Goal: Information Seeking & Learning: Learn about a topic

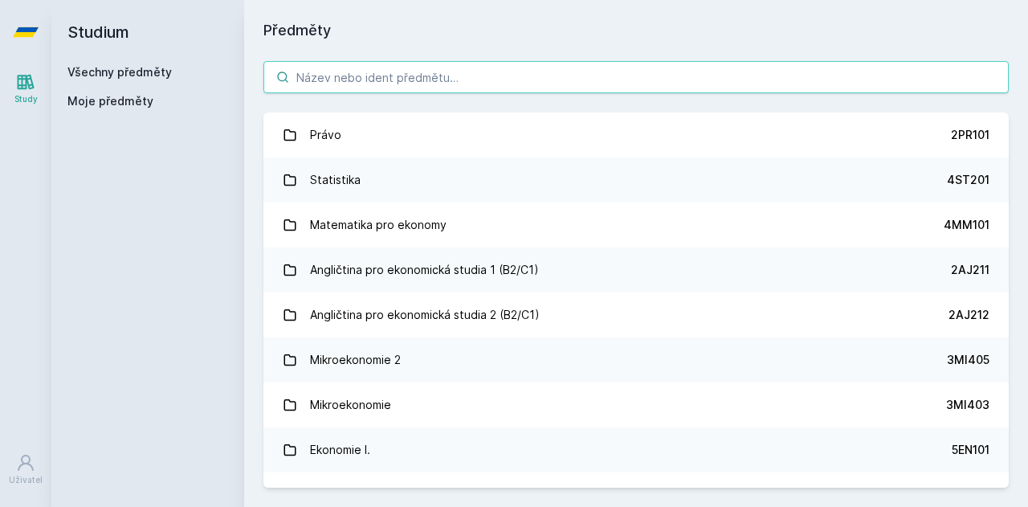
click at [458, 70] on input "search" at bounding box center [635, 77] width 745 height 32
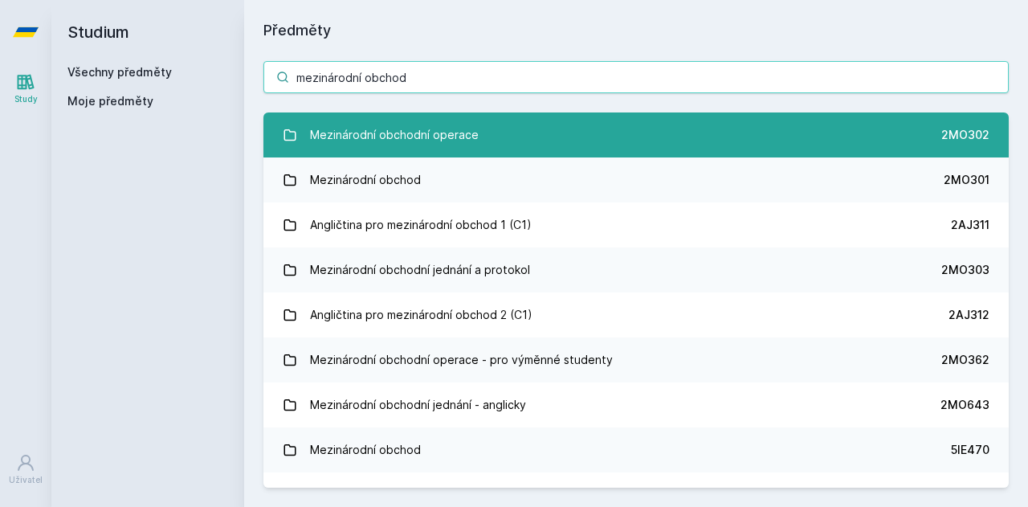
type input "mezinárodní obchod"
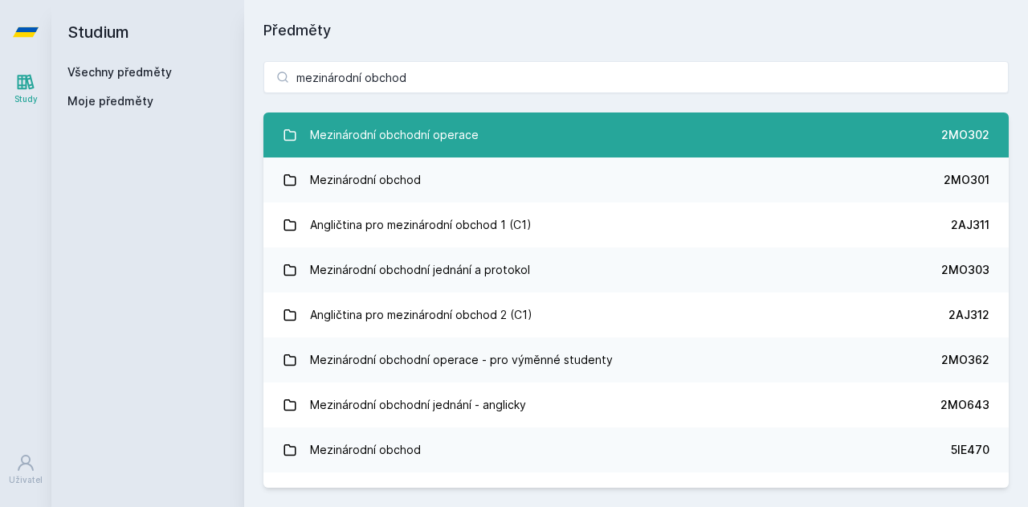
click at [487, 123] on link "Mezinárodní obchodní operace 2MO302" at bounding box center [635, 134] width 745 height 45
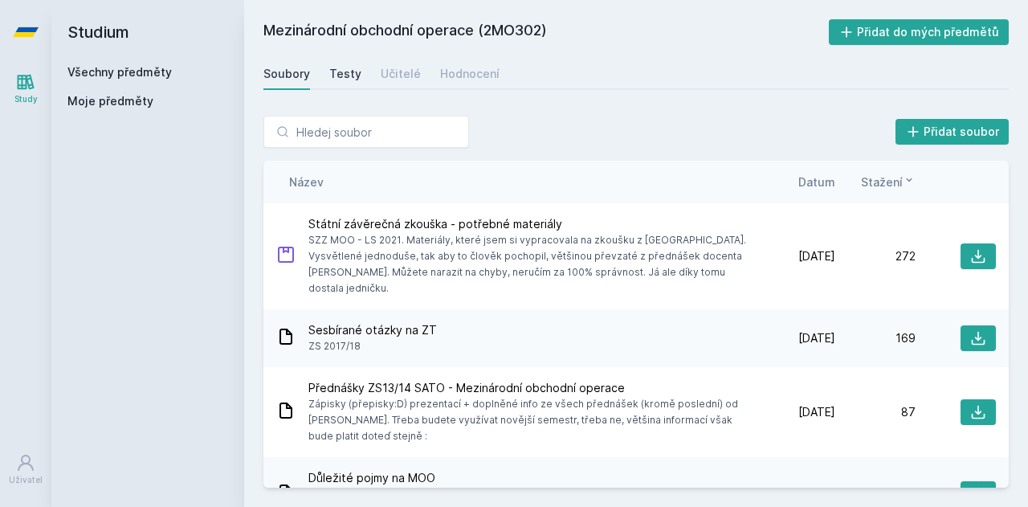
click at [353, 73] on div "Testy" at bounding box center [345, 74] width 32 height 16
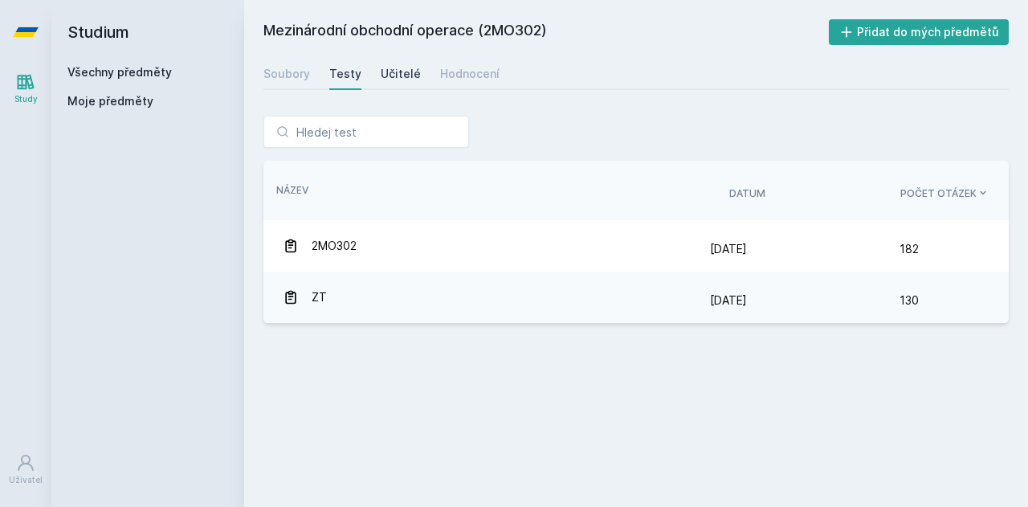
click at [404, 74] on div "Učitelé" at bounding box center [401, 74] width 40 height 16
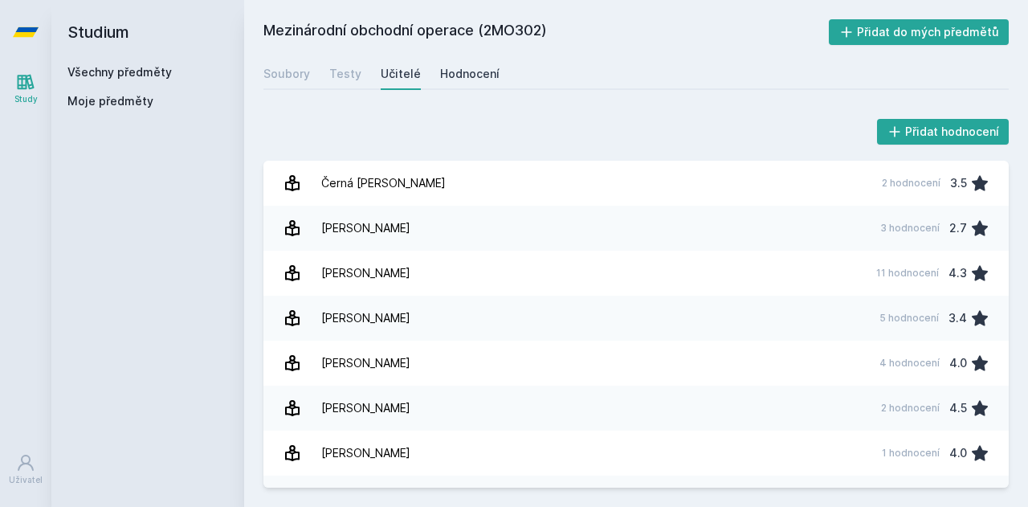
click at [464, 79] on div "Hodnocení" at bounding box center [469, 74] width 59 height 16
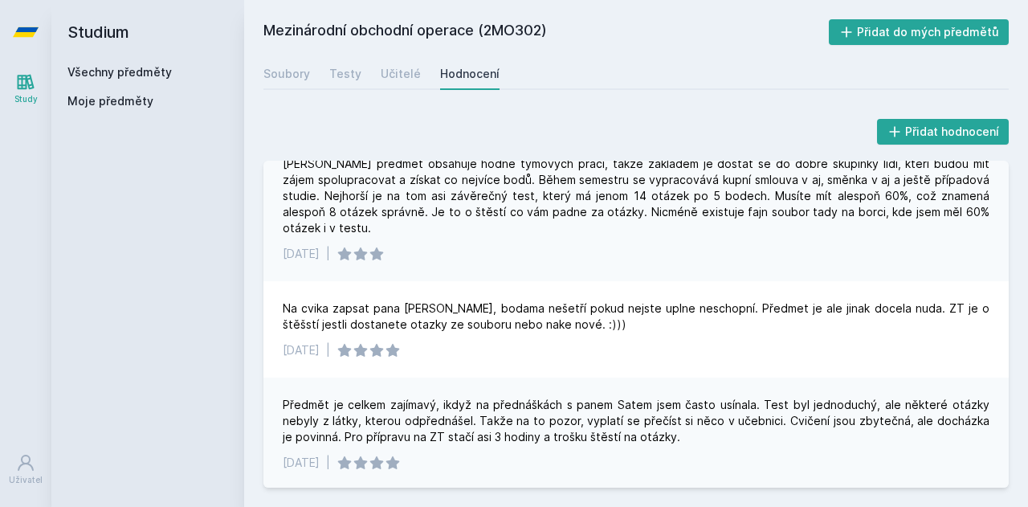
scroll to position [141, 0]
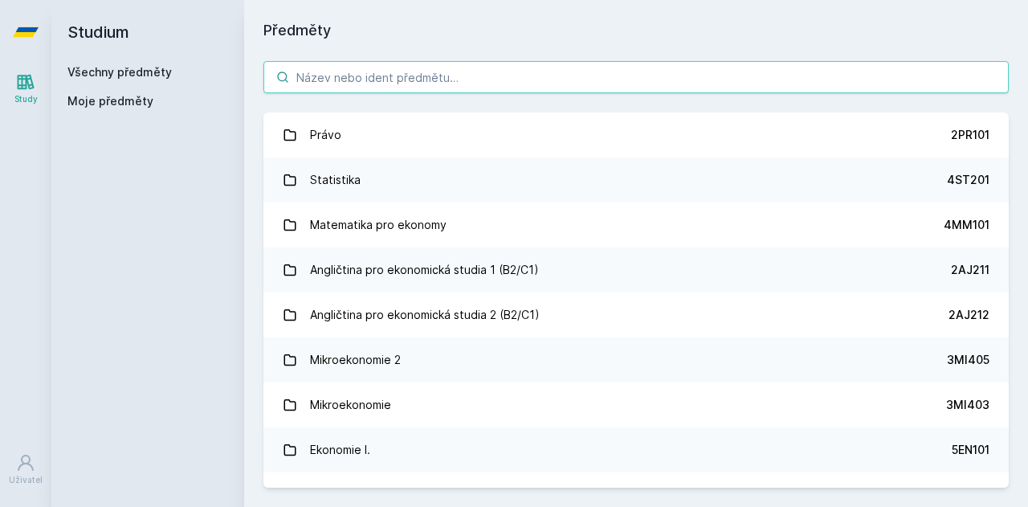
click at [399, 83] on input "search" at bounding box center [635, 77] width 745 height 32
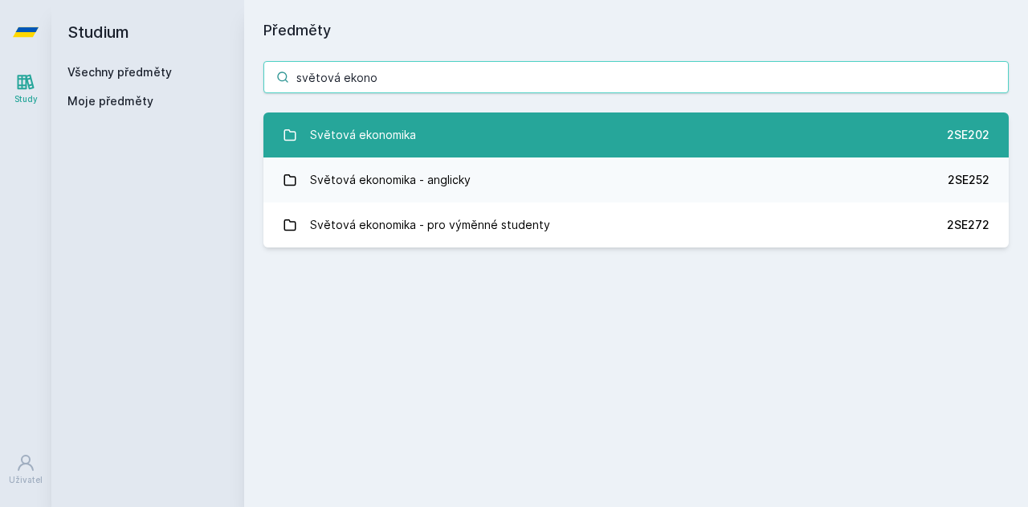
type input "světová ekono"
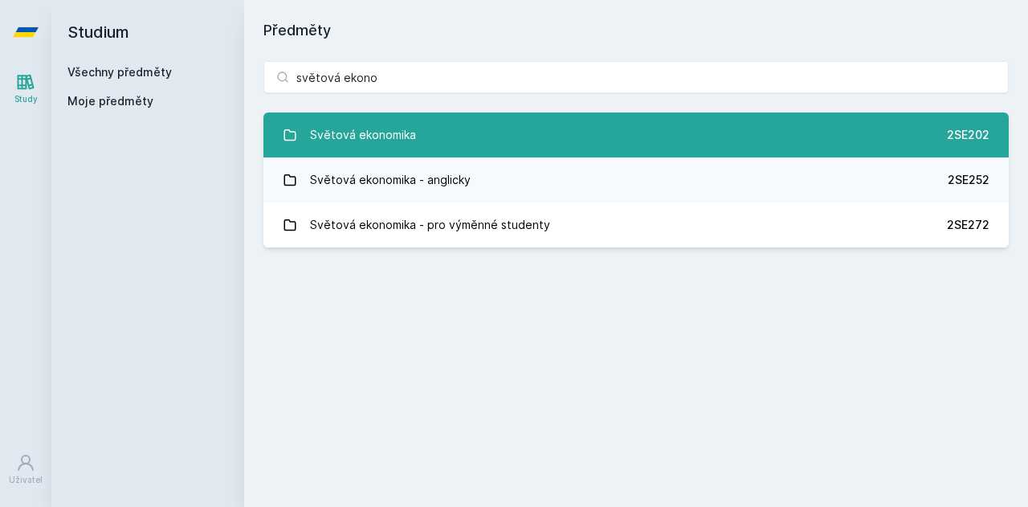
click at [426, 137] on link "Světová ekonomika 2SE202" at bounding box center [635, 134] width 745 height 45
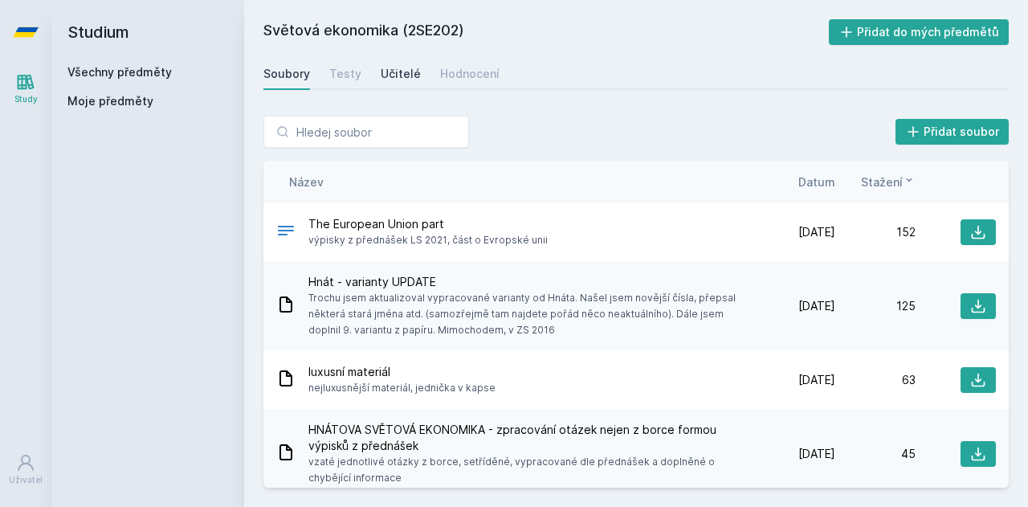
click at [409, 62] on link "Učitelé" at bounding box center [401, 74] width 40 height 32
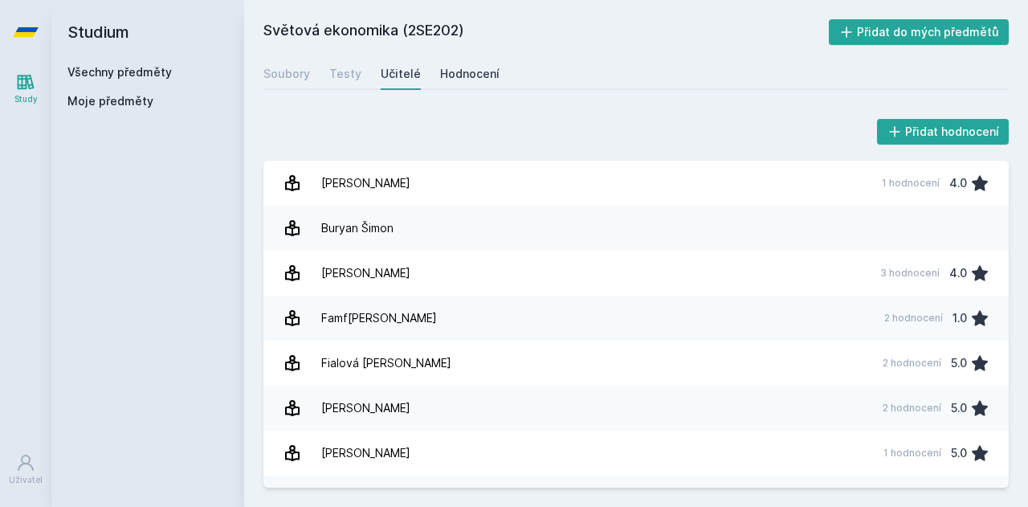
click at [443, 81] on div "Hodnocení" at bounding box center [469, 74] width 59 height 16
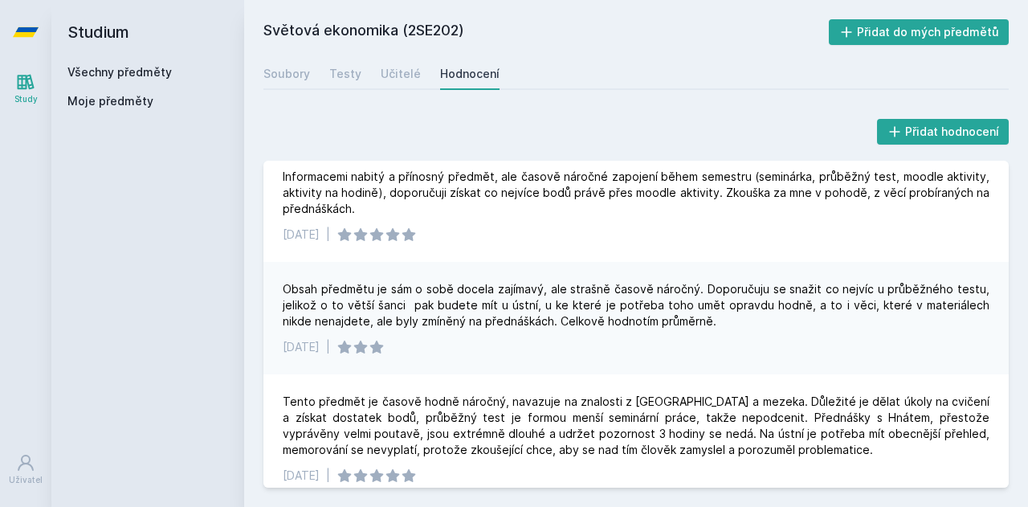
scroll to position [86, 0]
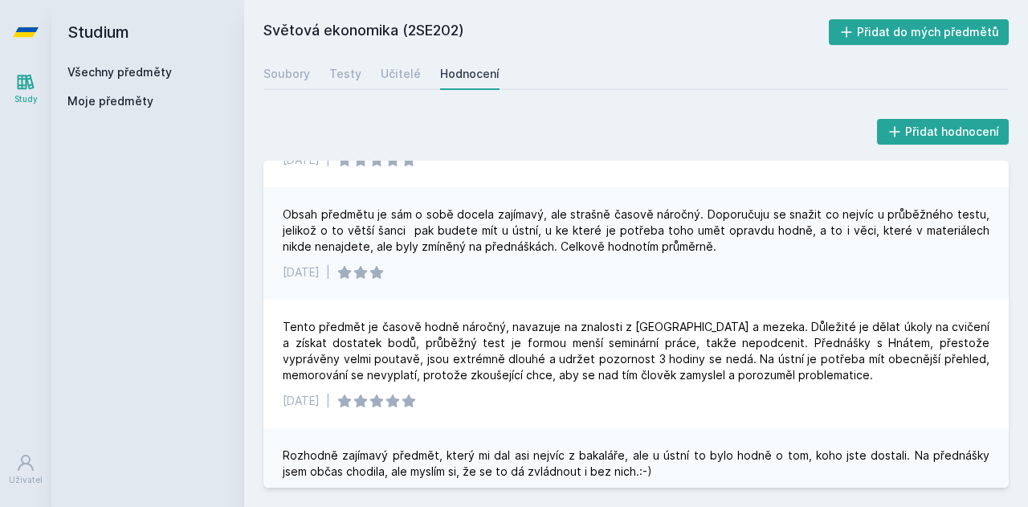
click at [636, 266] on div "[DATE] |" at bounding box center [636, 272] width 707 height 16
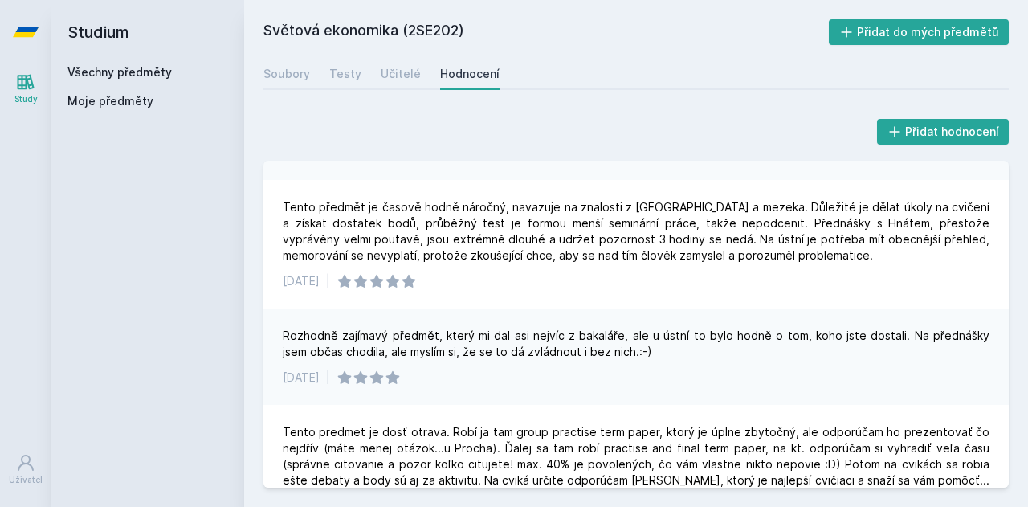
scroll to position [219, 0]
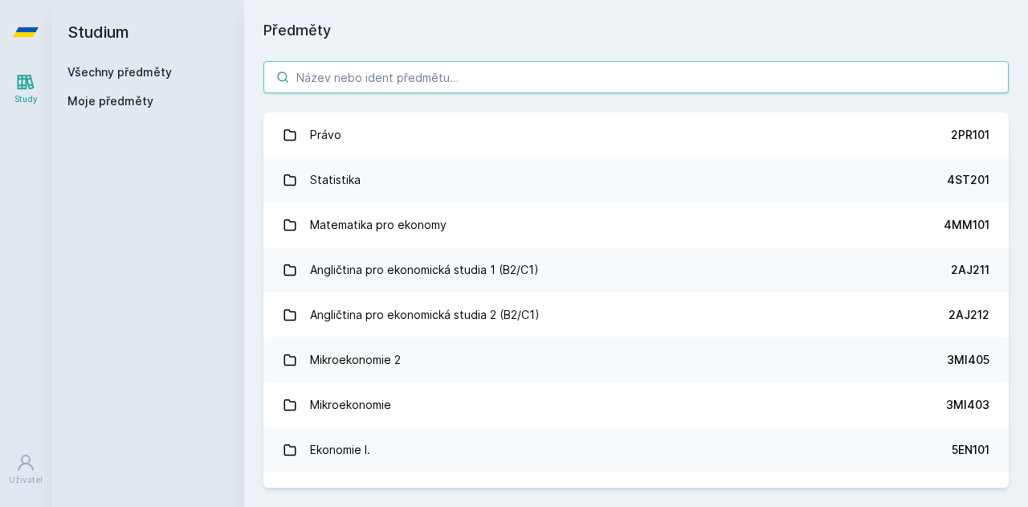
click at [402, 73] on input "search" at bounding box center [635, 77] width 745 height 32
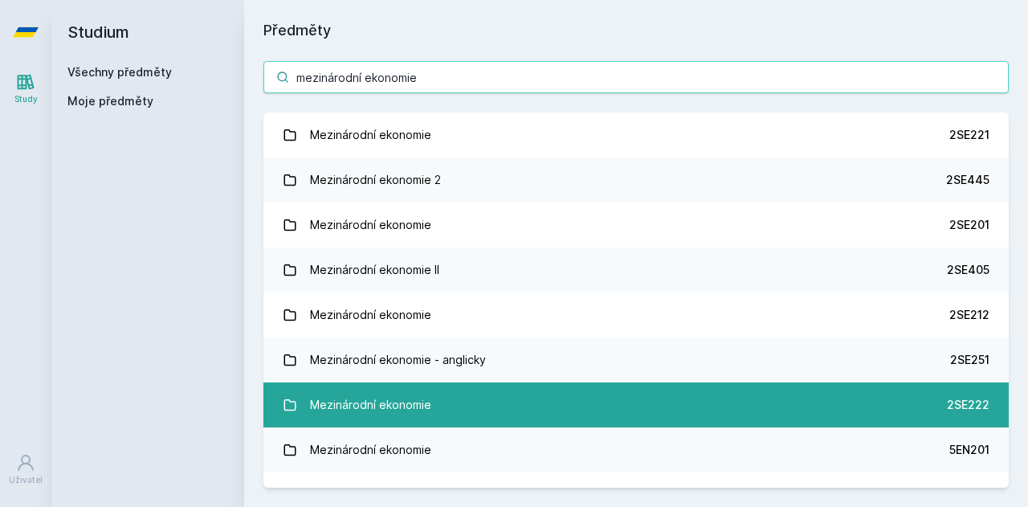
type input "mezinárodní ekonomie"
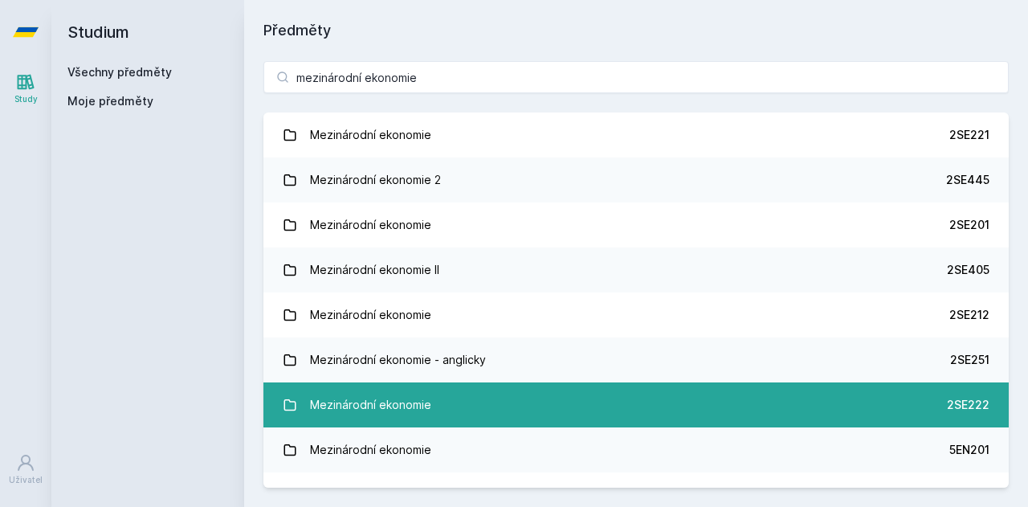
click at [550, 390] on link "Mezinárodní ekonomie 2SE222" at bounding box center [635, 404] width 745 height 45
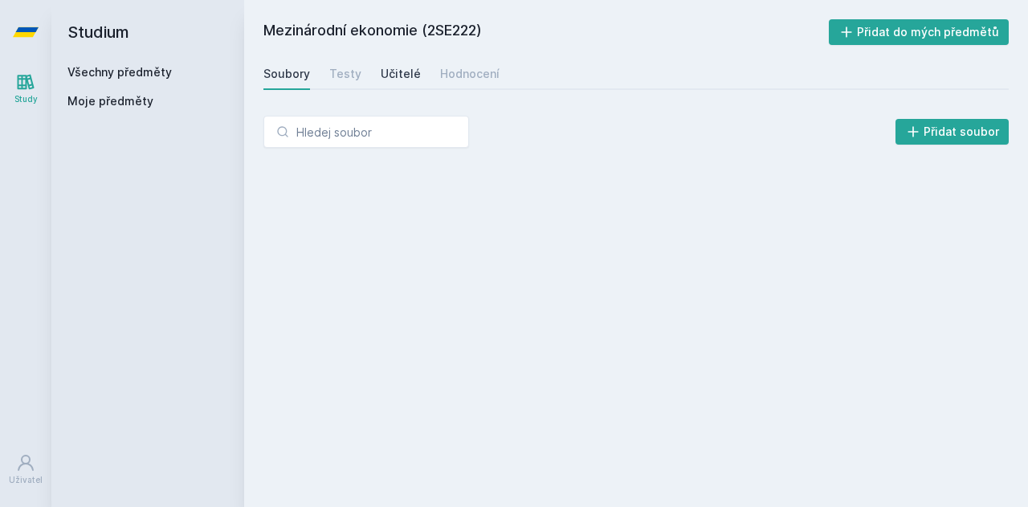
click at [410, 64] on link "Učitelé" at bounding box center [401, 74] width 40 height 32
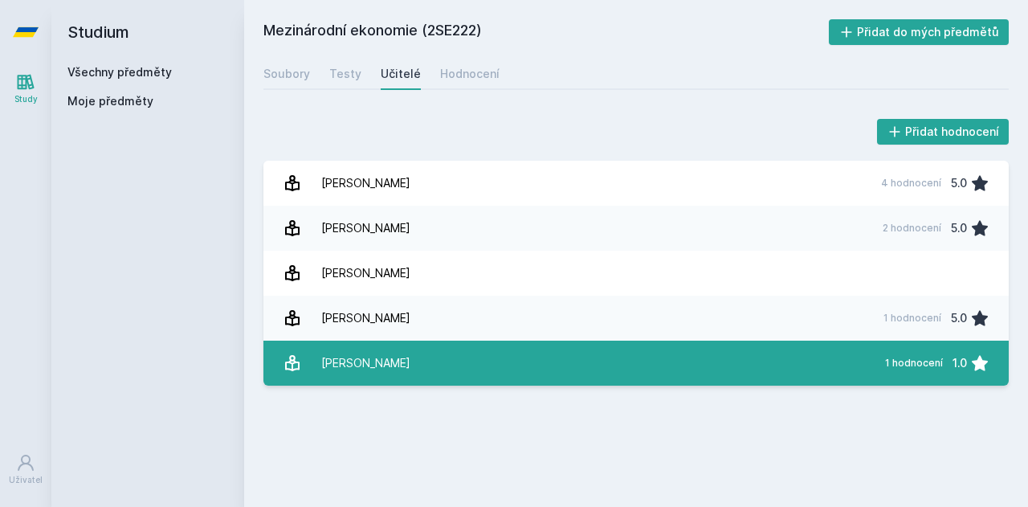
click at [437, 377] on link "[PERSON_NAME] 1 hodnocení 1.0" at bounding box center [635, 363] width 745 height 45
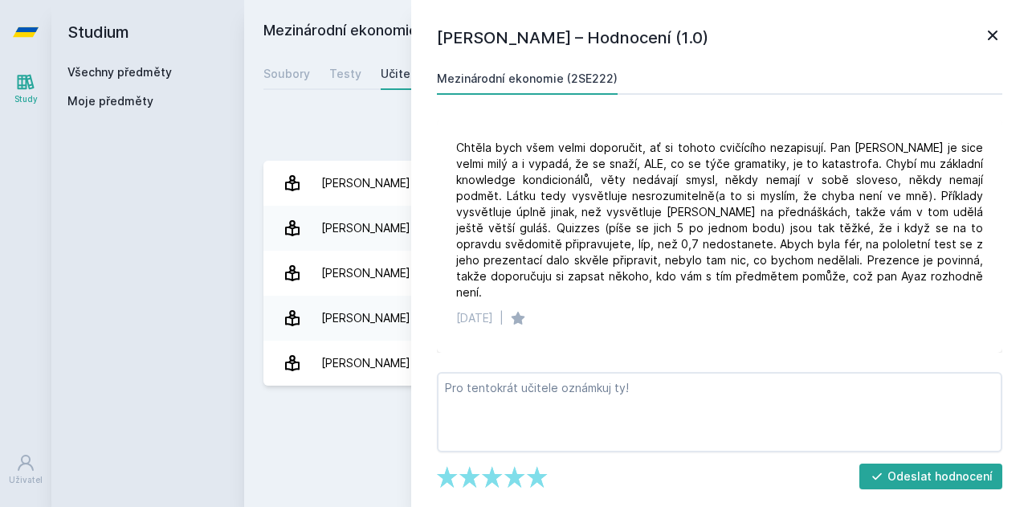
click at [326, 120] on div "Přidat hodnocení" at bounding box center [635, 132] width 745 height 32
click at [996, 27] on icon at bounding box center [992, 35] width 19 height 19
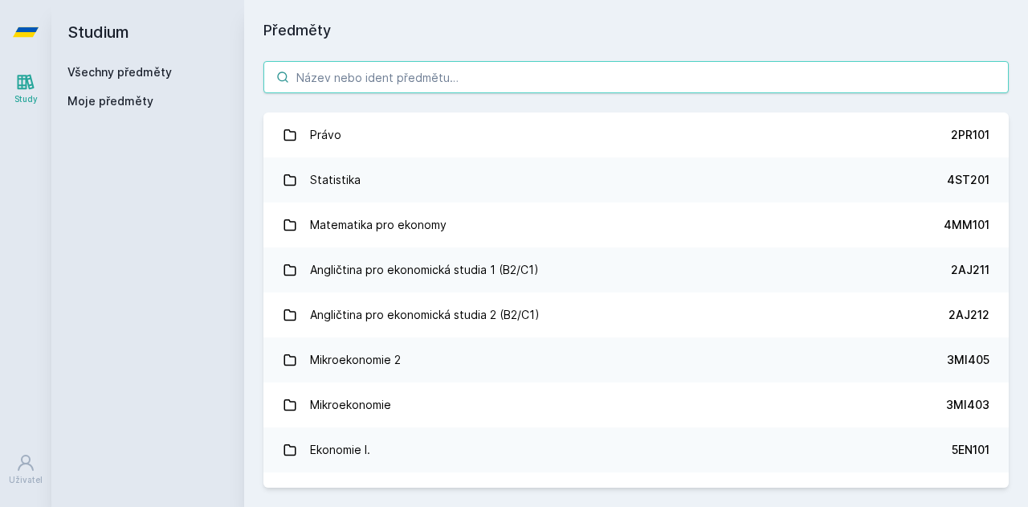
click at [478, 89] on input "search" at bounding box center [635, 77] width 745 height 32
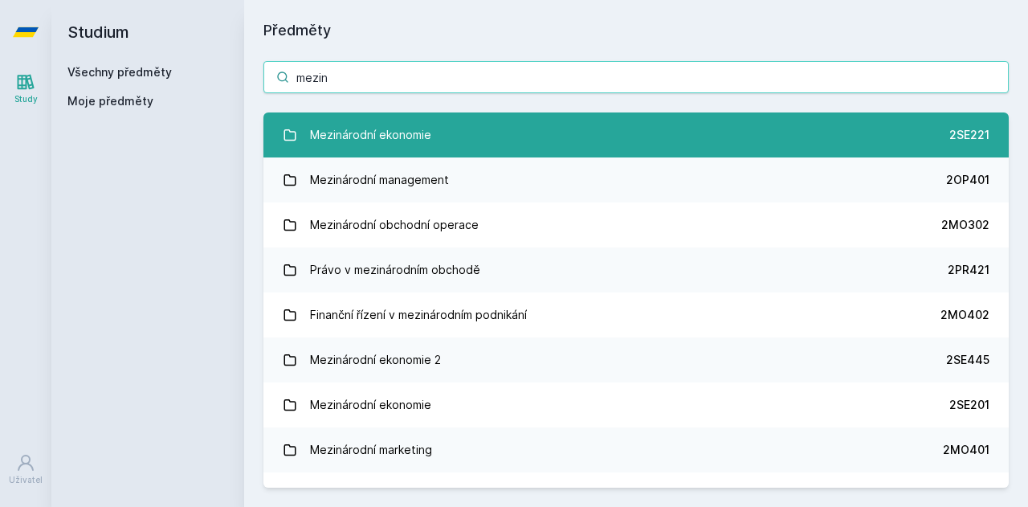
type input "mezin"
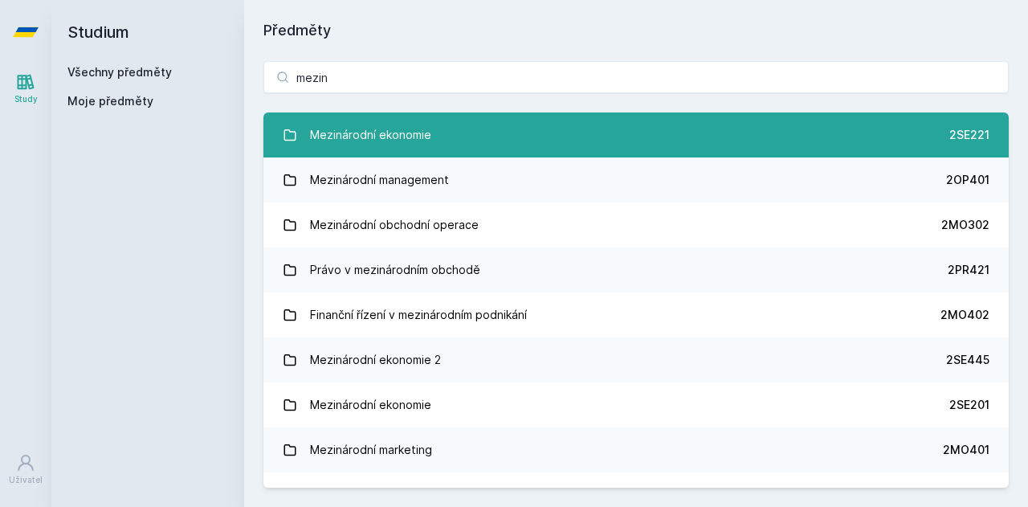
click at [492, 131] on link "Mezinárodní ekonomie 2SE221" at bounding box center [635, 134] width 745 height 45
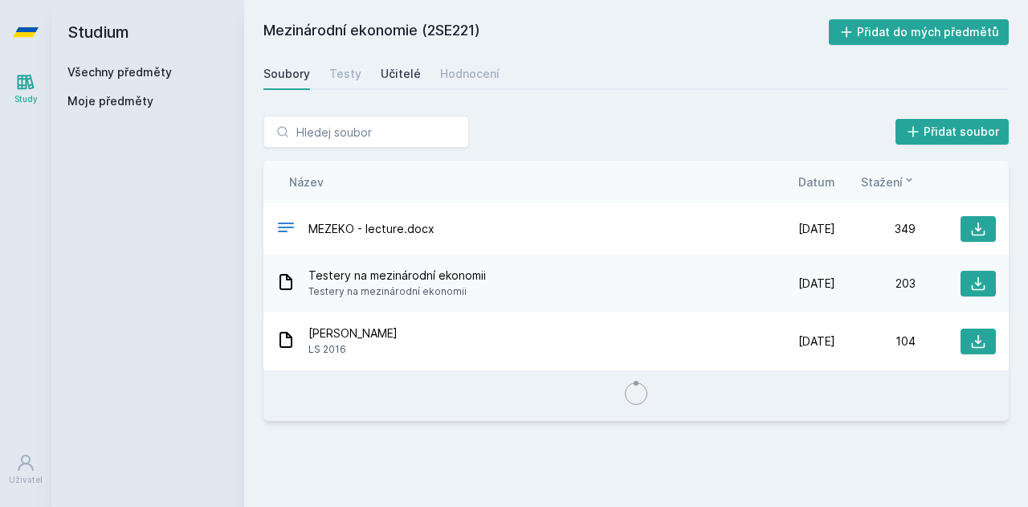
click at [410, 70] on div "Učitelé" at bounding box center [401, 74] width 40 height 16
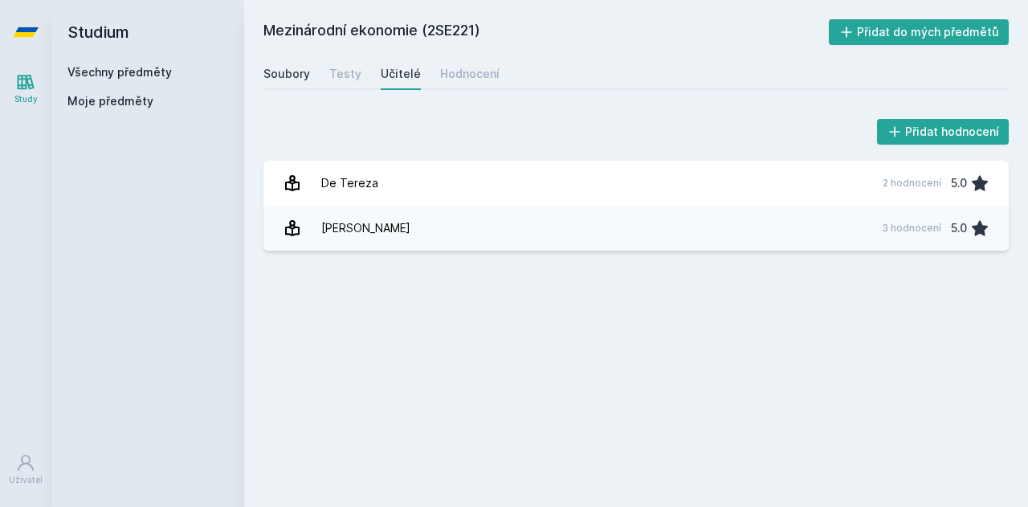
click at [297, 66] on div "Soubory" at bounding box center [286, 74] width 47 height 16
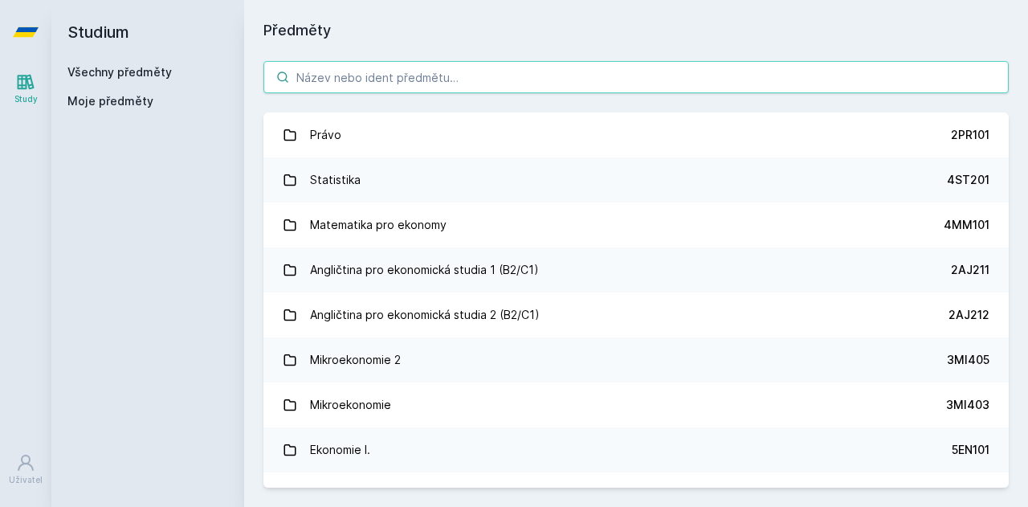
click at [342, 80] on input "search" at bounding box center [635, 77] width 745 height 32
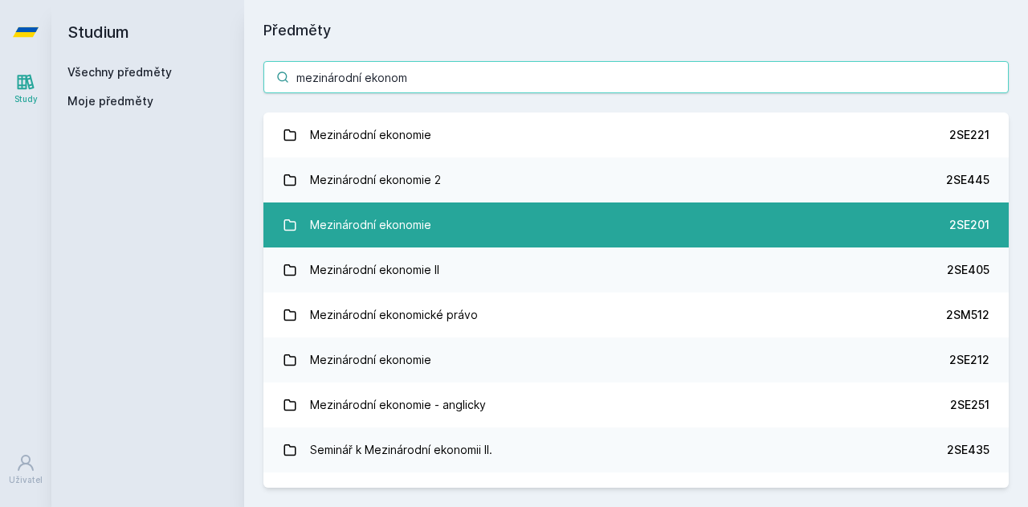
type input "mezinárodní ekonom"
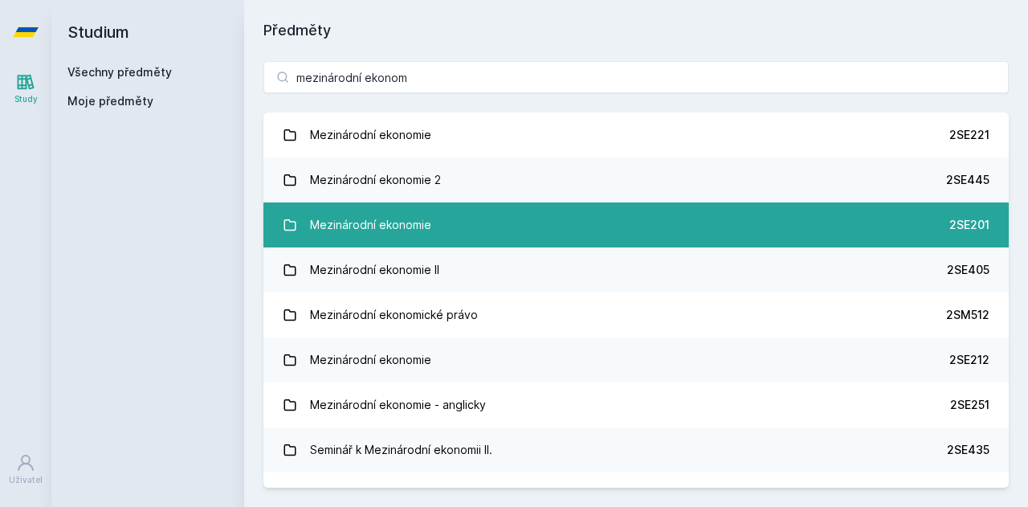
click at [509, 218] on link "Mezinárodní ekonomie 2SE201" at bounding box center [635, 224] width 745 height 45
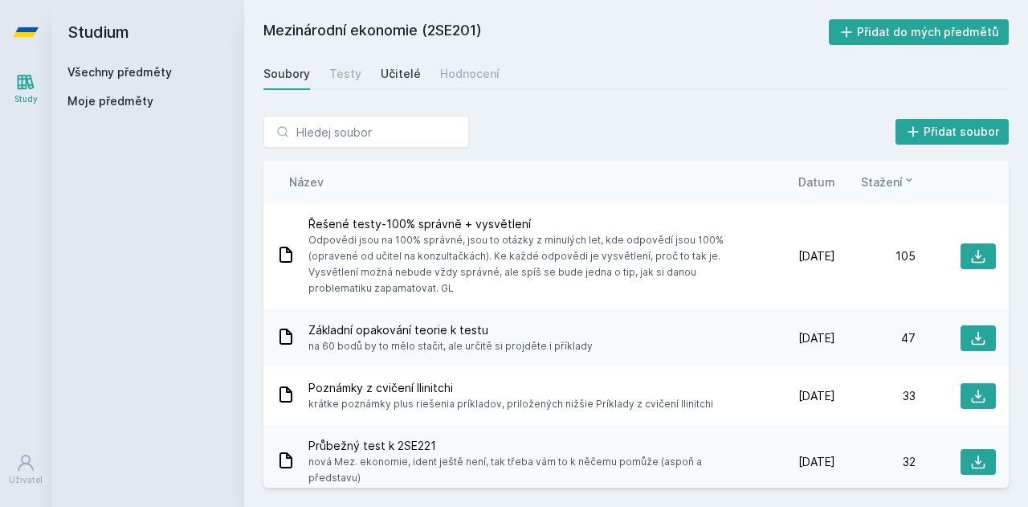
click at [406, 79] on div "Učitelé" at bounding box center [401, 74] width 40 height 16
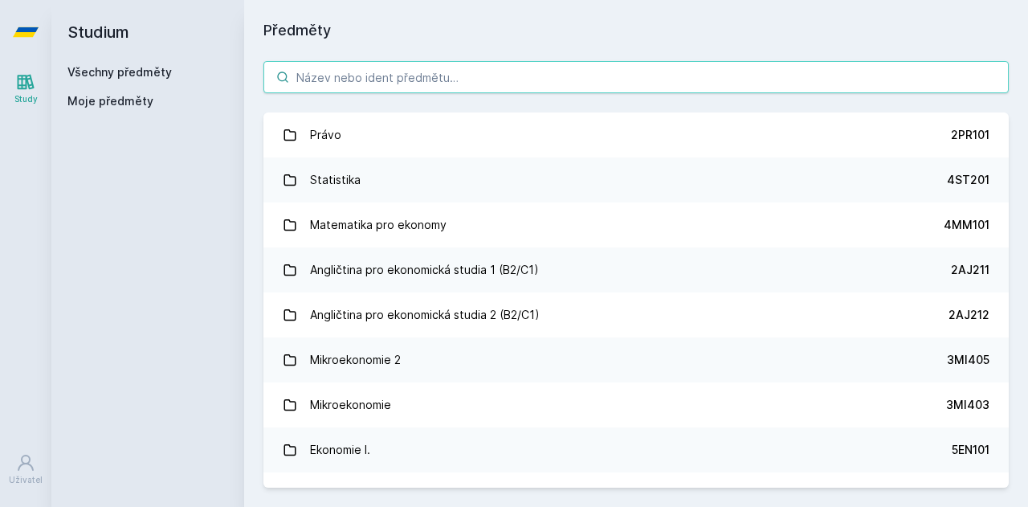
click at [373, 71] on input "search" at bounding box center [635, 77] width 745 height 32
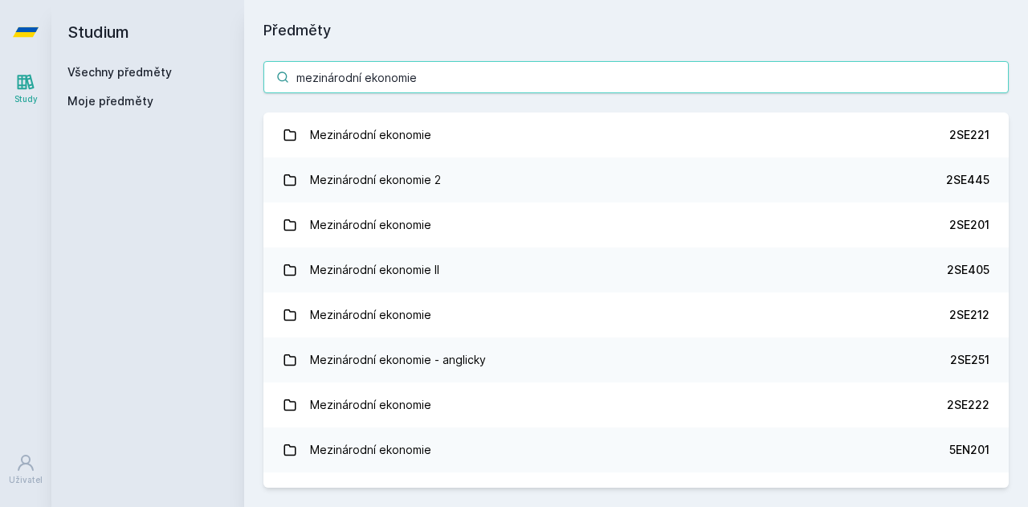
drag, startPoint x: 434, startPoint y: 75, endPoint x: 242, endPoint y: 93, distance: 192.8
click at [242, 93] on div "Studium Všechny předměty Moje předměty Předměty mezinárodní ekonomie Mezinárodn…" at bounding box center [539, 253] width 977 height 507
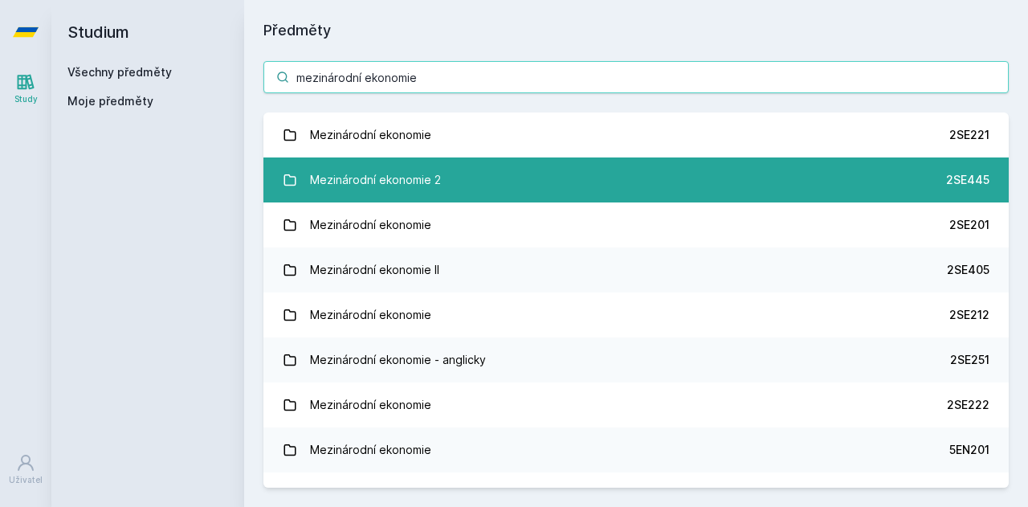
type input "mezinárodní ekonomie"
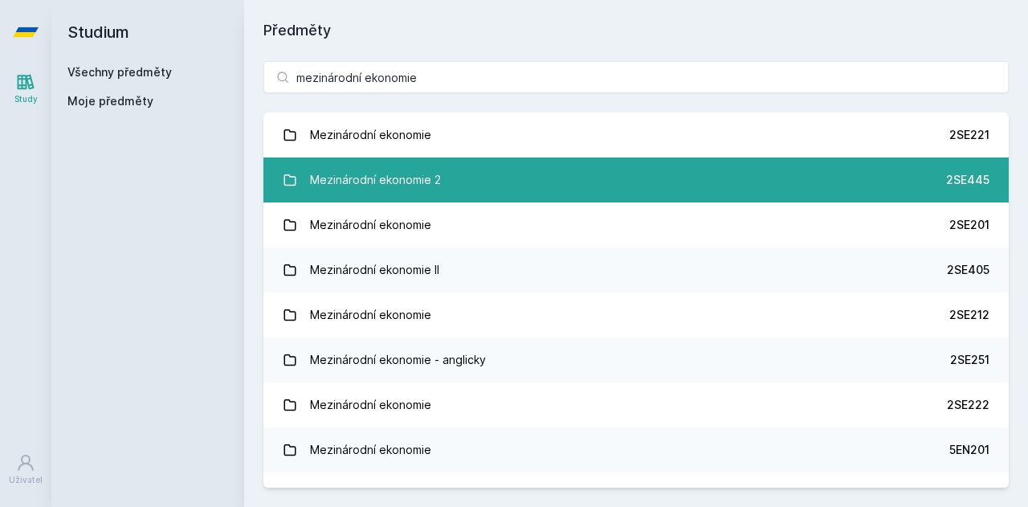
click at [430, 190] on div "Mezinárodní ekonomie 2" at bounding box center [375, 180] width 131 height 32
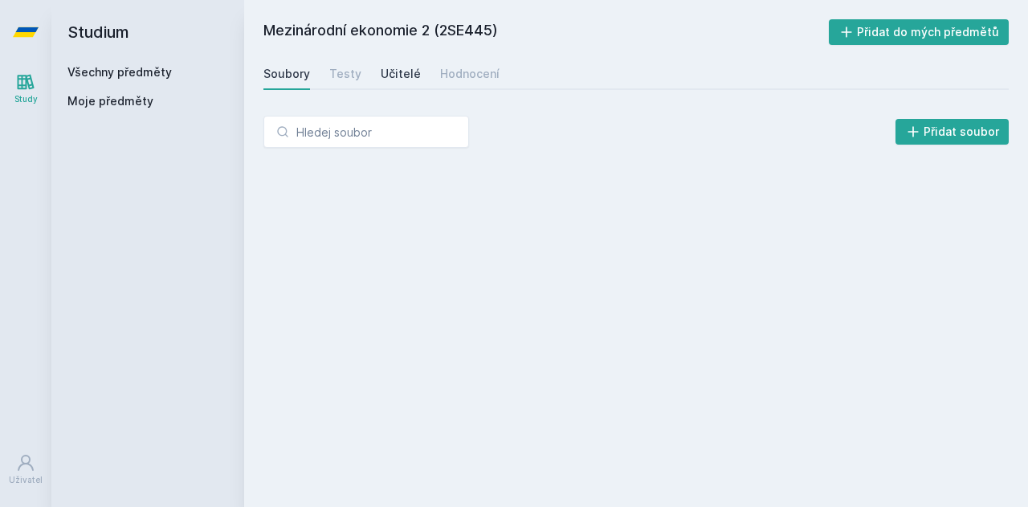
click at [410, 77] on div "Učitelé" at bounding box center [401, 74] width 40 height 16
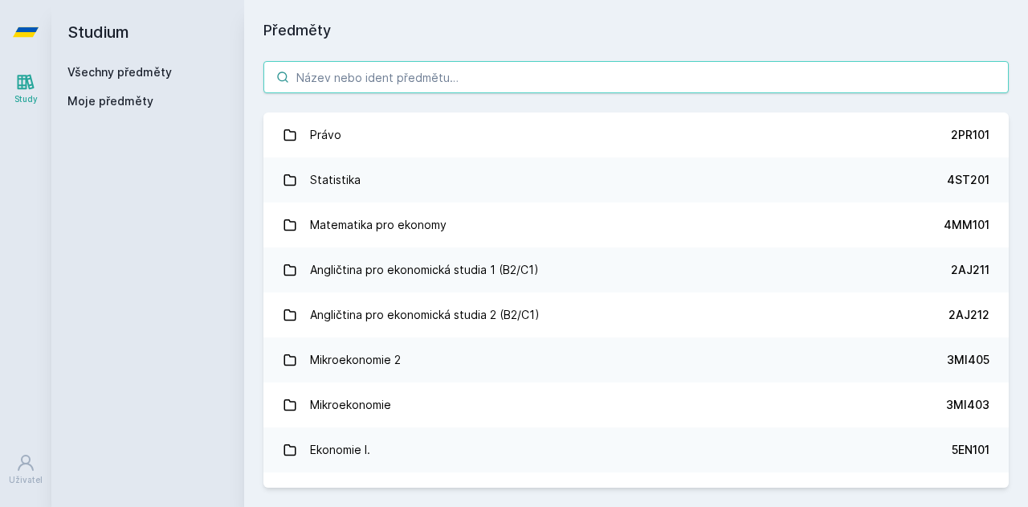
click at [362, 80] on input "search" at bounding box center [635, 77] width 745 height 32
paste input "mezinárodní ekonomie"
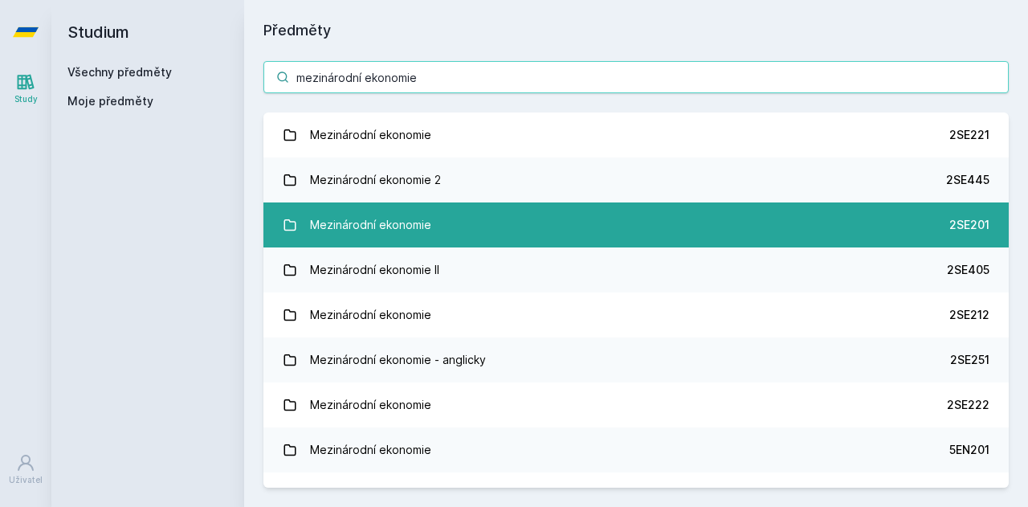
type input "mezinárodní ekonomie"
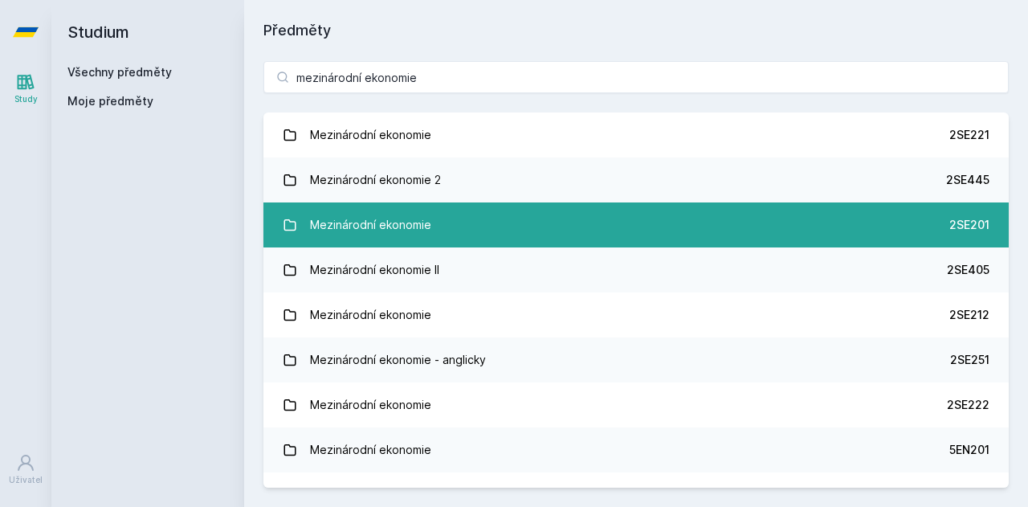
click at [485, 238] on link "Mezinárodní ekonomie 2SE201" at bounding box center [635, 224] width 745 height 45
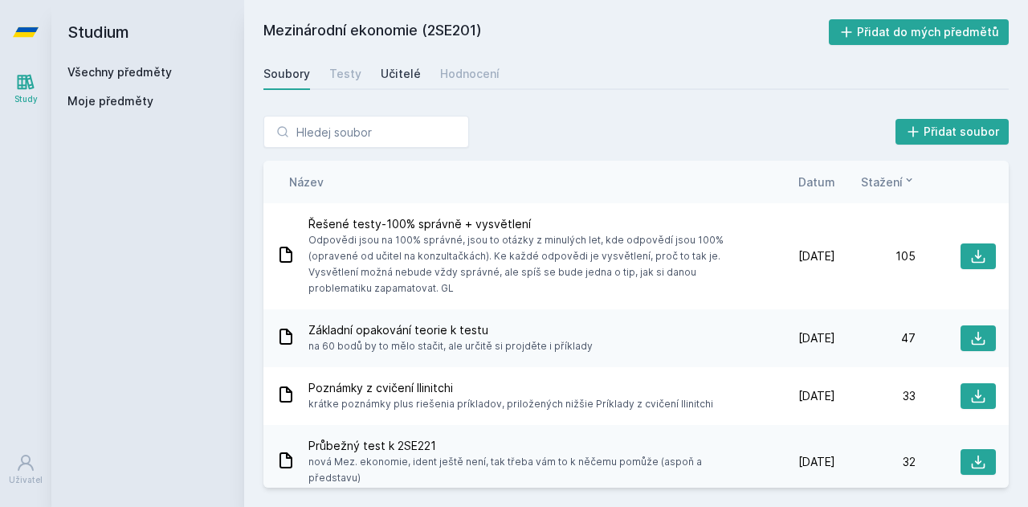
click at [382, 67] on div "Učitelé" at bounding box center [401, 74] width 40 height 16
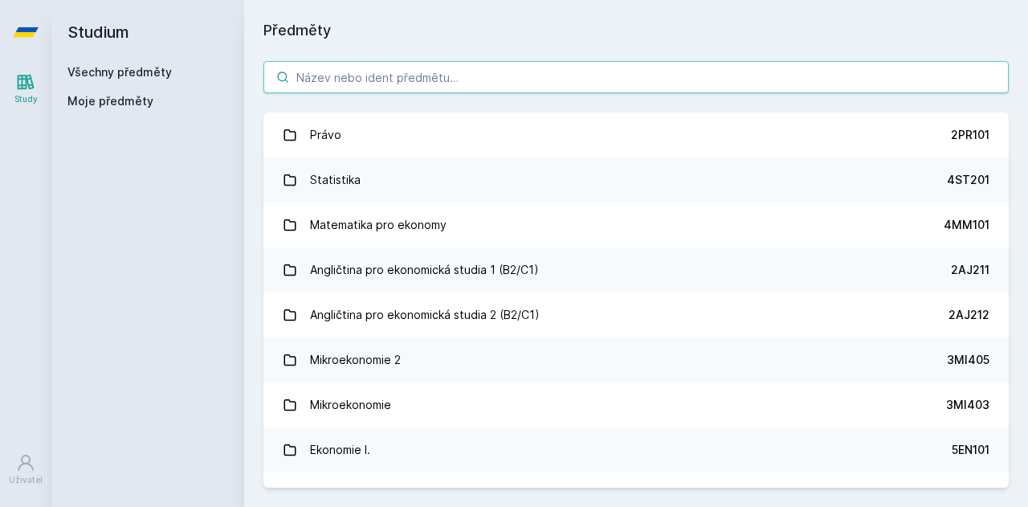
click at [393, 86] on input "search" at bounding box center [635, 77] width 745 height 32
paste input "mezinárodní ekonomie"
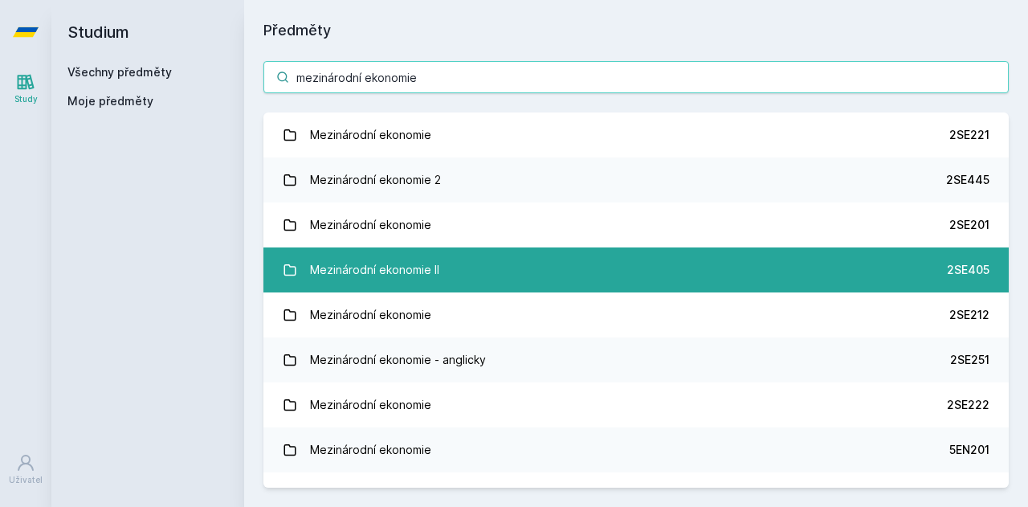
type input "mezinárodní ekonomie"
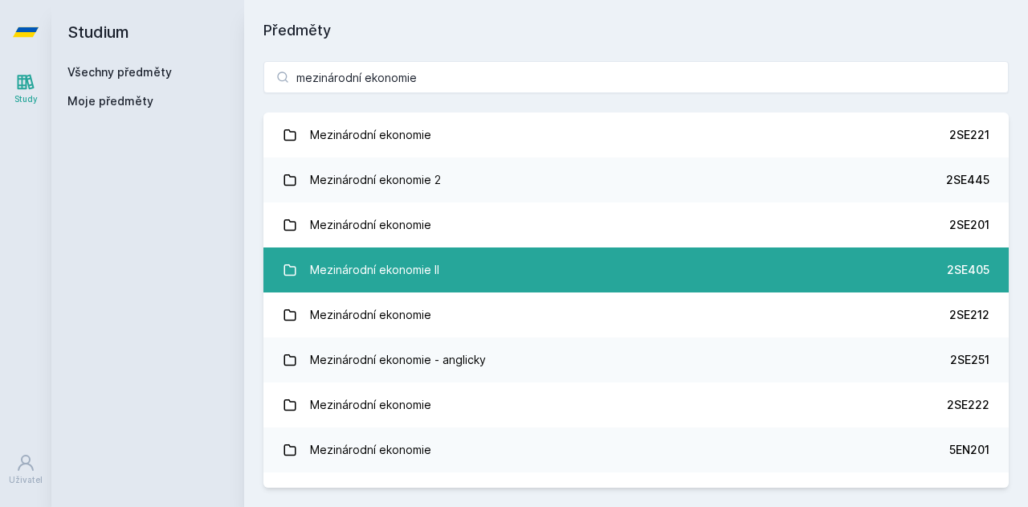
click at [451, 256] on link "Mezinárodní ekonomie II 2SE405" at bounding box center [635, 269] width 745 height 45
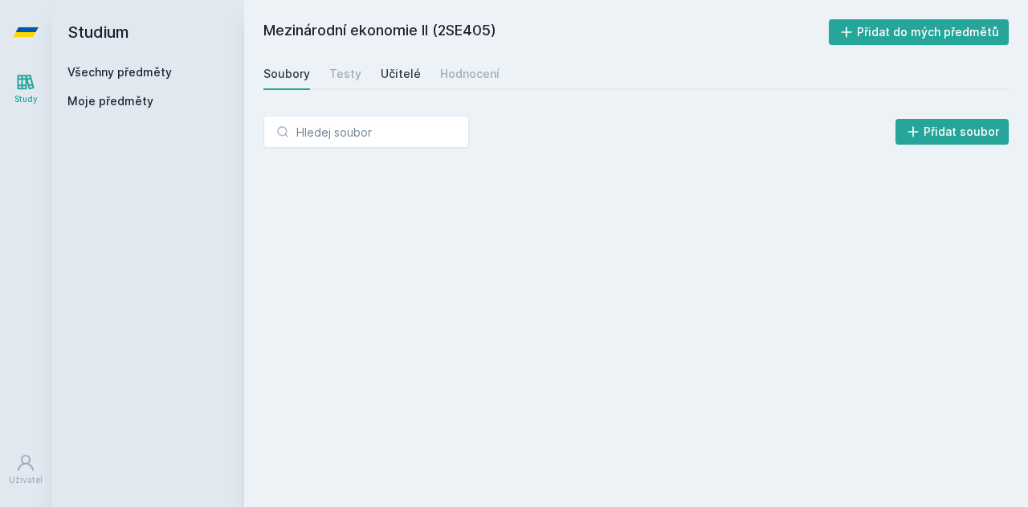
click at [401, 78] on div "Učitelé" at bounding box center [401, 74] width 40 height 16
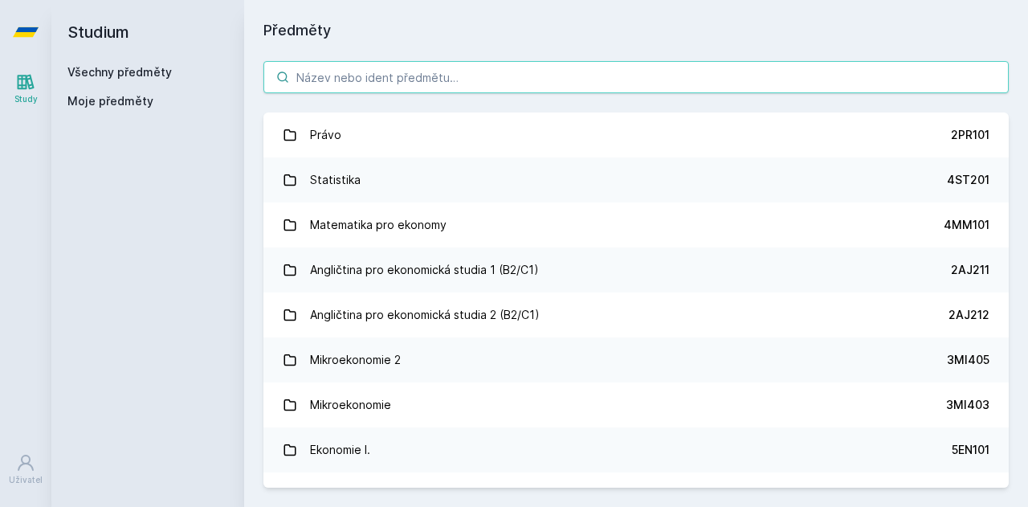
click at [426, 78] on input "search" at bounding box center [635, 77] width 745 height 32
paste input "mezinárodní ekonomie"
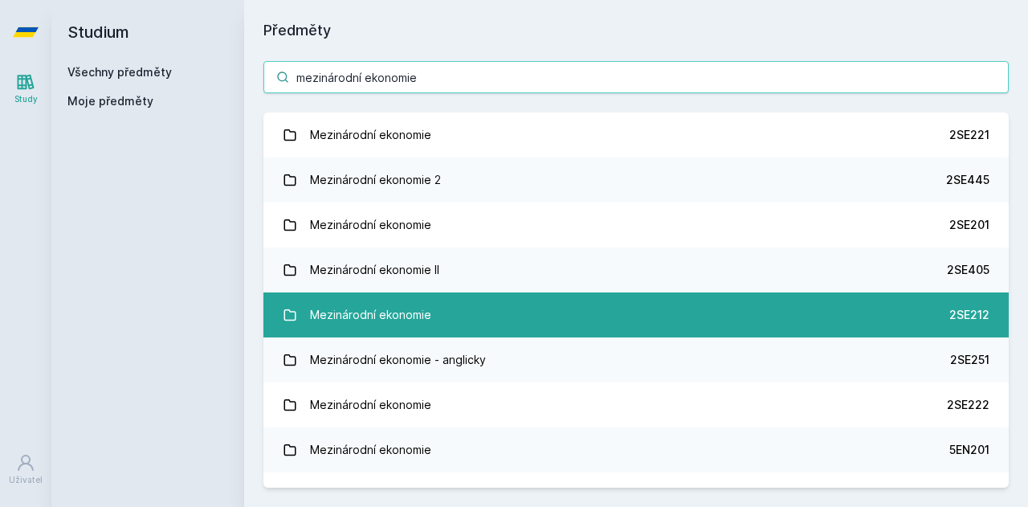
type input "mezinárodní ekonomie"
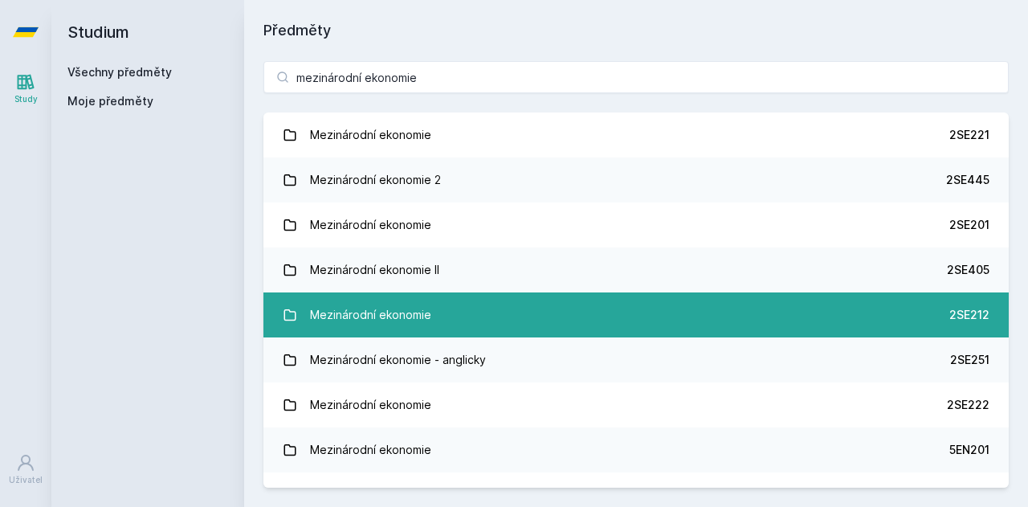
click at [463, 321] on link "Mezinárodní ekonomie 2SE212" at bounding box center [635, 314] width 745 height 45
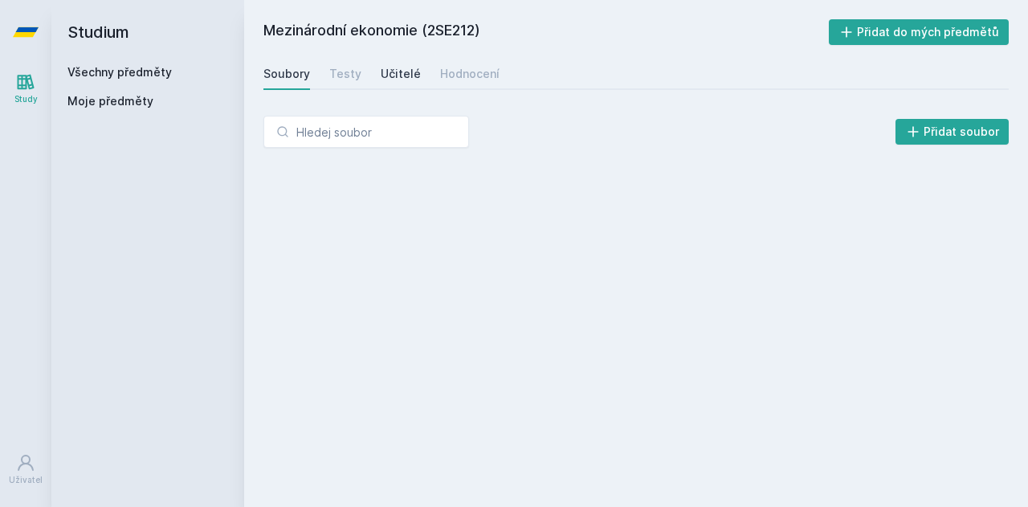
click at [394, 67] on div "Učitelé" at bounding box center [401, 74] width 40 height 16
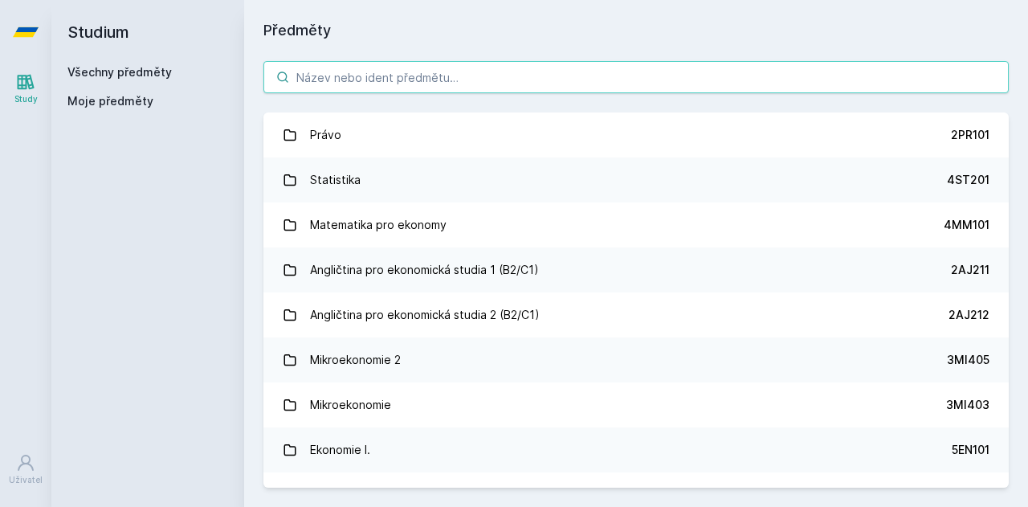
click at [367, 87] on input "search" at bounding box center [635, 77] width 745 height 32
paste input "mezinárodní ekonomie"
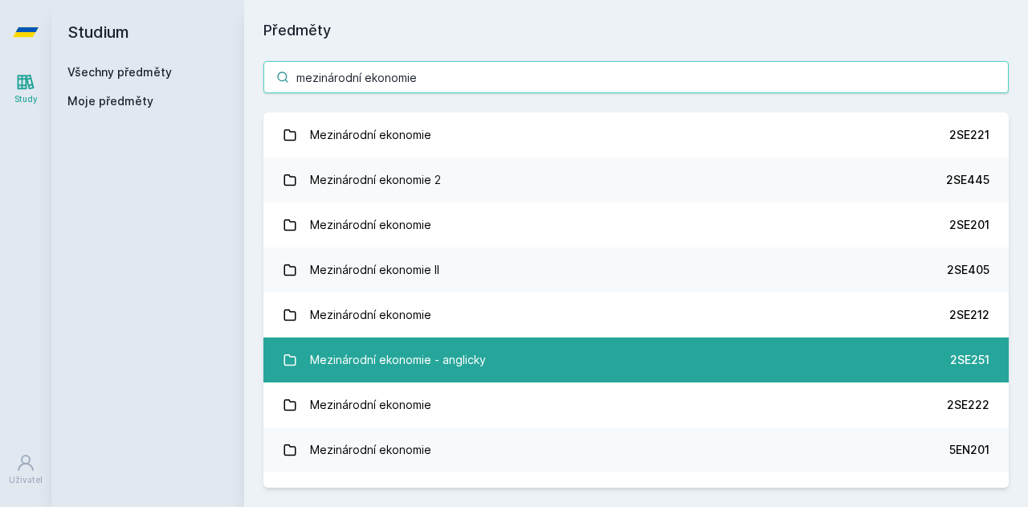
type input "mezinárodní ekonomie"
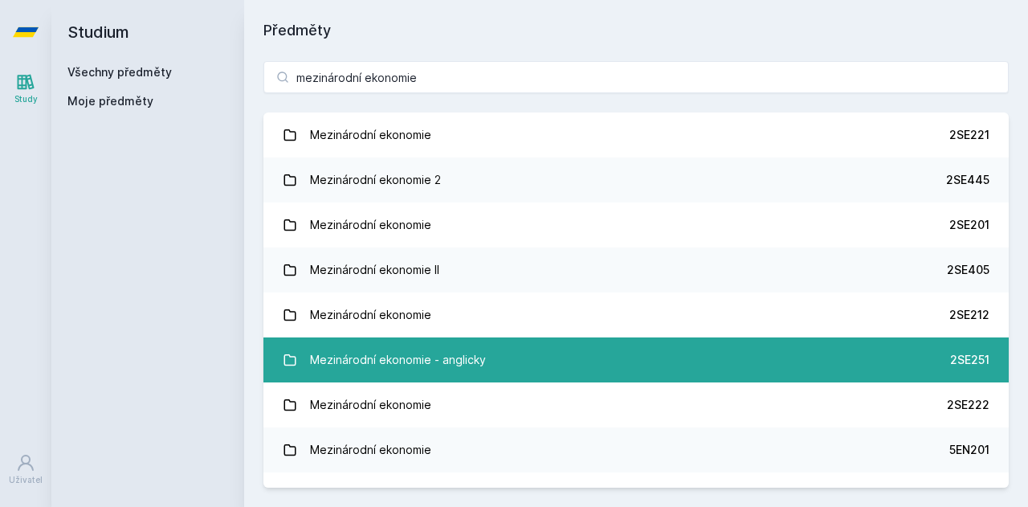
click at [471, 361] on div "Mezinárodní ekonomie - anglicky" at bounding box center [398, 360] width 176 height 32
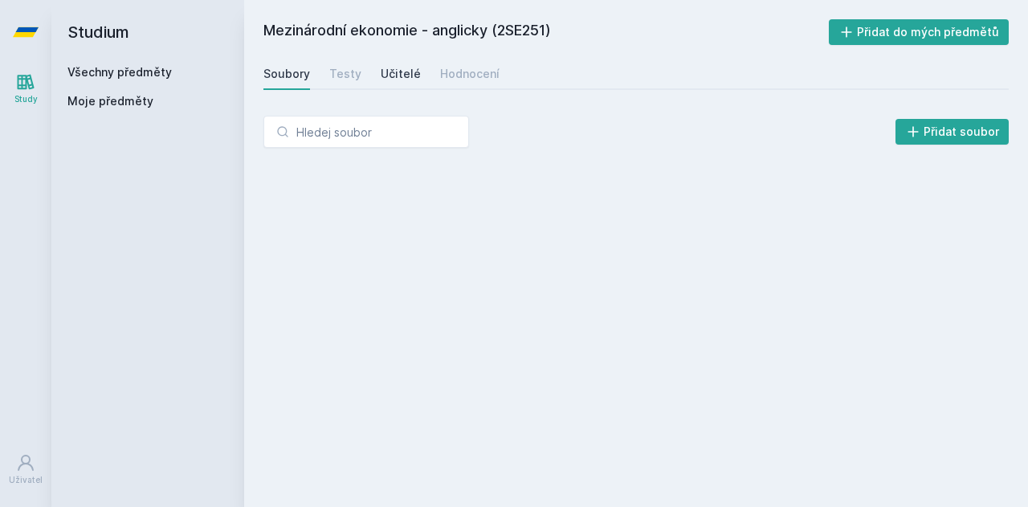
click at [395, 76] on div "Učitelé" at bounding box center [401, 74] width 40 height 16
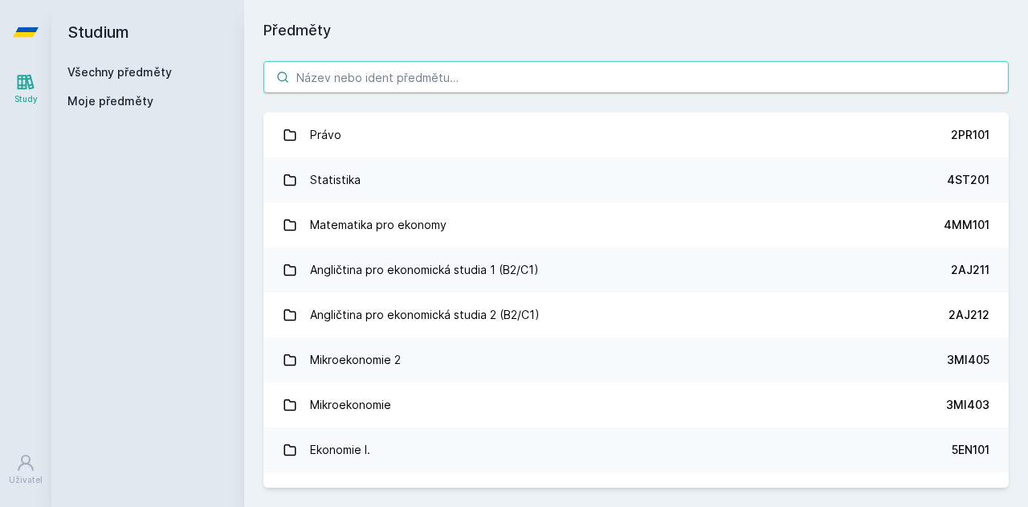
click at [349, 69] on input "search" at bounding box center [635, 77] width 745 height 32
paste input "mezinárodní ekonomie"
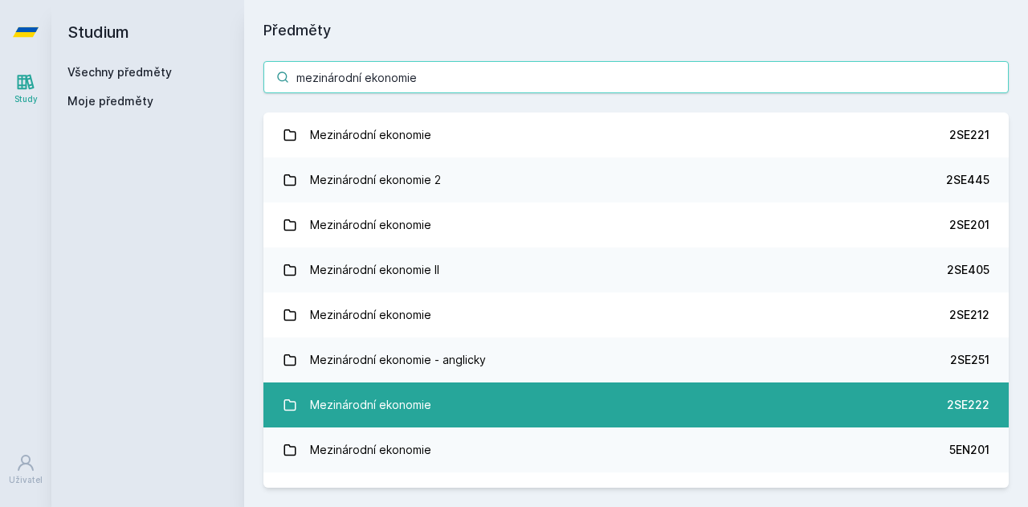
type input "mezinárodní ekonomie"
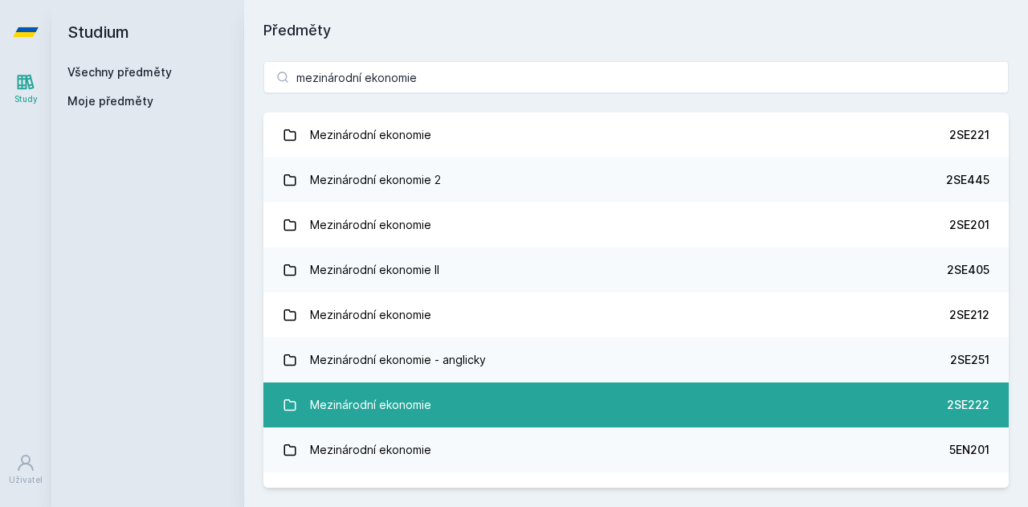
click at [479, 398] on link "Mezinárodní ekonomie 2SE222" at bounding box center [635, 404] width 745 height 45
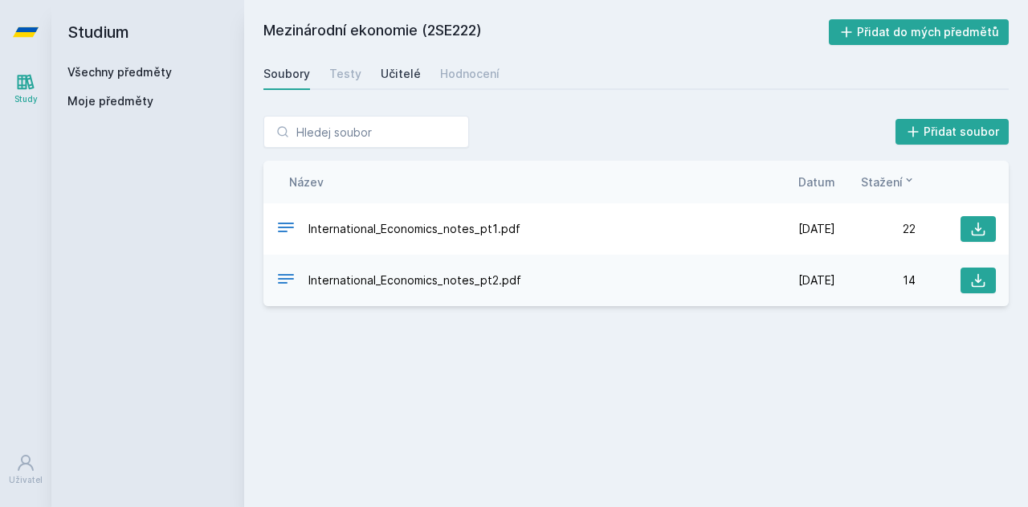
click at [388, 75] on div "Učitelé" at bounding box center [401, 74] width 40 height 16
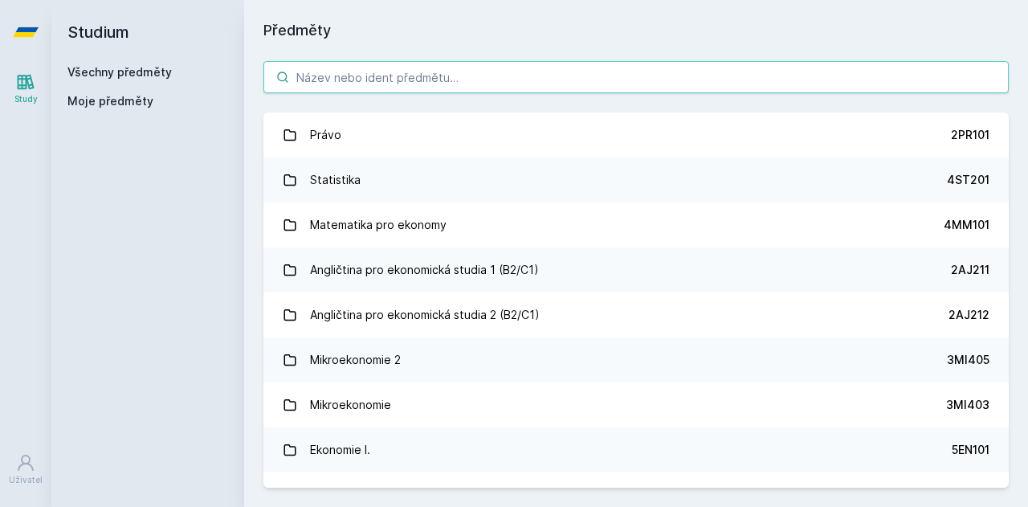
click at [418, 67] on input "search" at bounding box center [635, 77] width 745 height 32
paste input "mezinárodní ekonomie"
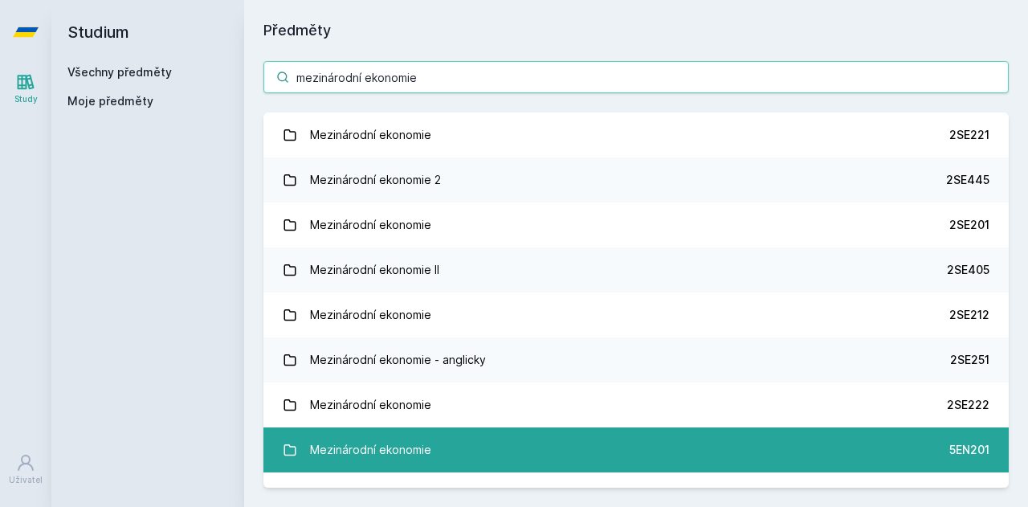
type input "mezinárodní ekonomie"
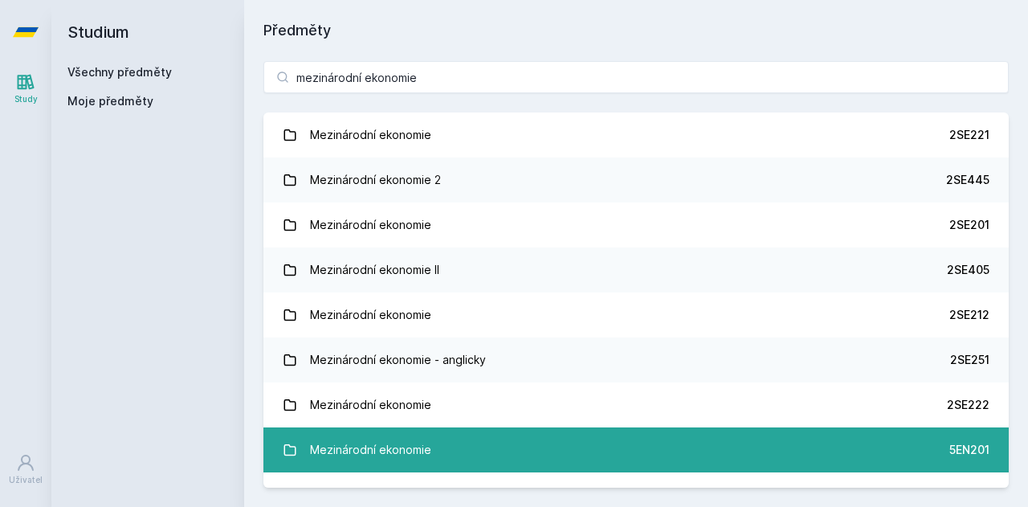
click at [500, 463] on link "Mezinárodní ekonomie 5EN201" at bounding box center [635, 449] width 745 height 45
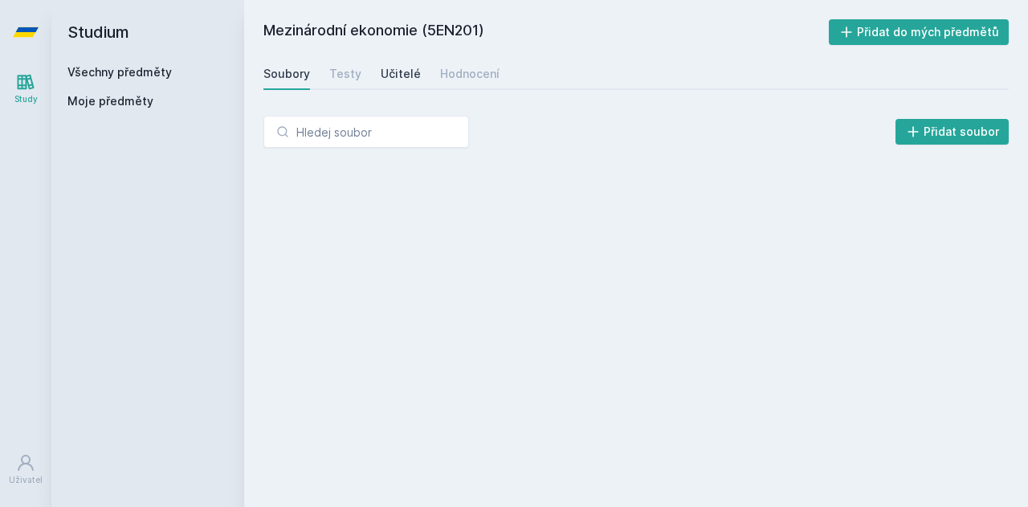
click at [396, 62] on link "Učitelé" at bounding box center [401, 74] width 40 height 32
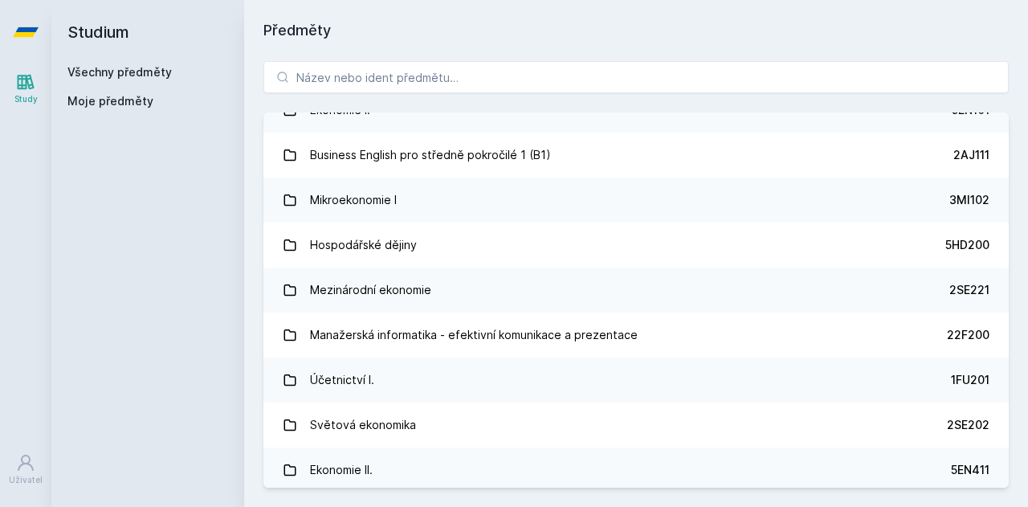
scroll to position [401, 0]
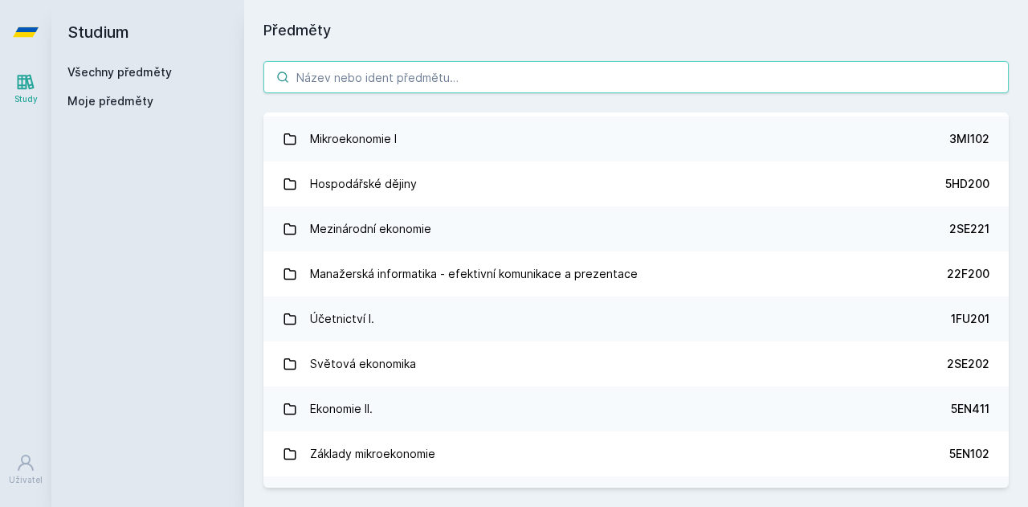
click at [392, 80] on input "search" at bounding box center [635, 77] width 745 height 32
paste input "mezinárodní ekonomie"
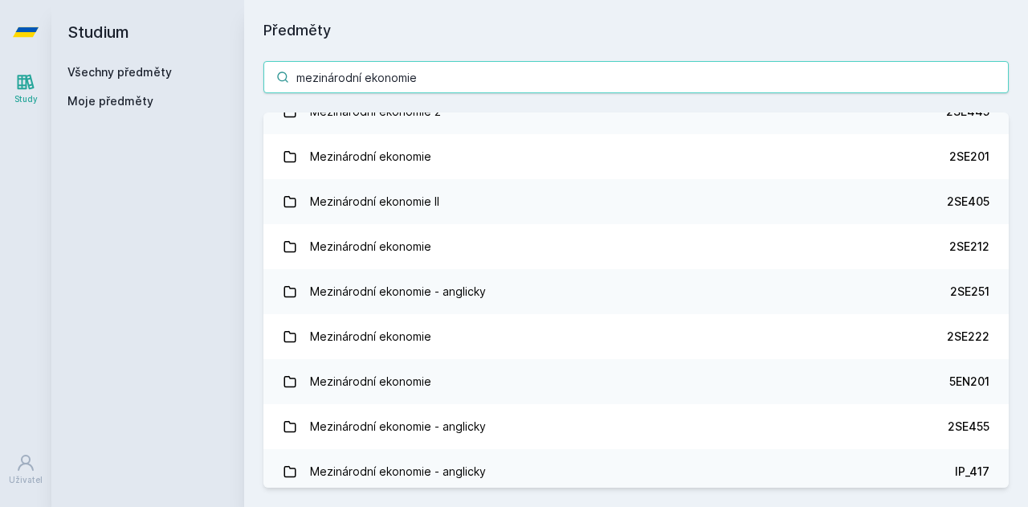
scroll to position [69, 0]
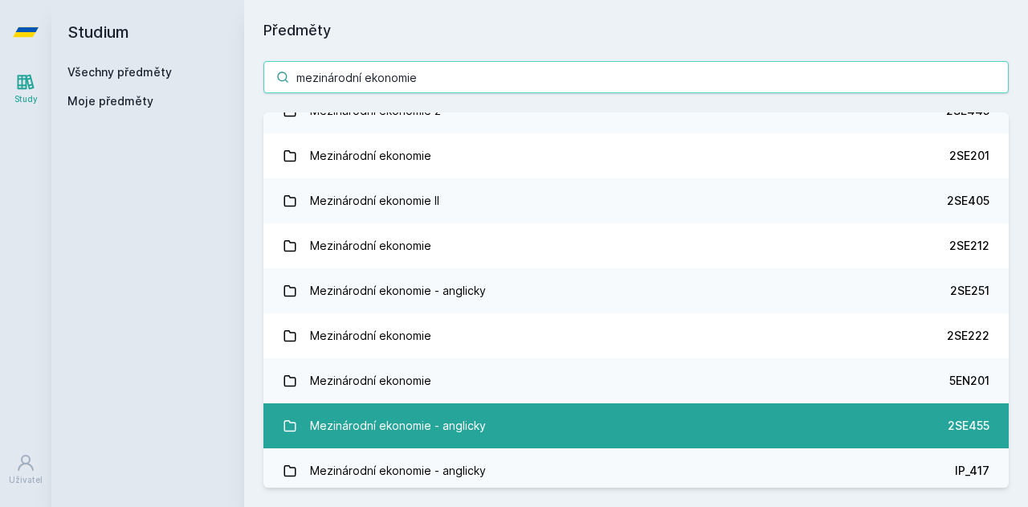
type input "mezinárodní ekonomie"
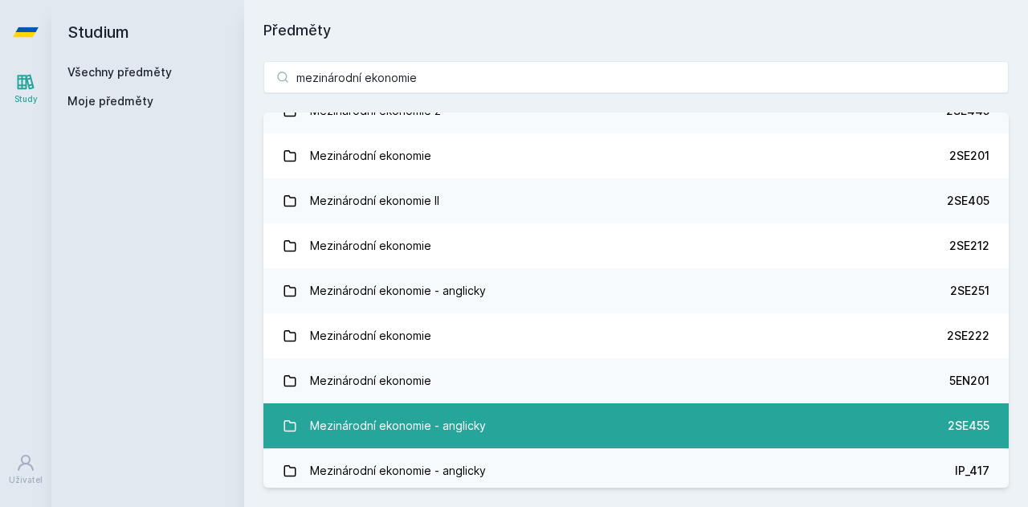
click at [547, 418] on link "Mezinárodní ekonomie - anglicky 2SE455" at bounding box center [635, 425] width 745 height 45
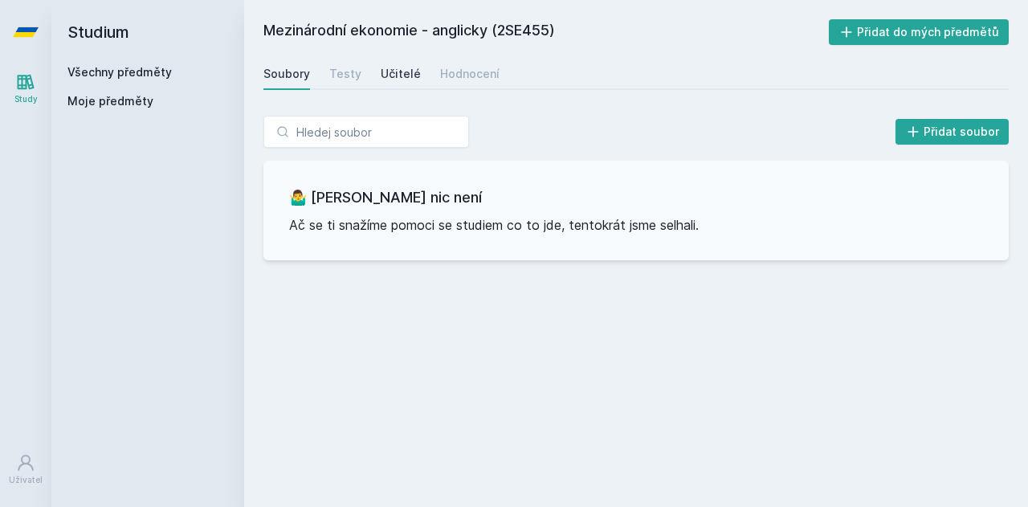
click at [411, 73] on div "Učitelé" at bounding box center [401, 74] width 40 height 16
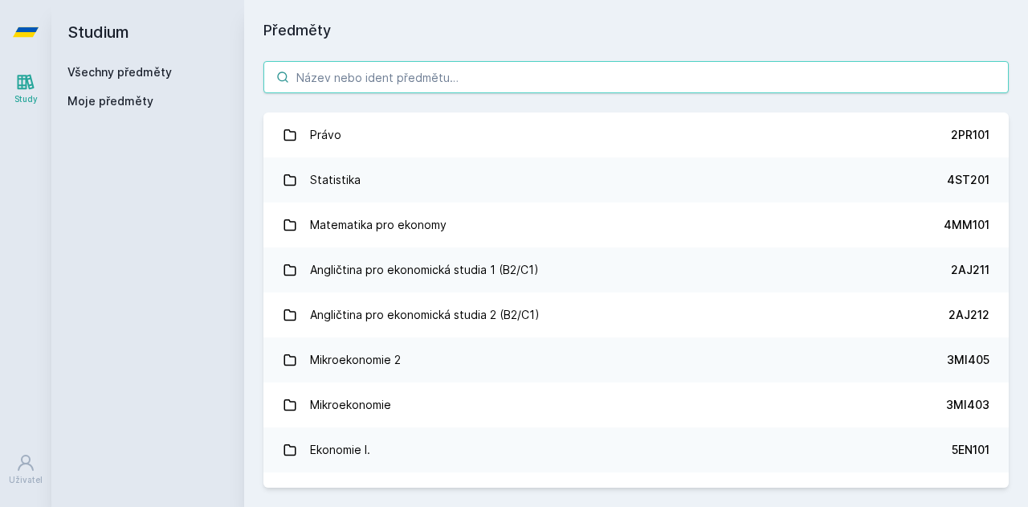
click at [342, 70] on input "search" at bounding box center [635, 77] width 745 height 32
paste input "mezinárodní ekonomie"
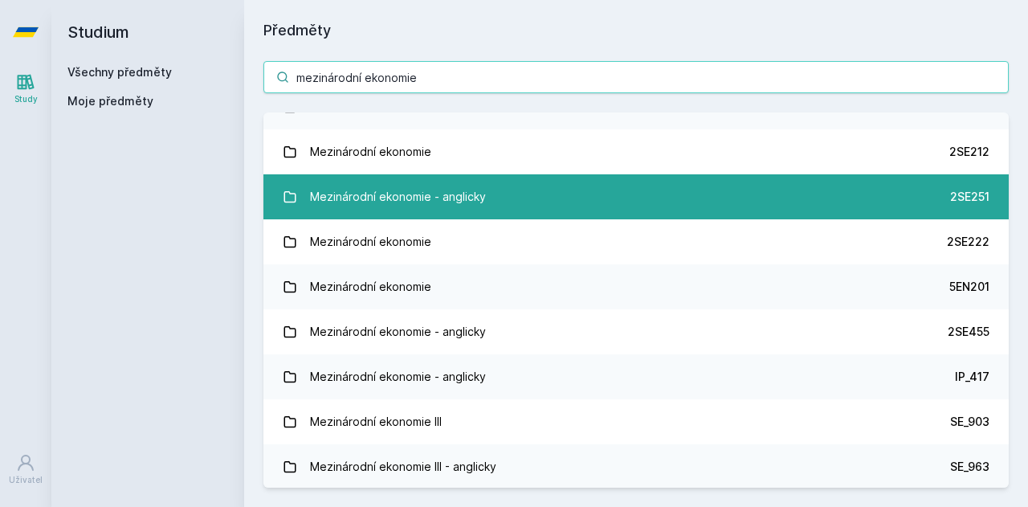
scroll to position [194, 0]
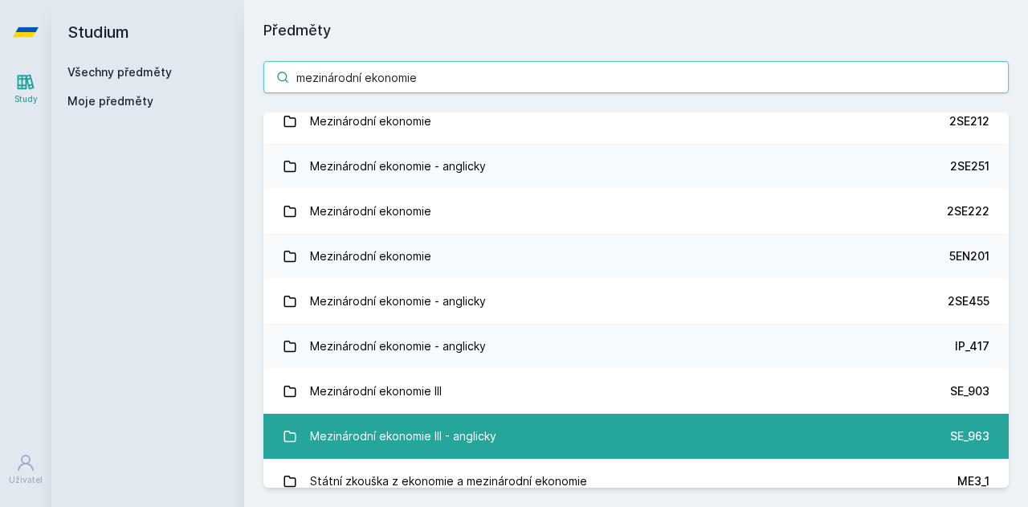
type input "mezinárodní ekonomie"
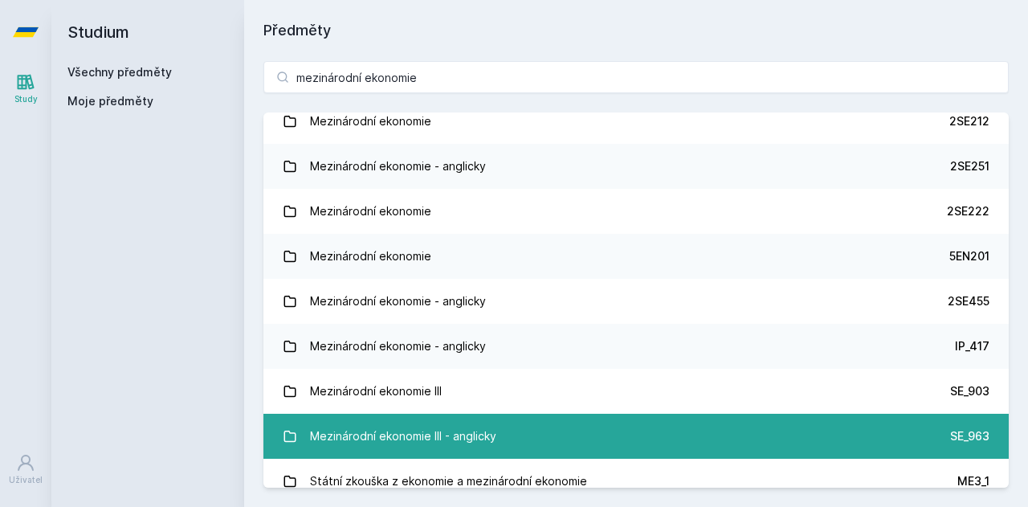
click at [585, 431] on link "Mezinárodní ekonomie III - anglicky SE_963" at bounding box center [635, 436] width 745 height 45
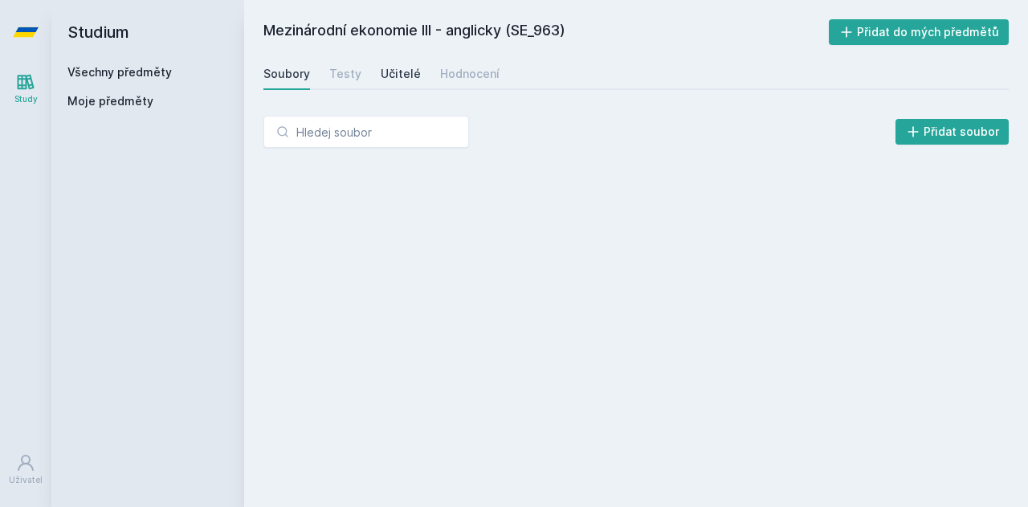
click at [403, 73] on div "Učitelé" at bounding box center [401, 74] width 40 height 16
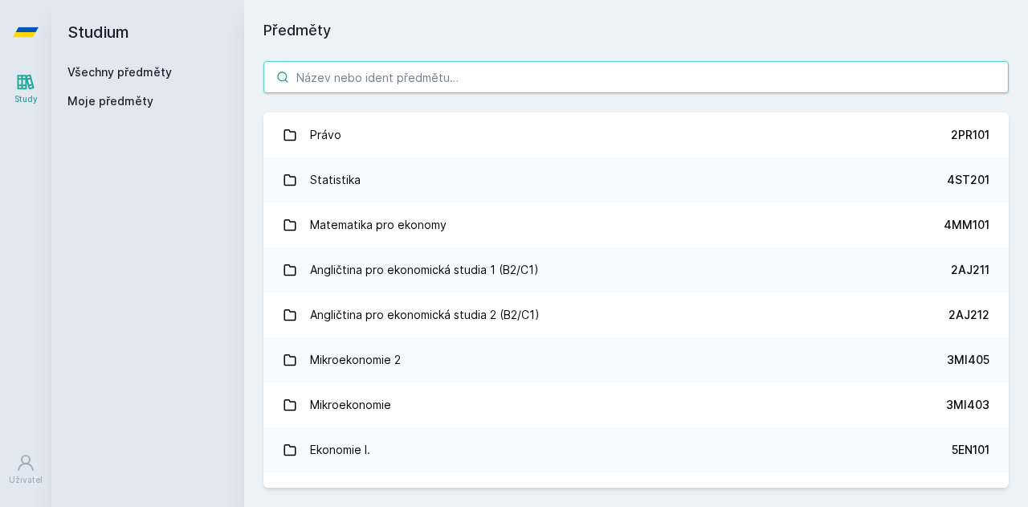
click at [469, 67] on input "search" at bounding box center [635, 77] width 745 height 32
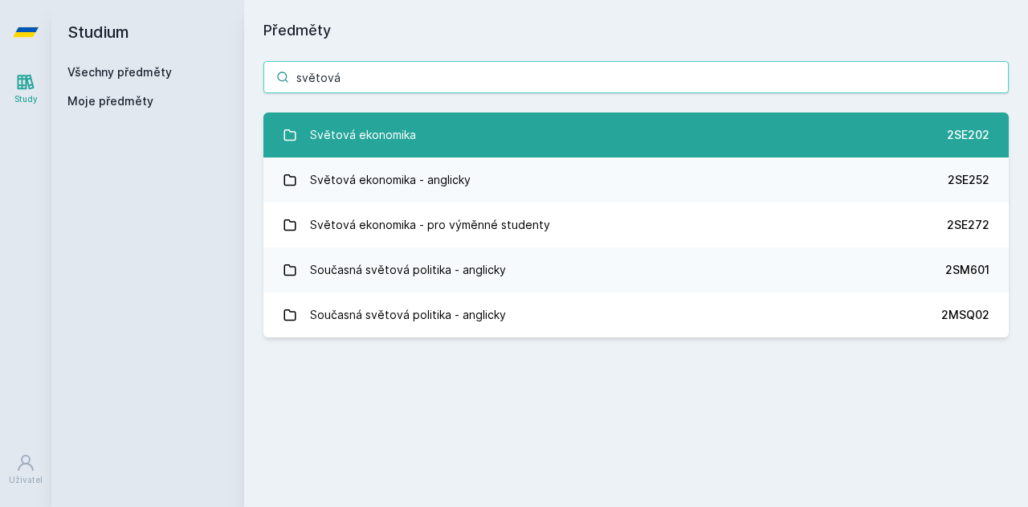
type input "světová"
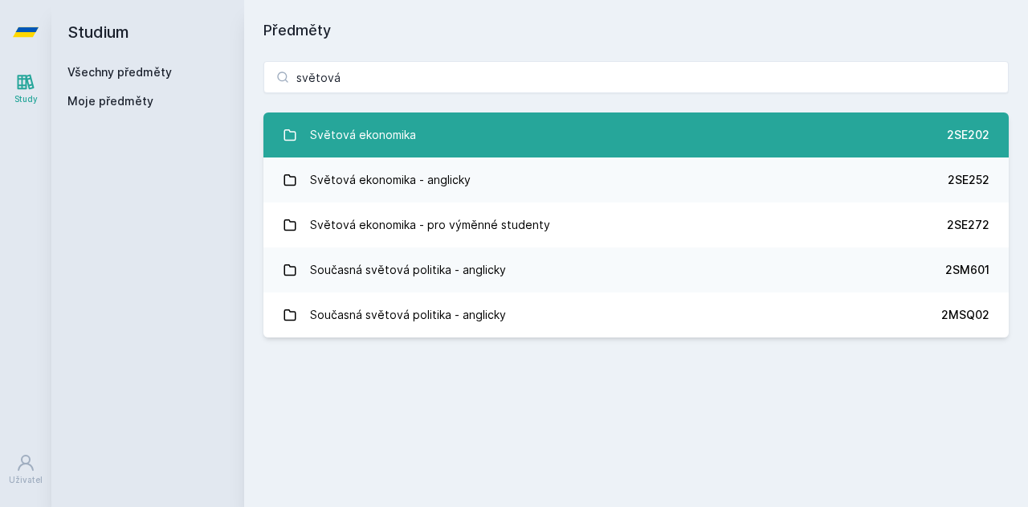
click at [504, 139] on link "Světová ekonomika 2SE202" at bounding box center [635, 134] width 745 height 45
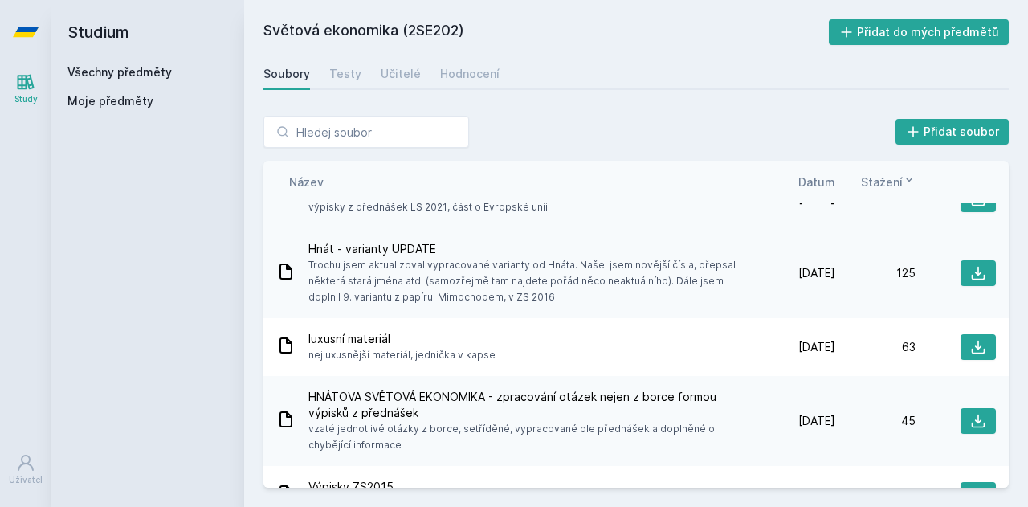
scroll to position [34, 0]
click at [395, 68] on div "Učitelé" at bounding box center [401, 74] width 40 height 16
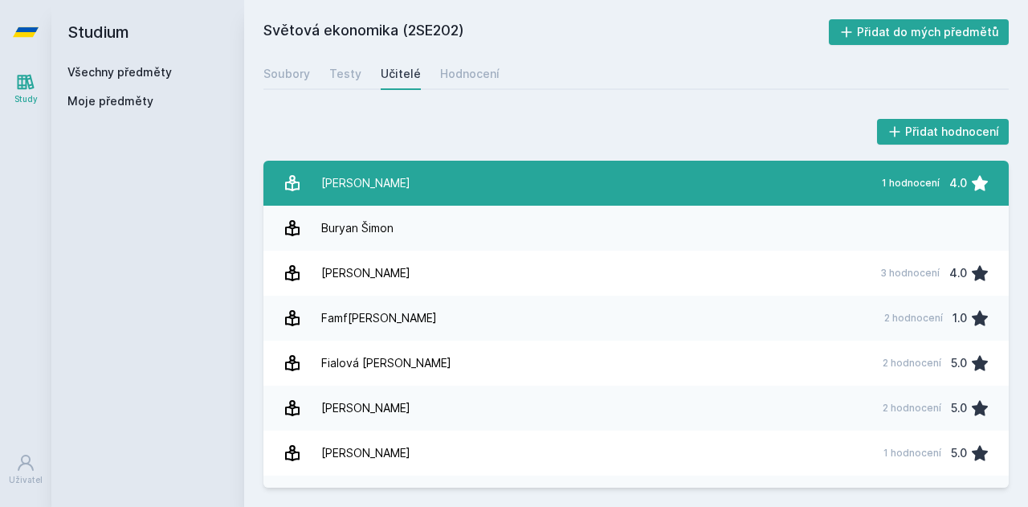
click at [422, 190] on link "[PERSON_NAME] 1 hodnocení 4.0" at bounding box center [635, 183] width 745 height 45
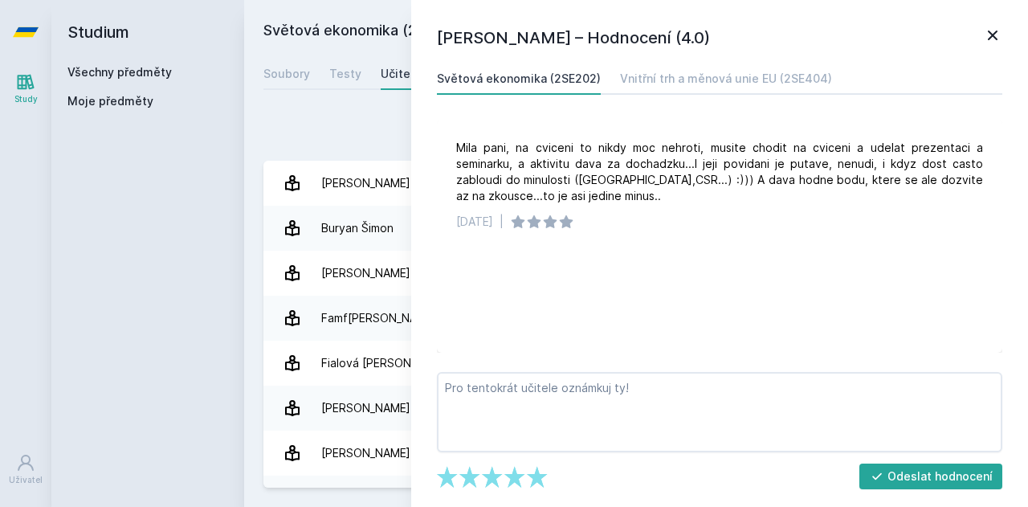
click at [374, 128] on div "Přidat hodnocení" at bounding box center [635, 132] width 745 height 32
click at [382, 140] on div "Přidat hodnocení" at bounding box center [635, 132] width 745 height 32
click at [988, 34] on icon at bounding box center [992, 35] width 19 height 19
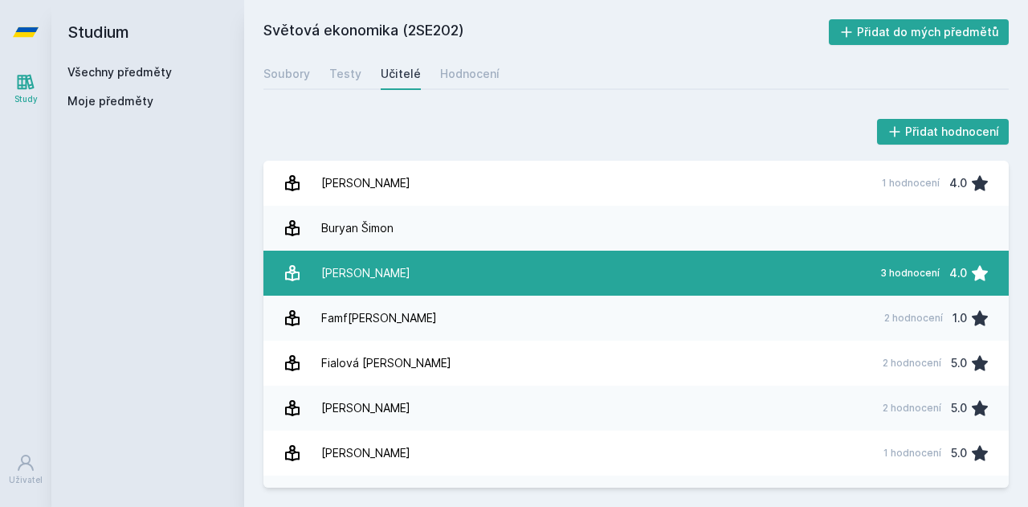
click at [528, 272] on link "Erb[PERSON_NAME] 3 hodnocení 4.0" at bounding box center [635, 273] width 745 height 45
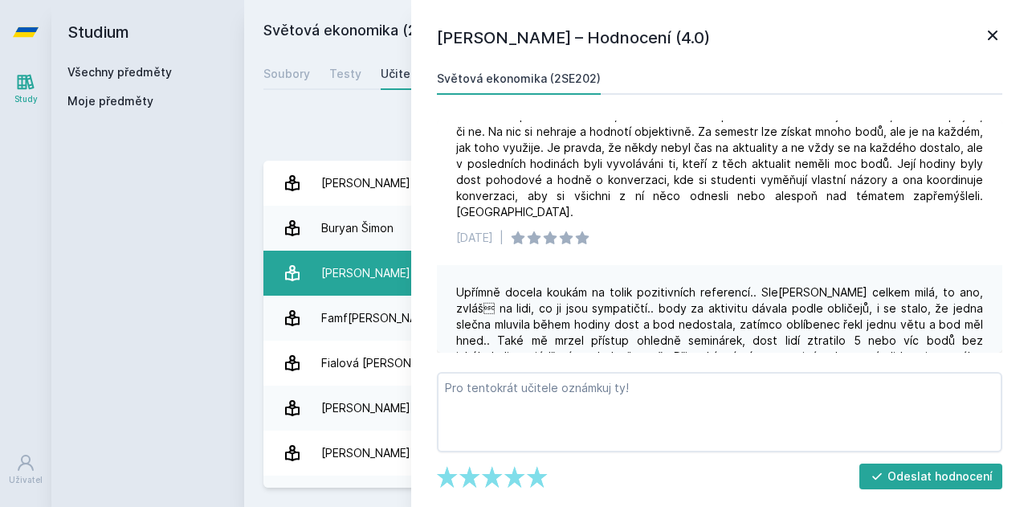
scroll to position [34, 0]
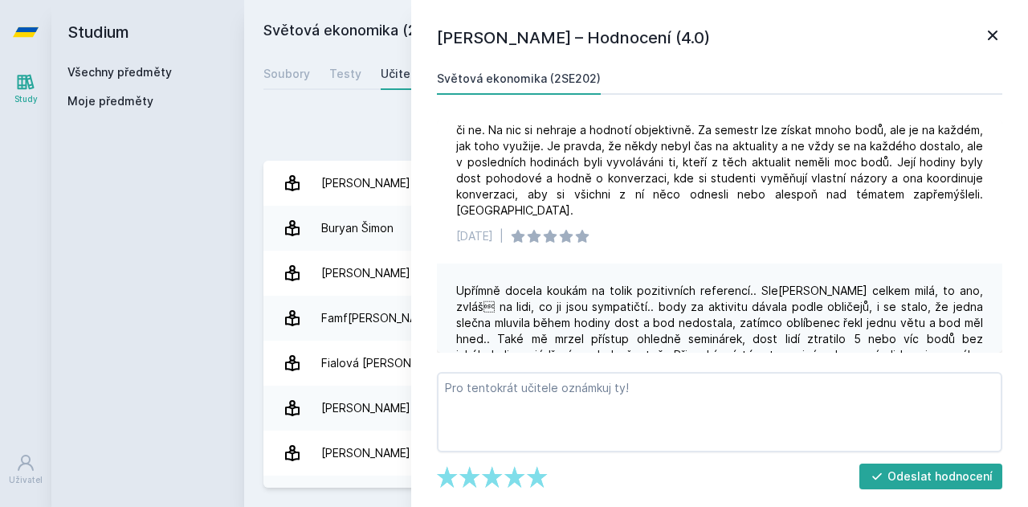
click at [379, 142] on div "Přidat hodnocení" at bounding box center [635, 132] width 745 height 32
click at [993, 35] on icon at bounding box center [993, 36] width 10 height 10
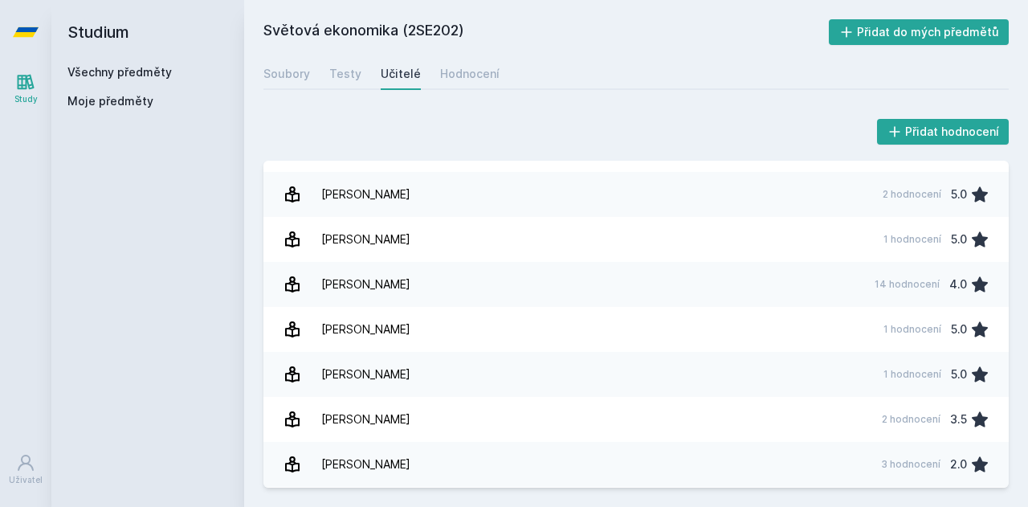
scroll to position [262, 0]
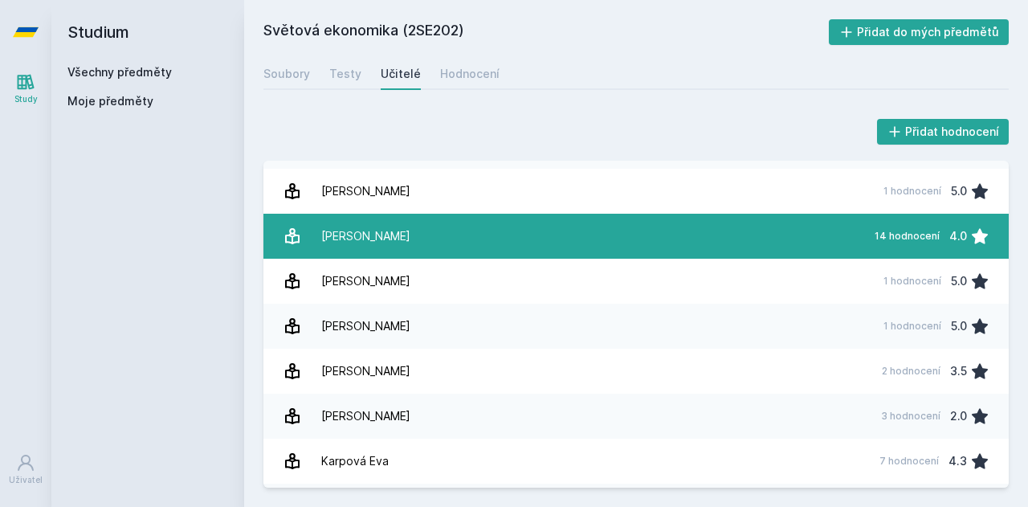
click at [545, 222] on link "[PERSON_NAME] 14 hodnocení 4.0" at bounding box center [635, 236] width 745 height 45
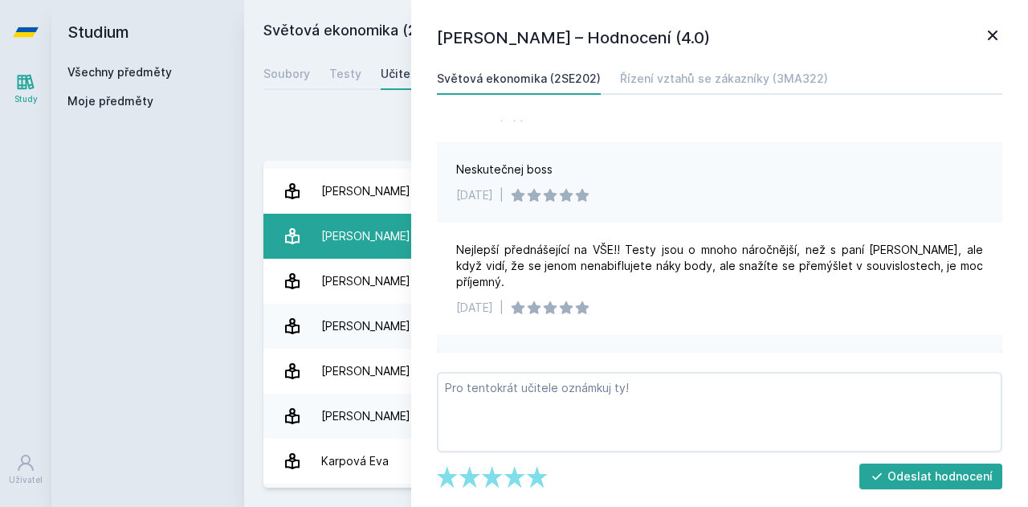
scroll to position [323, 0]
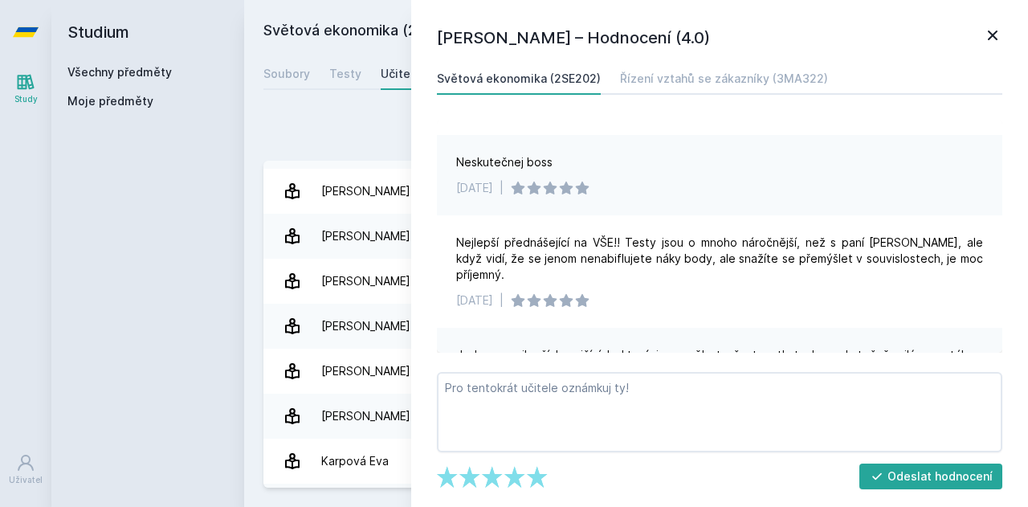
click at [364, 146] on div "Přidat hodnocení" at bounding box center [635, 132] width 745 height 32
click at [383, 125] on div "Přidat hodnocení" at bounding box center [635, 132] width 745 height 32
click at [993, 35] on icon at bounding box center [993, 36] width 10 height 10
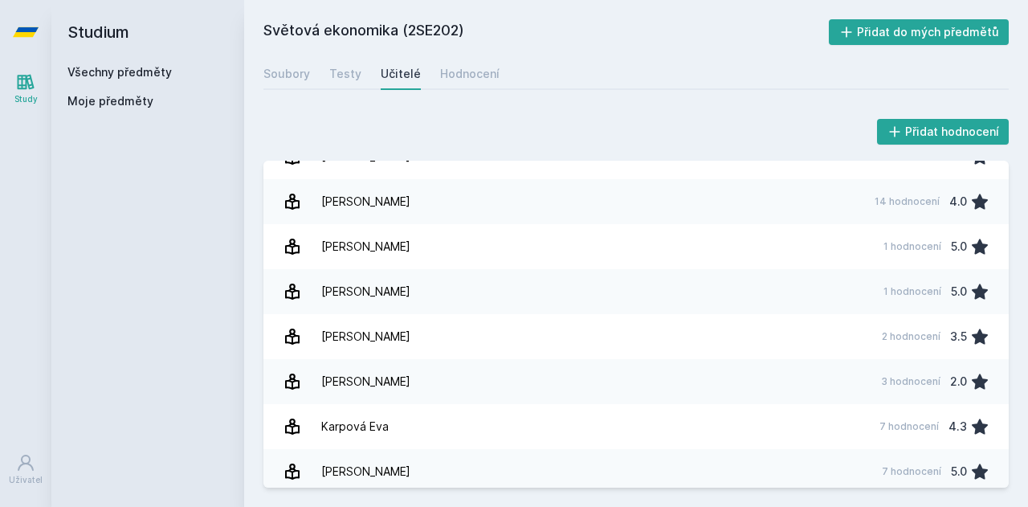
scroll to position [321, 0]
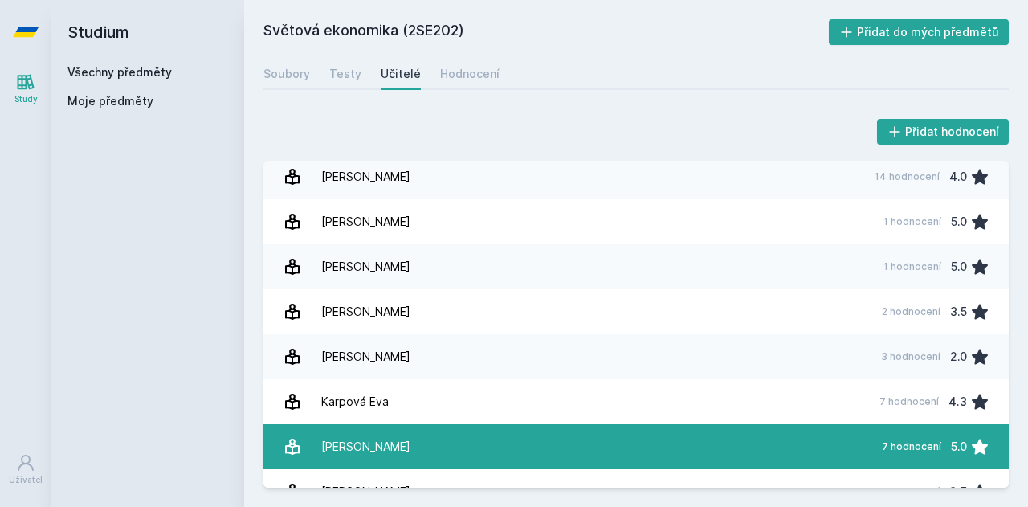
click at [565, 451] on link "Musiyenko [PERSON_NAME] 7 hodnocení 5.0" at bounding box center [635, 446] width 745 height 45
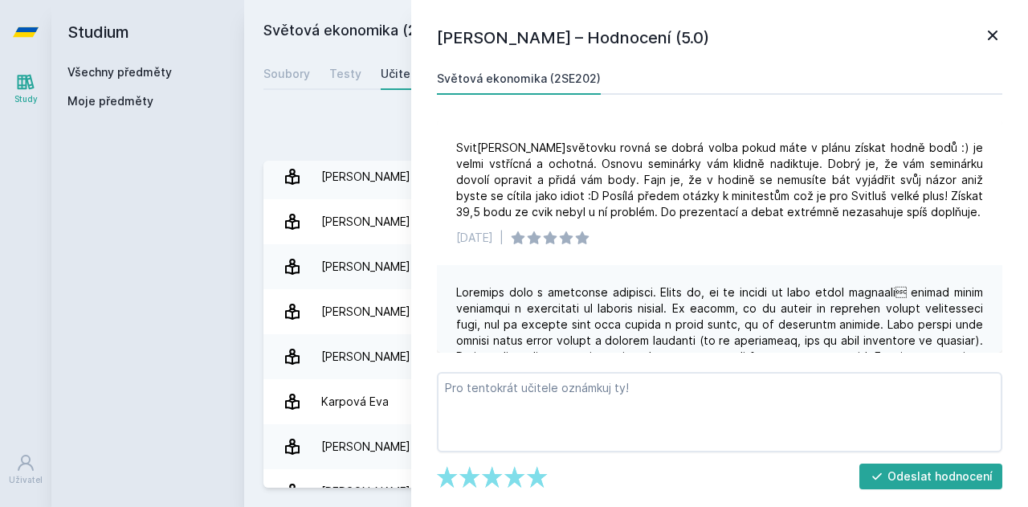
click at [992, 33] on icon at bounding box center [992, 35] width 19 height 19
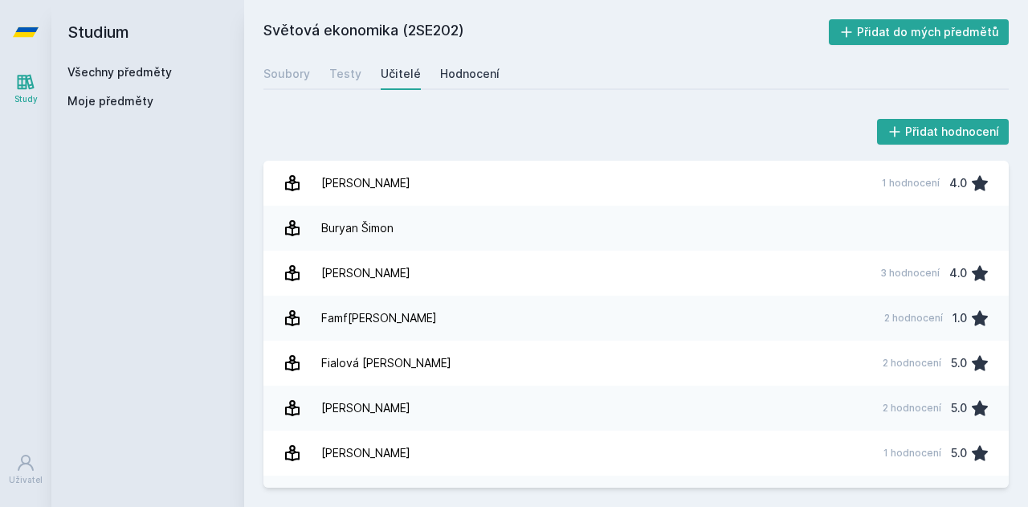
click at [463, 79] on div "Hodnocení" at bounding box center [469, 74] width 59 height 16
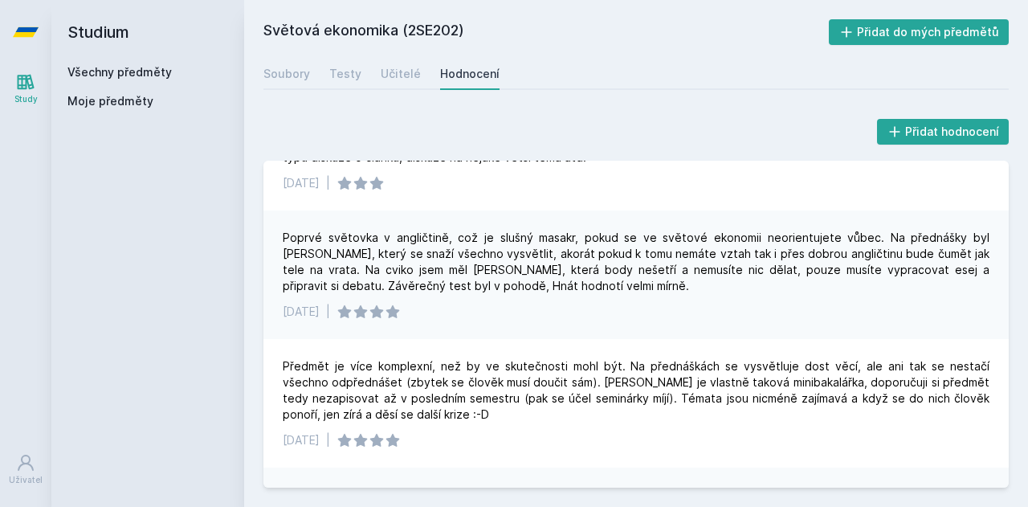
scroll to position [790, 0]
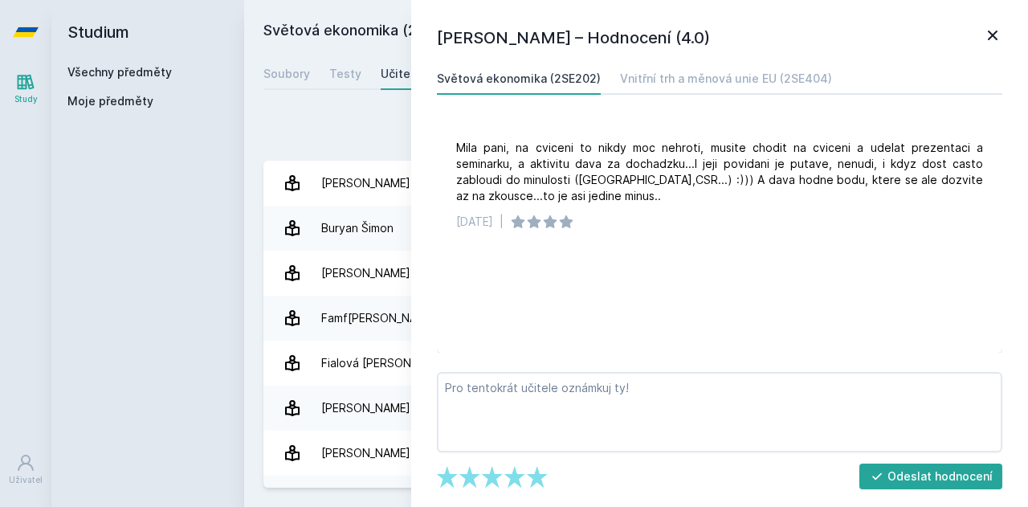
click at [984, 35] on icon at bounding box center [992, 35] width 19 height 19
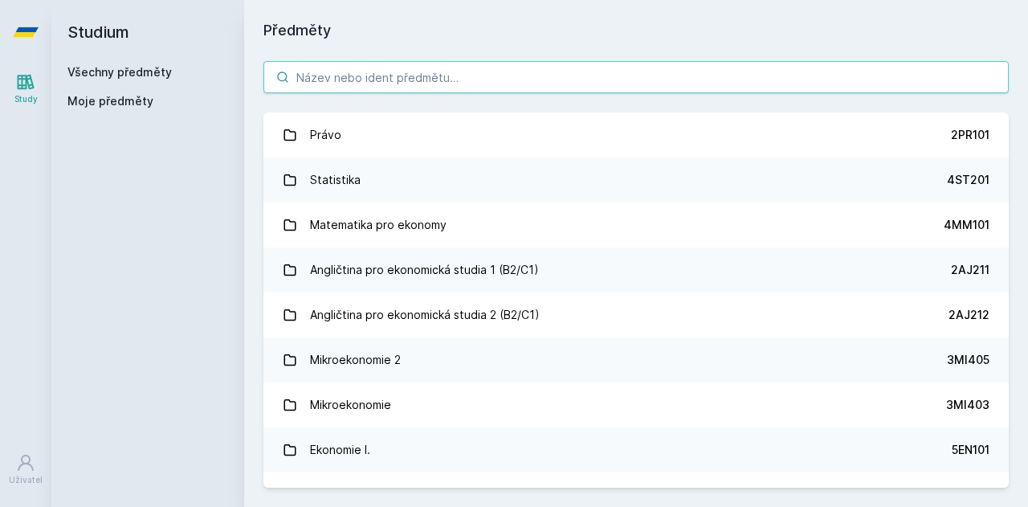
click at [439, 84] on input "search" at bounding box center [635, 77] width 745 height 32
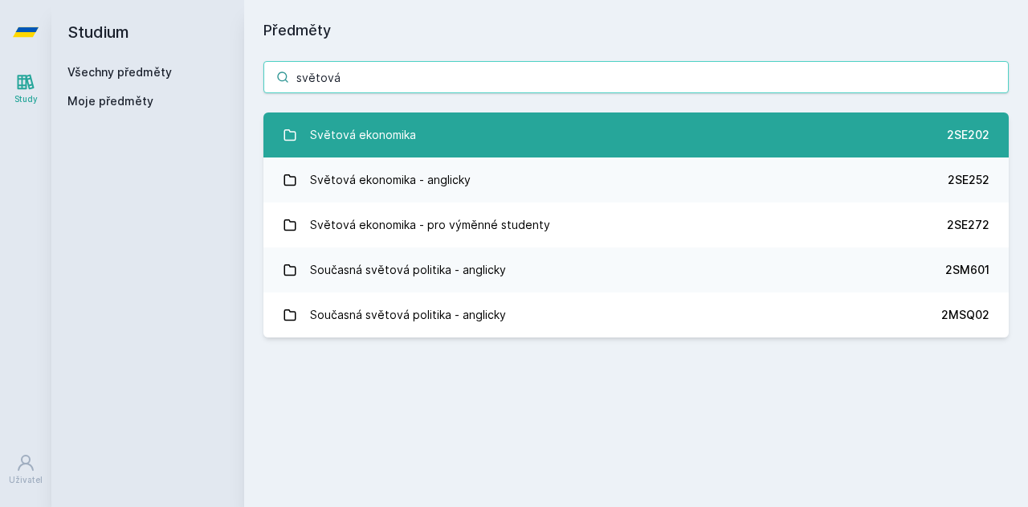
type input "světová"
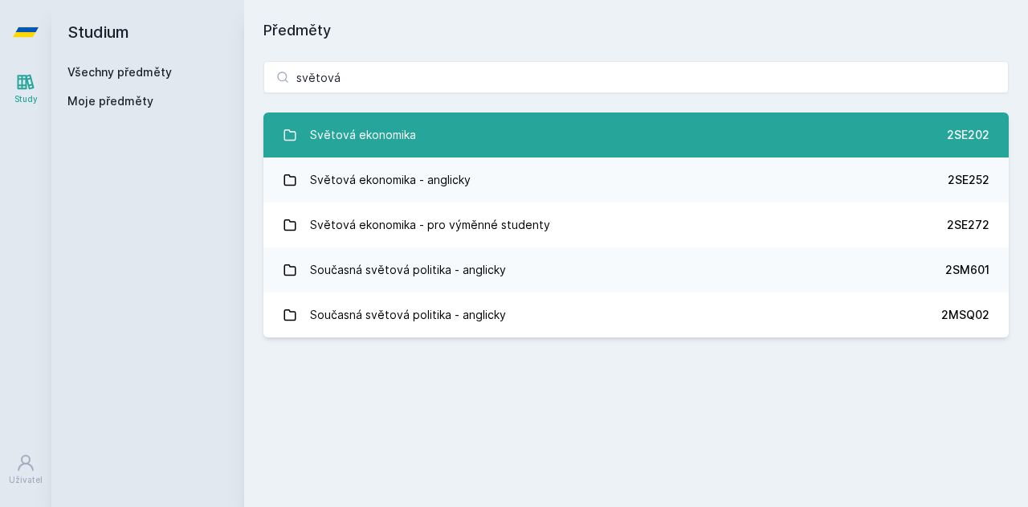
click at [480, 142] on link "Světová ekonomika 2SE202" at bounding box center [635, 134] width 745 height 45
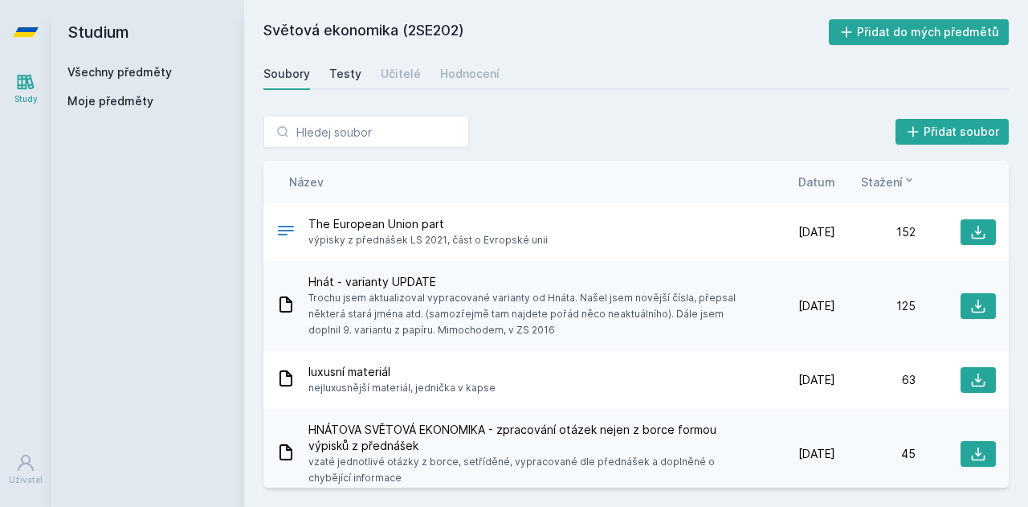
click at [355, 66] on div "Testy" at bounding box center [345, 74] width 32 height 16
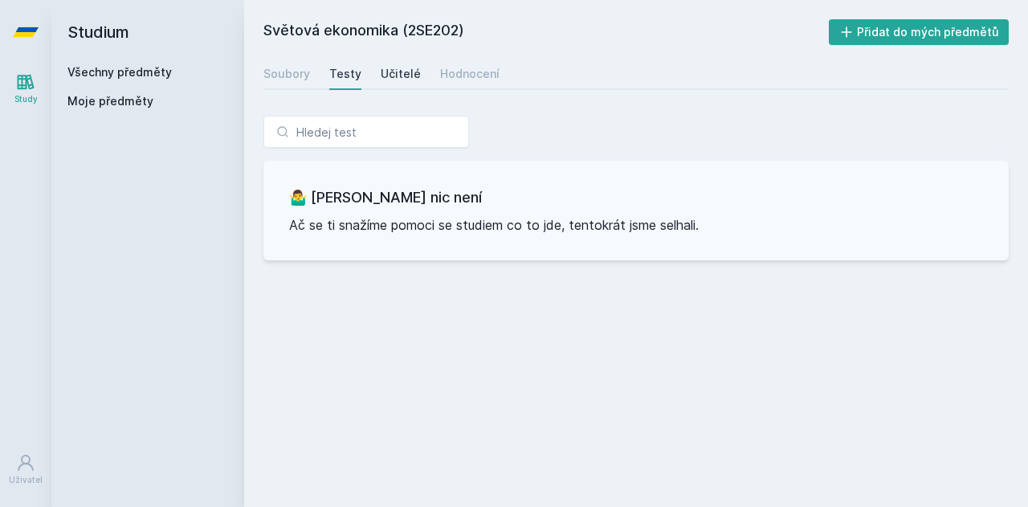
click at [411, 65] on link "Učitelé" at bounding box center [401, 74] width 40 height 32
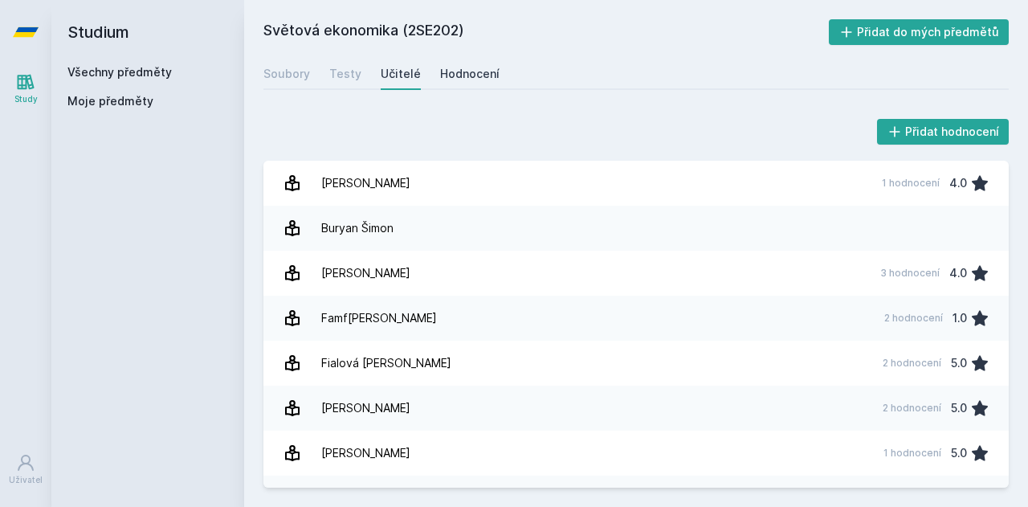
click at [441, 68] on div "Hodnocení" at bounding box center [469, 74] width 59 height 16
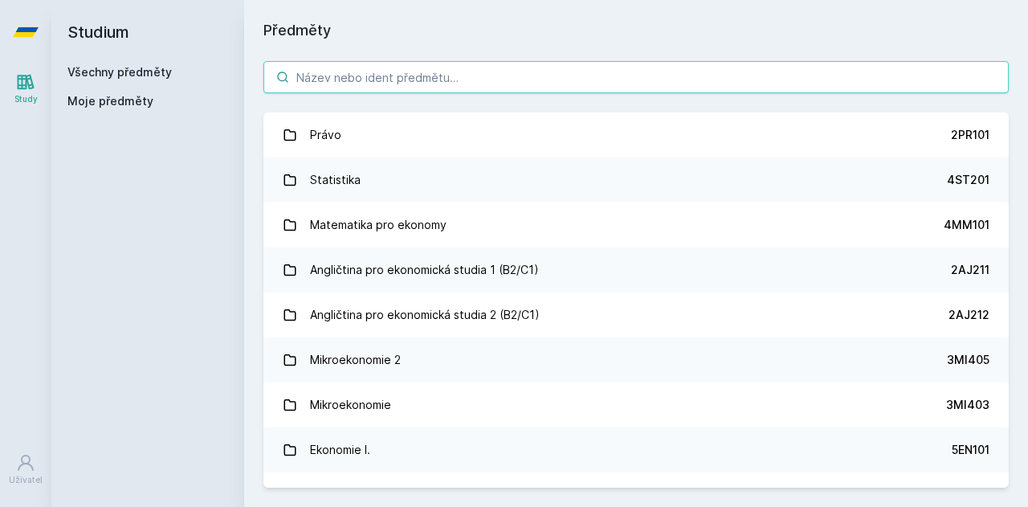
click at [386, 87] on input "search" at bounding box center [635, 77] width 745 height 32
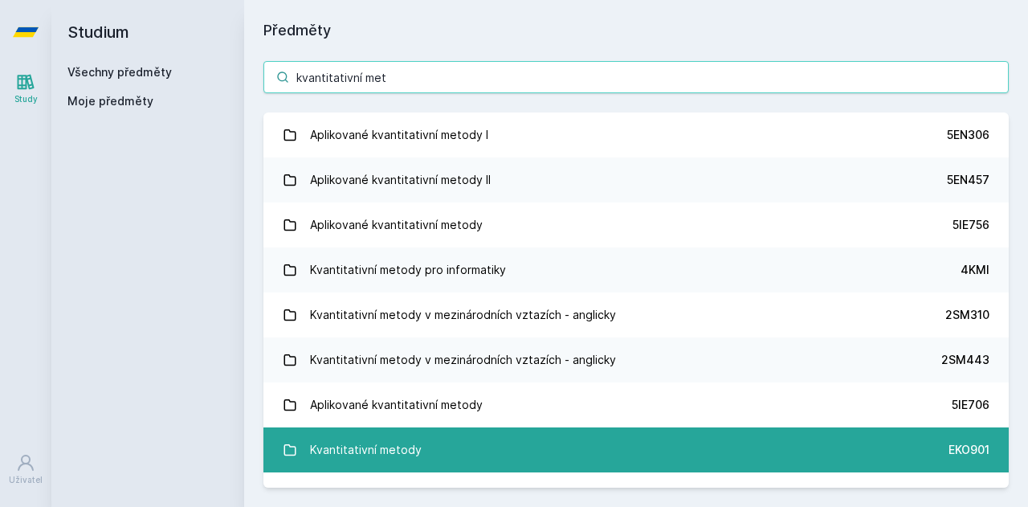
type input "kvantitativní met"
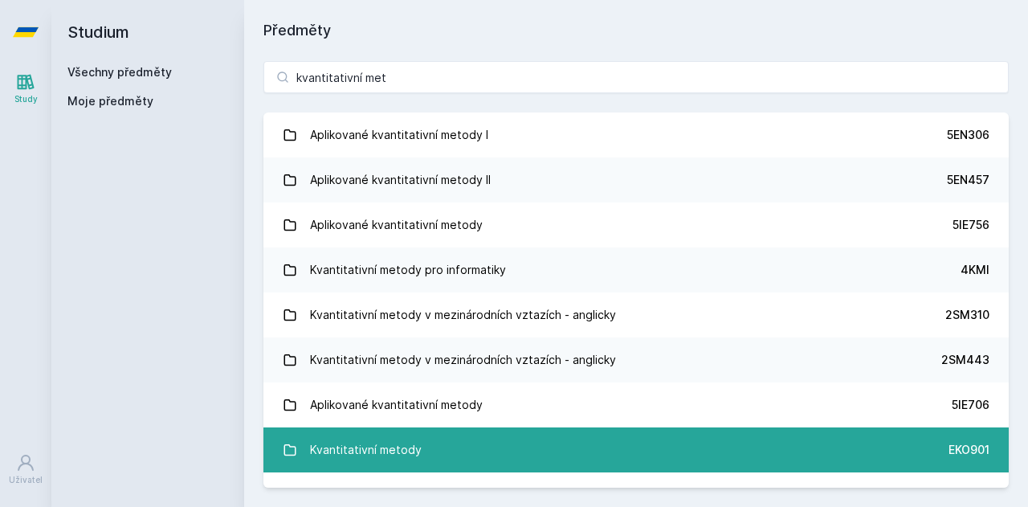
click at [473, 443] on link "Kvantitativní metody EKO901" at bounding box center [635, 449] width 745 height 45
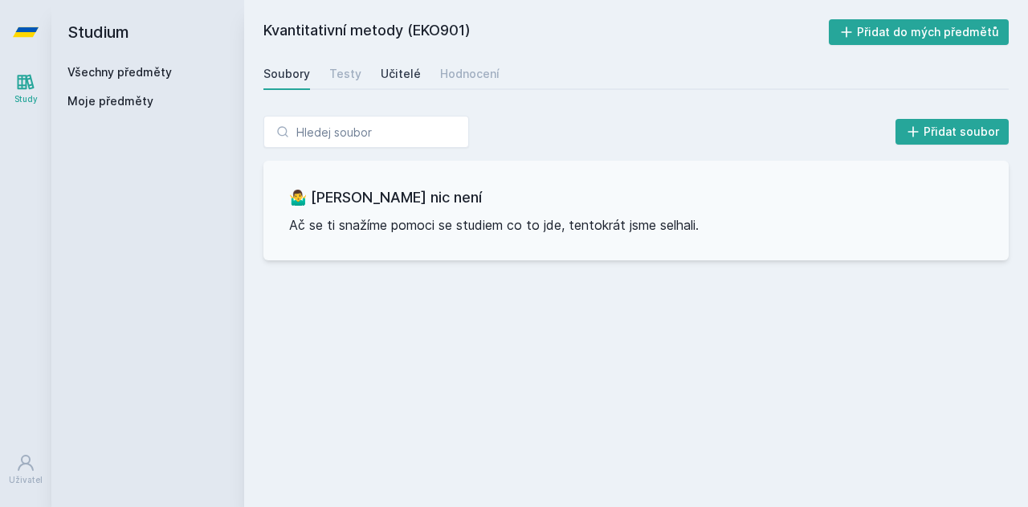
click at [402, 81] on div "Učitelé" at bounding box center [401, 74] width 40 height 16
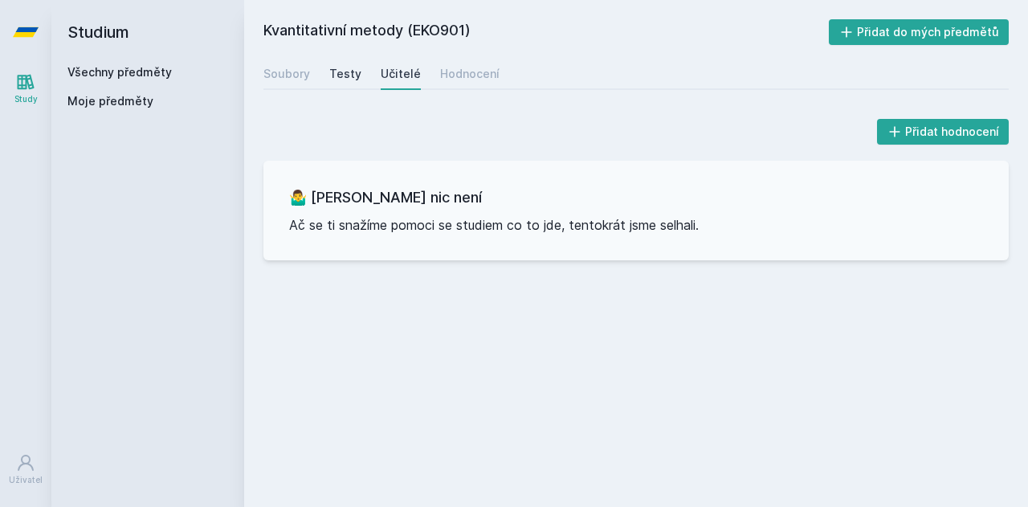
click at [341, 75] on div "Testy" at bounding box center [345, 74] width 32 height 16
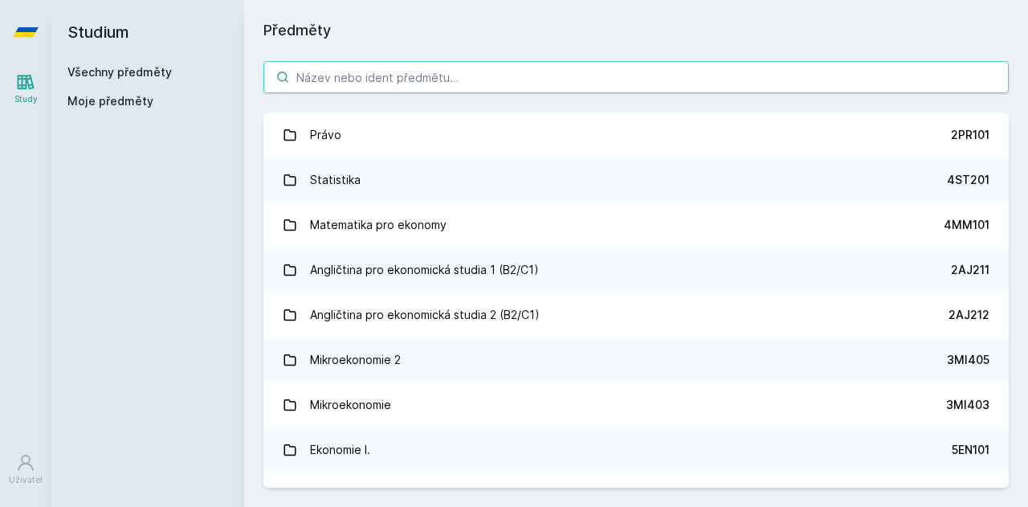
click at [504, 77] on input "search" at bounding box center [635, 77] width 745 height 32
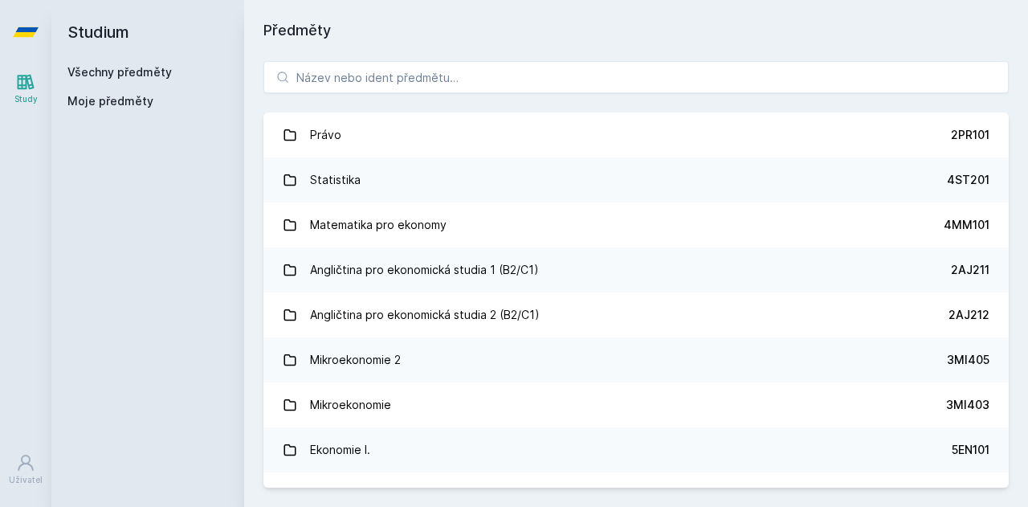
click at [435, 31] on h1 "Předměty" at bounding box center [635, 30] width 745 height 22
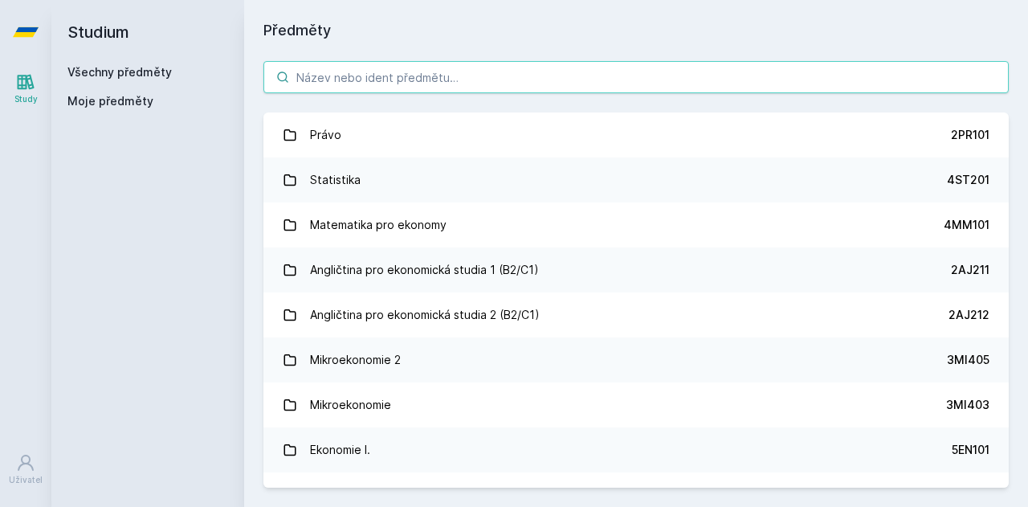
click at [360, 70] on input "search" at bounding box center [635, 77] width 745 height 32
paste input "Podnikání a právo"
type input "Podnikání a právo"
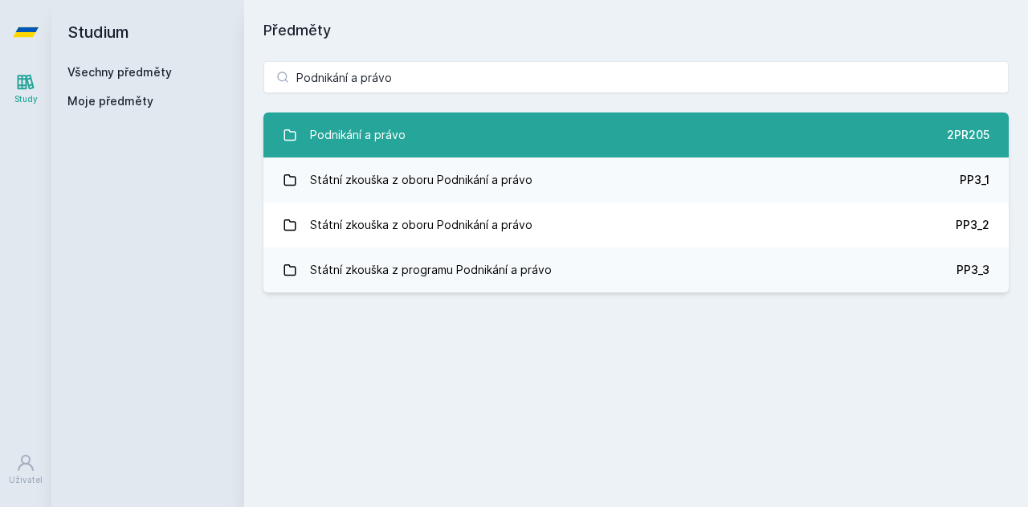
click at [402, 129] on div "Podnikání a právo" at bounding box center [358, 135] width 96 height 32
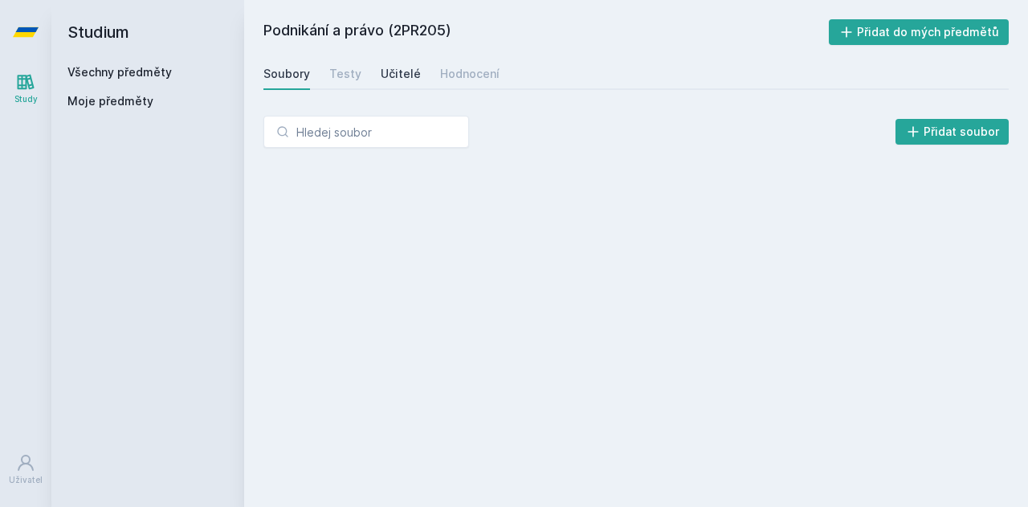
click at [390, 81] on div "Učitelé" at bounding box center [401, 74] width 40 height 16
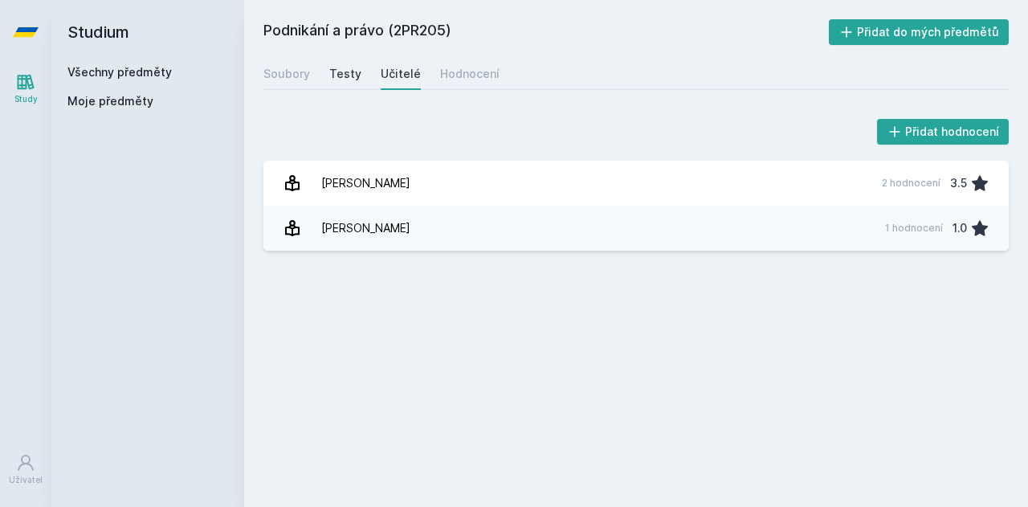
click at [344, 72] on div "Testy" at bounding box center [345, 74] width 32 height 16
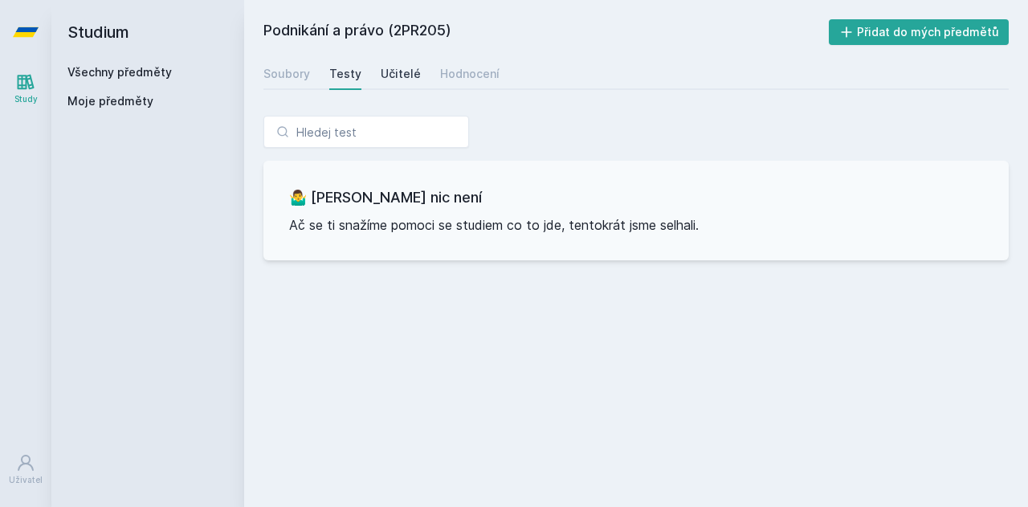
click at [408, 67] on div "Učitelé" at bounding box center [401, 74] width 40 height 16
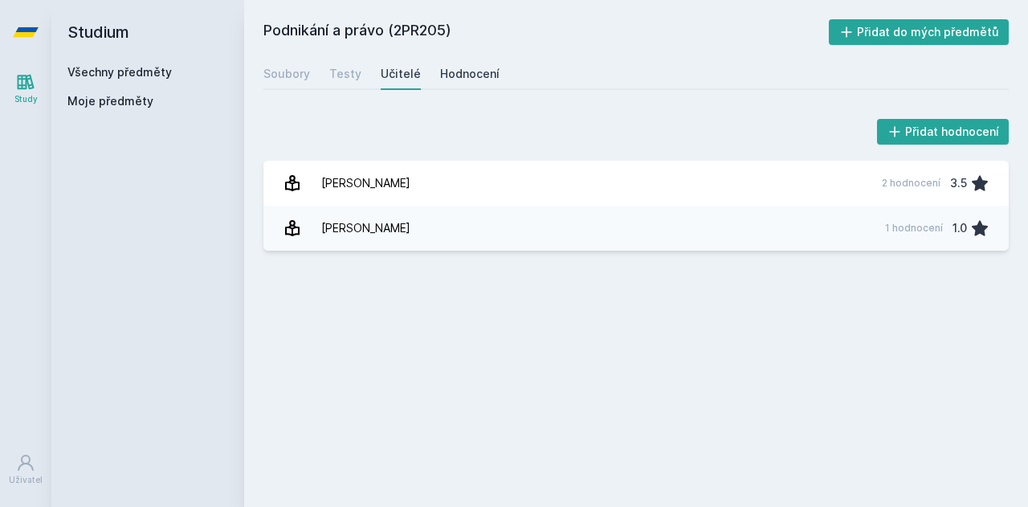
click at [444, 76] on div "Hodnocení" at bounding box center [469, 74] width 59 height 16
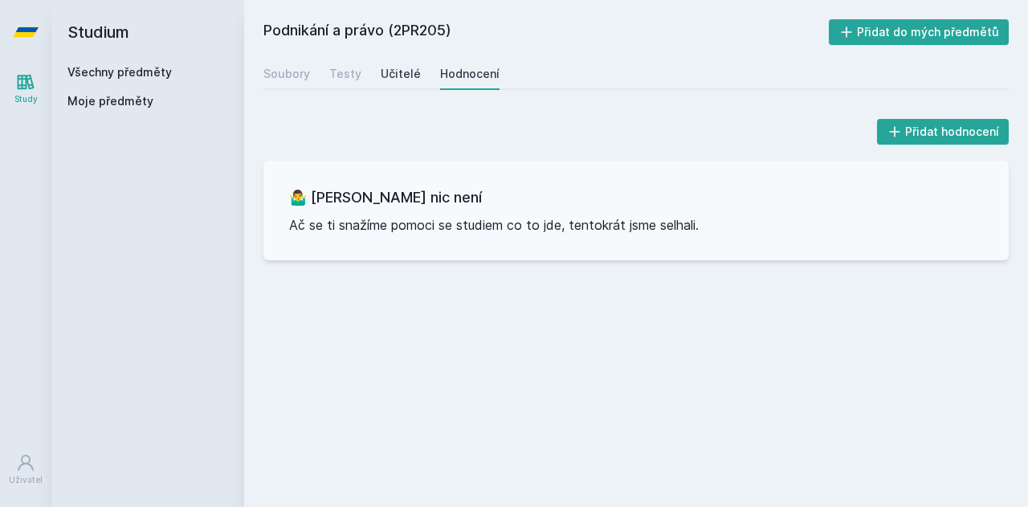
click at [402, 74] on div "Učitelé" at bounding box center [401, 74] width 40 height 16
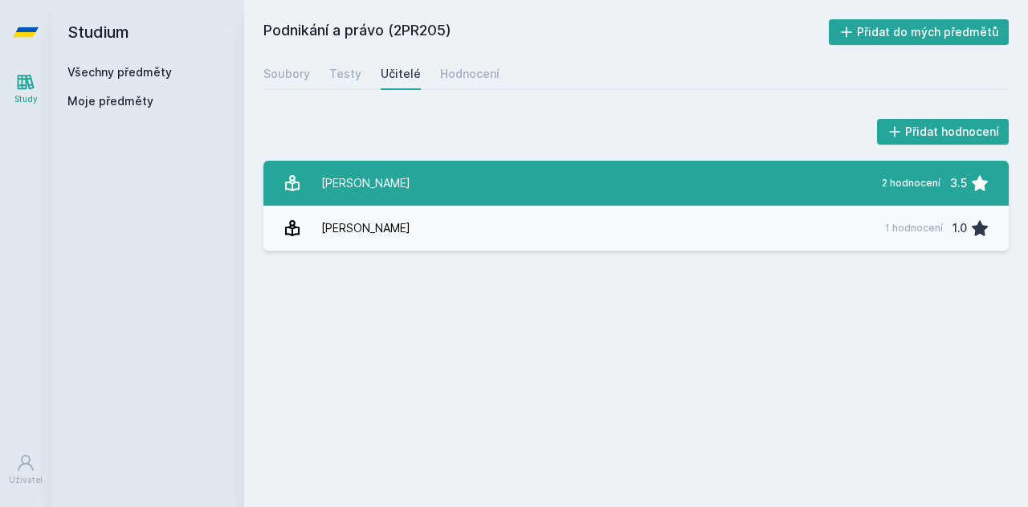
click at [400, 171] on link "[PERSON_NAME] 2 hodnocení 3.5" at bounding box center [635, 183] width 745 height 45
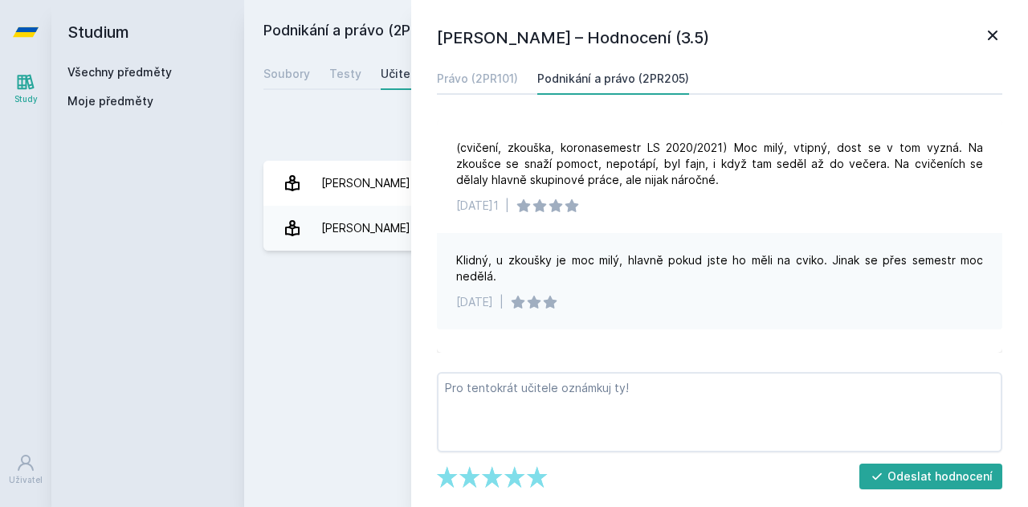
click at [985, 39] on icon at bounding box center [992, 35] width 19 height 19
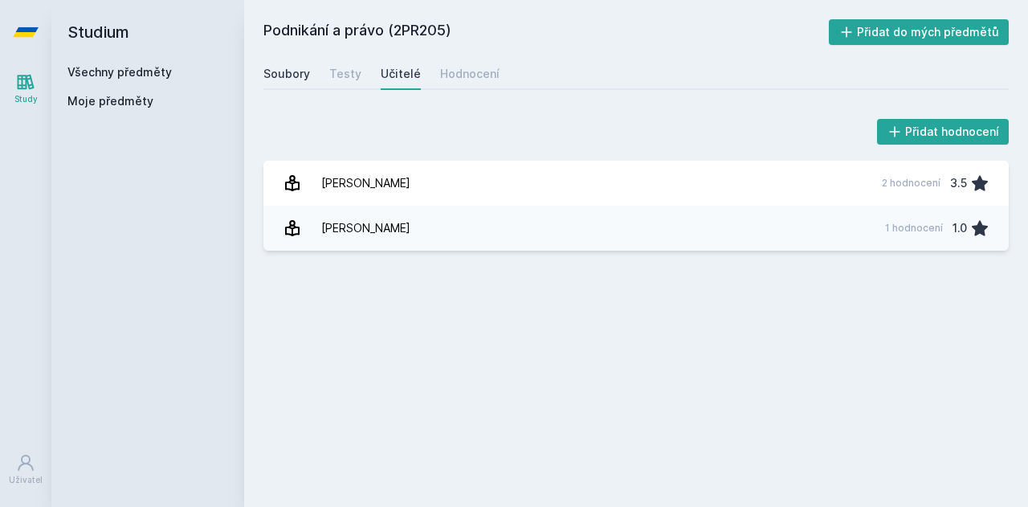
click at [298, 75] on div "Soubory" at bounding box center [286, 74] width 47 height 16
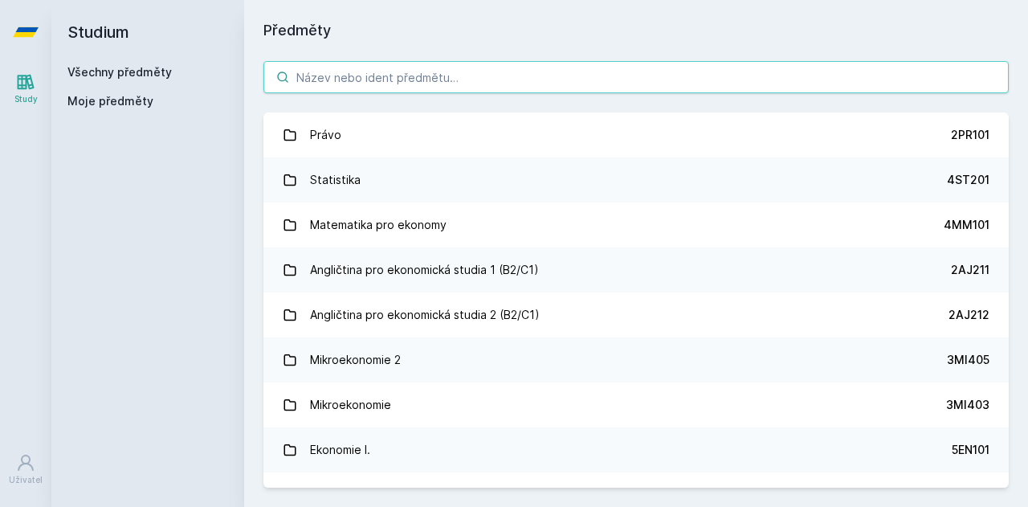
click at [349, 69] on input "search" at bounding box center [635, 77] width 745 height 32
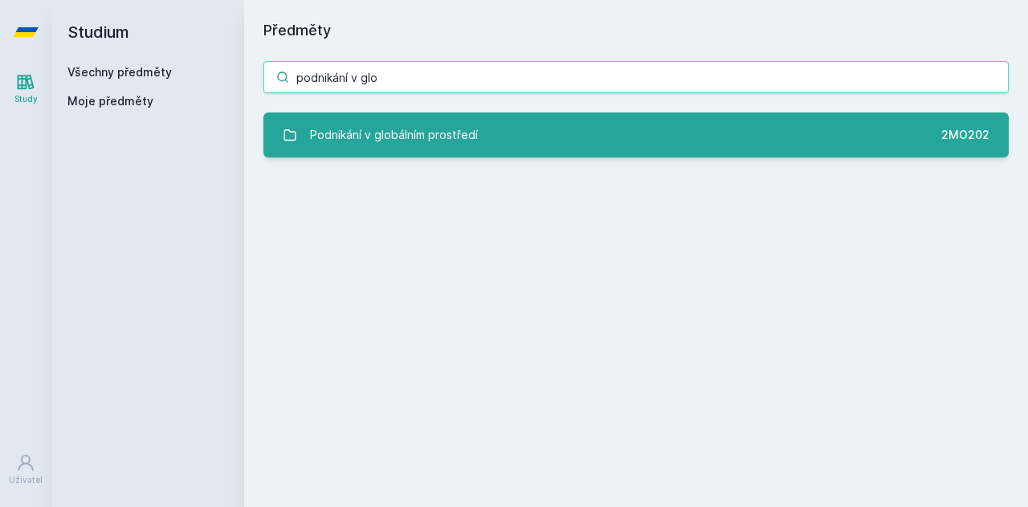
type input "podnikání v glo"
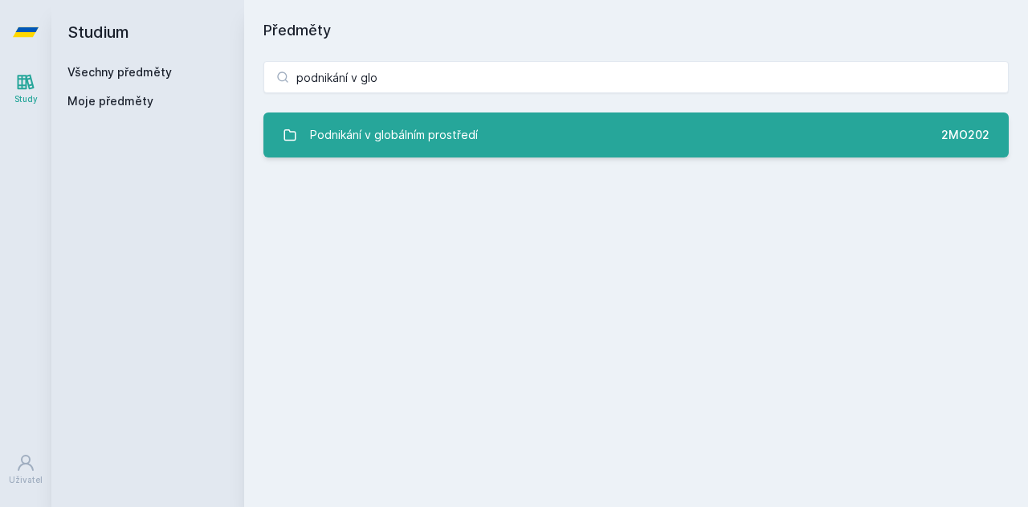
click at [446, 141] on div "Podnikání v globálním prostředí" at bounding box center [394, 135] width 168 height 32
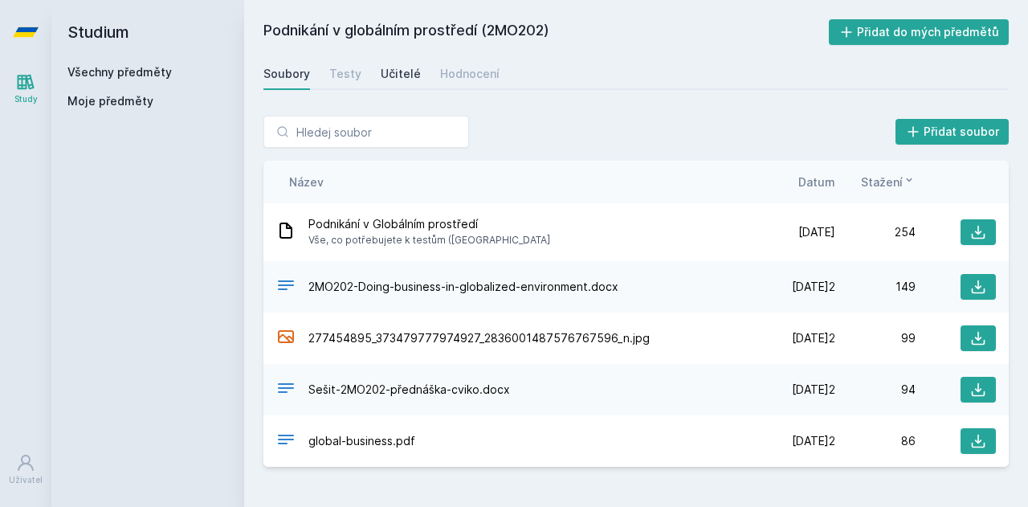
click at [398, 75] on div "Učitelé" at bounding box center [401, 74] width 40 height 16
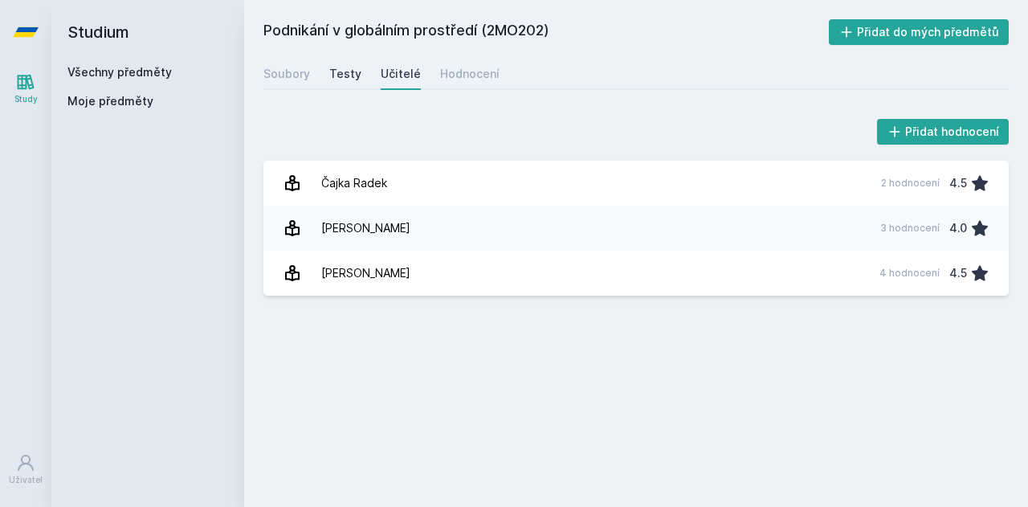
click at [353, 75] on div "Testy" at bounding box center [345, 74] width 32 height 16
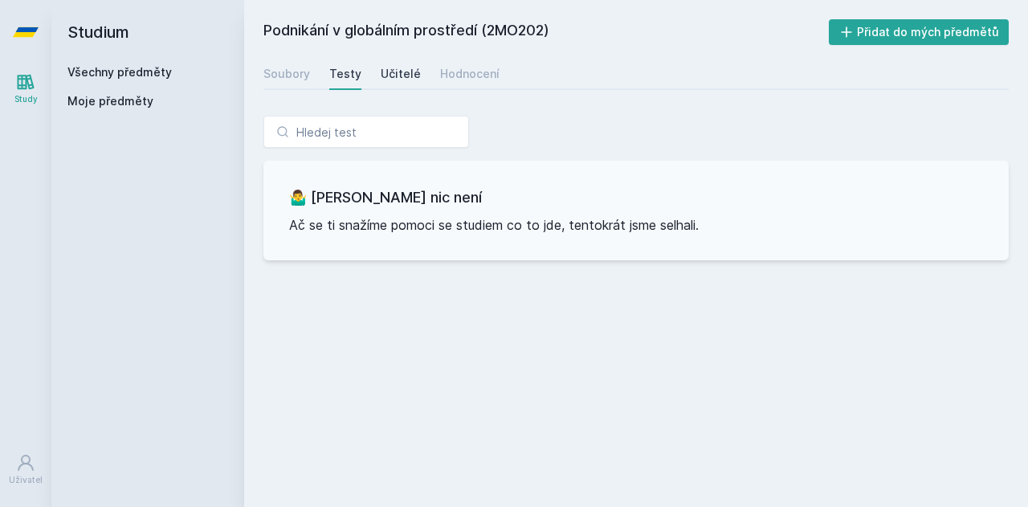
click at [395, 64] on link "Učitelé" at bounding box center [401, 74] width 40 height 32
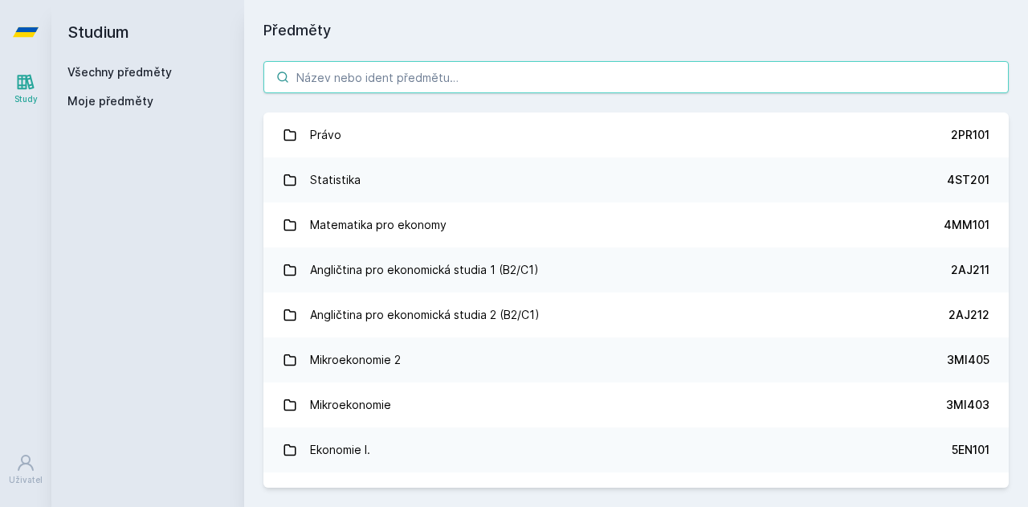
click at [384, 68] on input "search" at bounding box center [635, 77] width 745 height 32
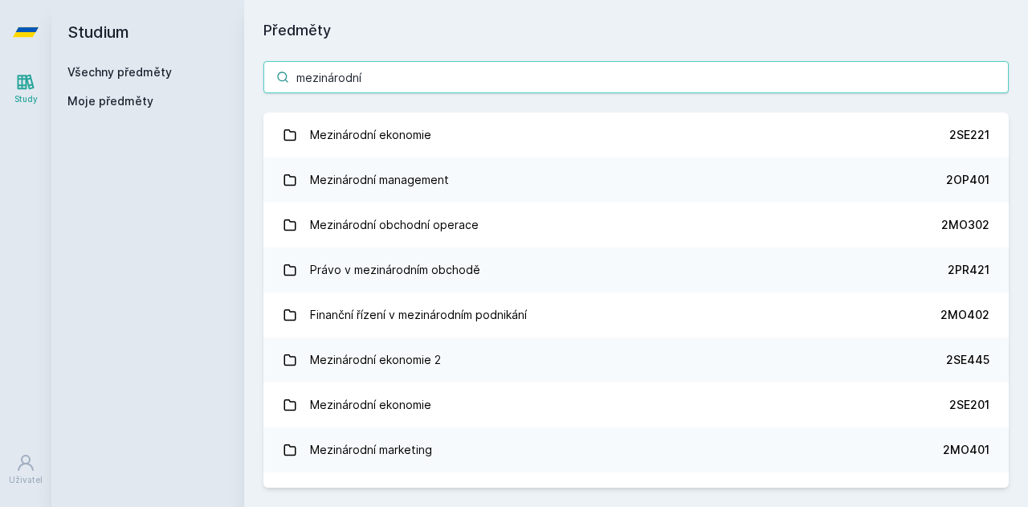
drag, startPoint x: 384, startPoint y: 68, endPoint x: 186, endPoint y: 86, distance: 198.4
click at [186, 86] on div "Studium Všechny předměty Moje předměty Předměty mezinárodní Mezinárodní ekonomi…" at bounding box center [539, 253] width 977 height 507
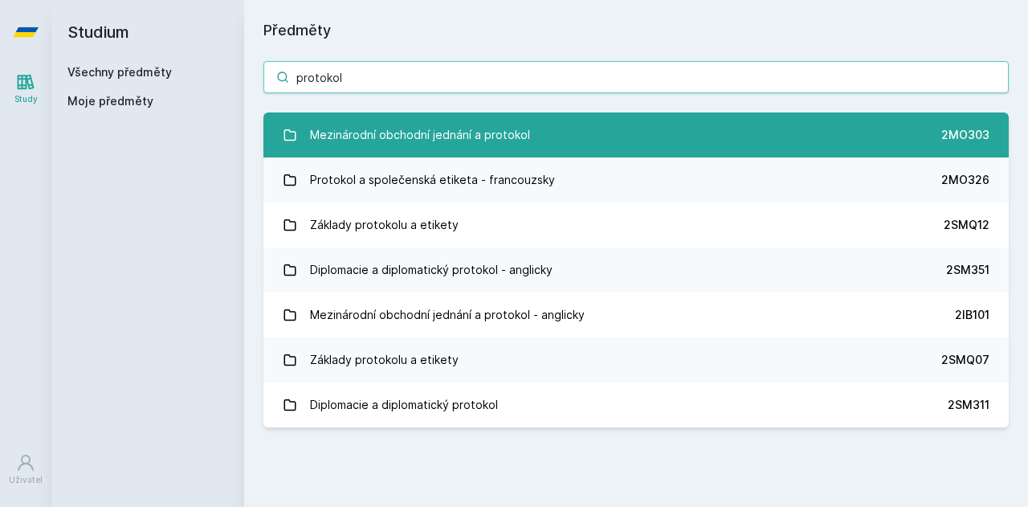
type input "protokol"
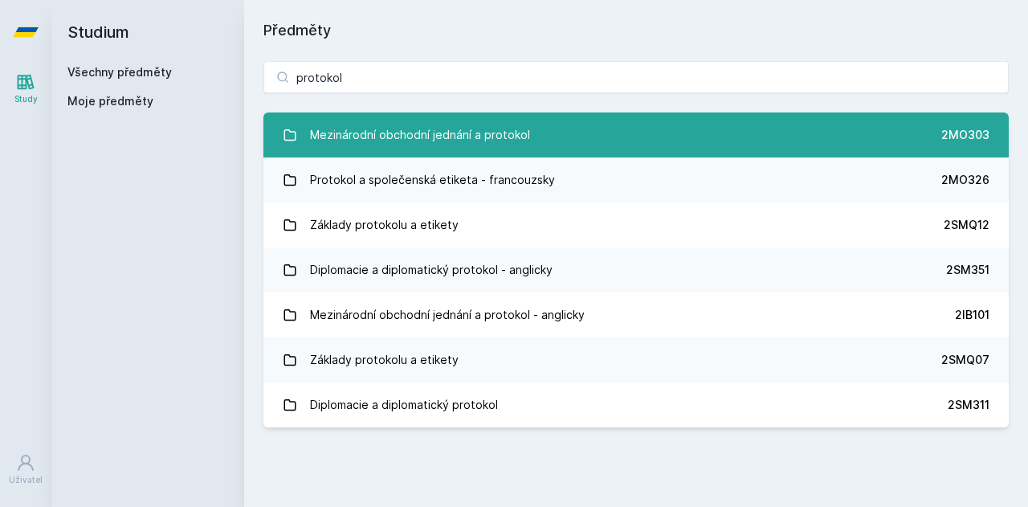
click at [447, 126] on div "Mezinárodní obchodní jednání a protokol" at bounding box center [420, 135] width 220 height 32
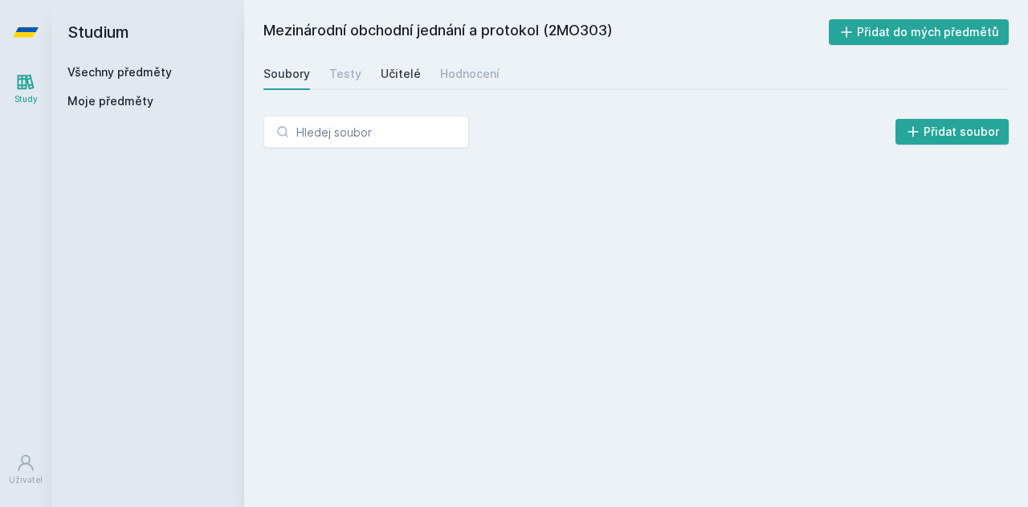
click at [400, 71] on div "Učitelé" at bounding box center [401, 74] width 40 height 16
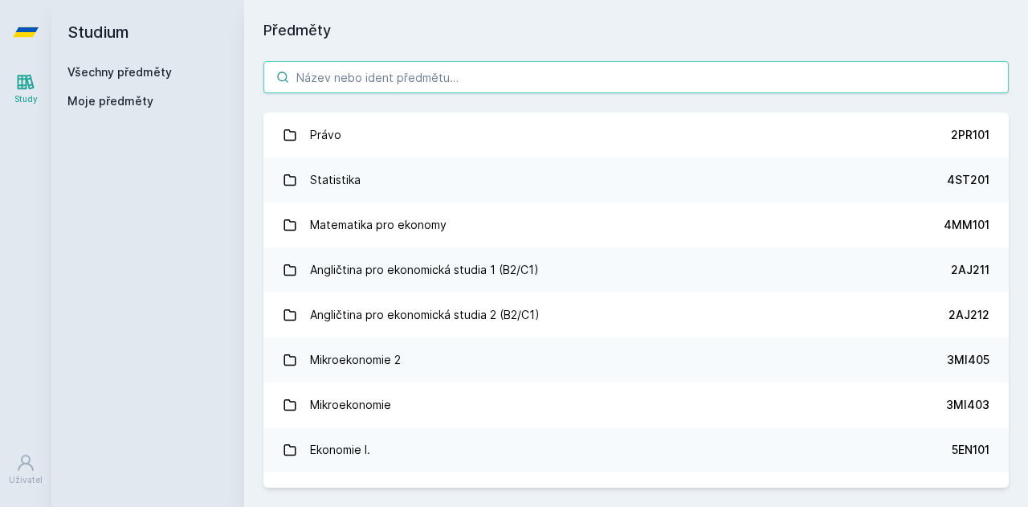
click at [352, 84] on input "search" at bounding box center [635, 77] width 745 height 32
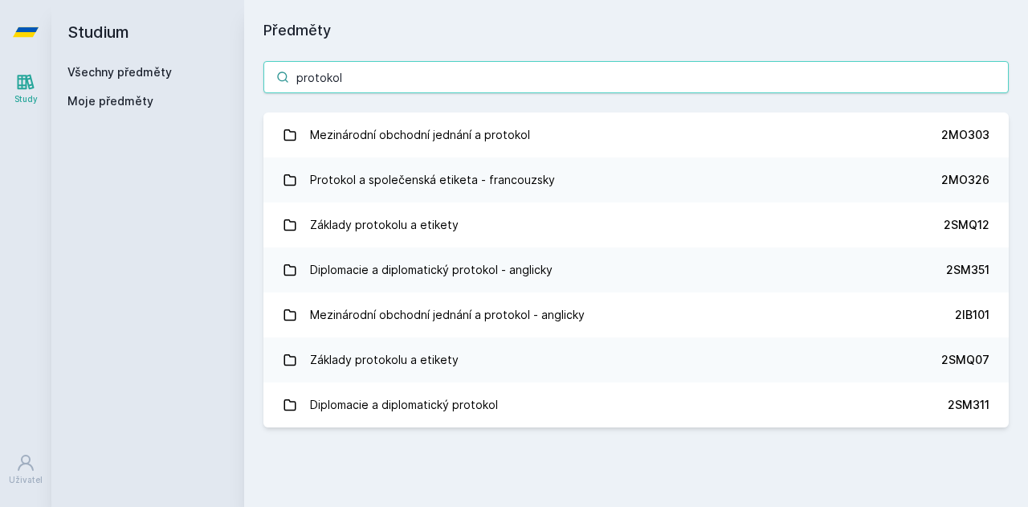
type input "protokol"
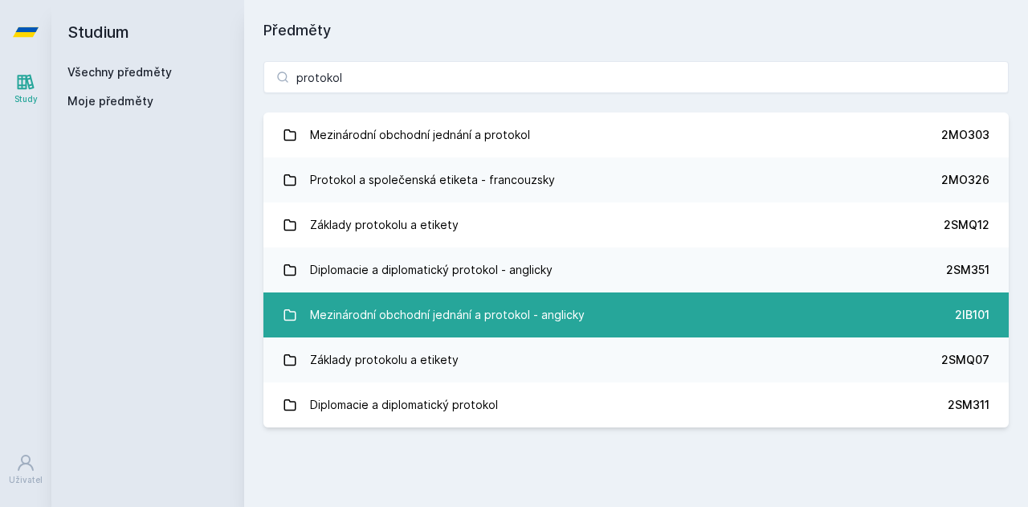
click at [496, 307] on div "Mezinárodní obchodní jednání a protokol - anglicky" at bounding box center [447, 315] width 275 height 32
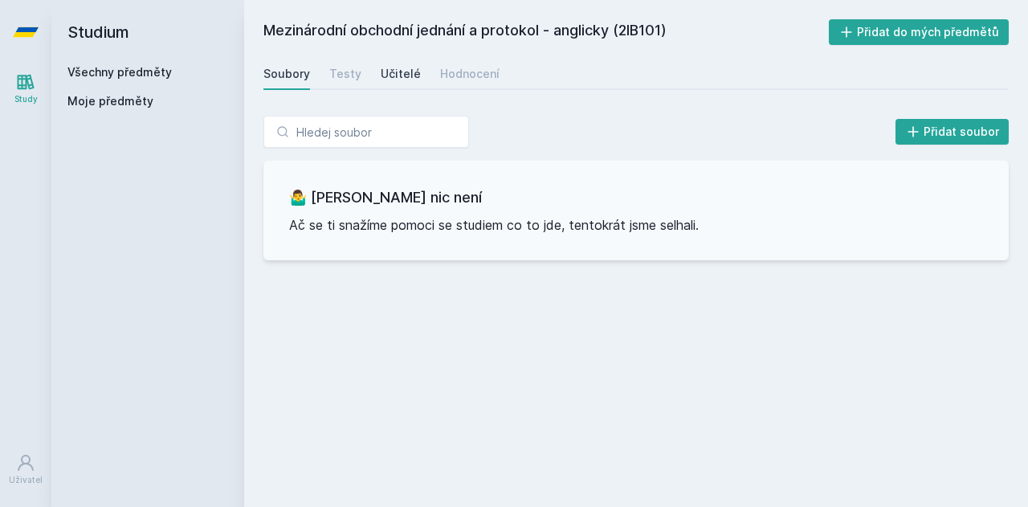
click at [386, 78] on div "Učitelé" at bounding box center [401, 74] width 40 height 16
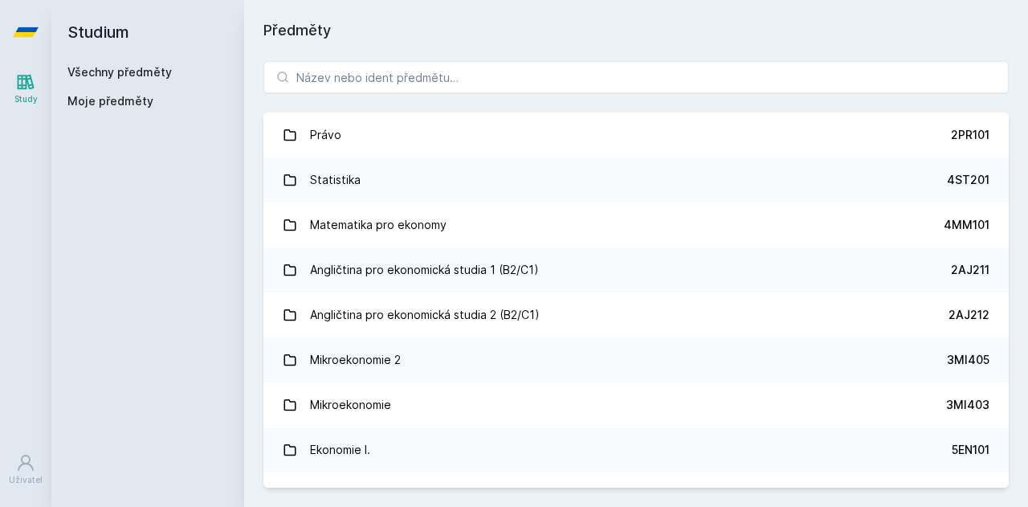
click at [532, 95] on div "Právo 2PR101 Statistika 4ST201 Matematika pro ekonomy 4MM101 Angličtina pro eko…" at bounding box center [636, 274] width 784 height 465
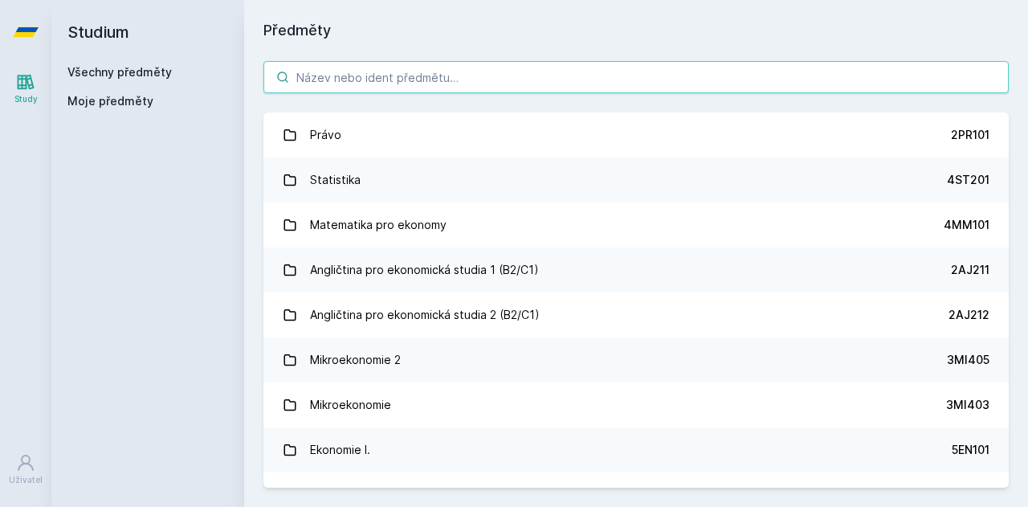
click at [498, 81] on input "search" at bounding box center [635, 77] width 745 height 32
paste input "Podnikání a právo"
type input "Podnikání a právo"
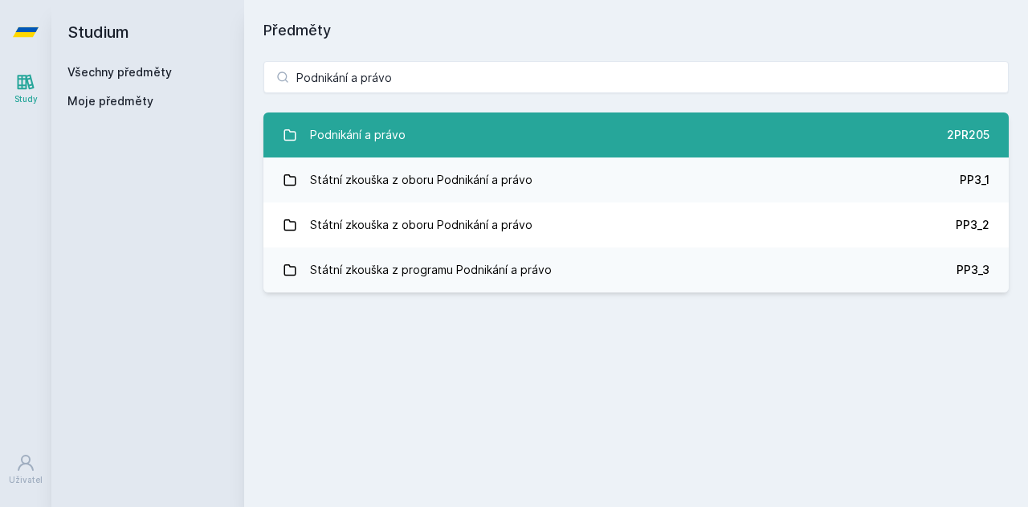
click at [492, 144] on link "Podnikání a právo 2PR205" at bounding box center [635, 134] width 745 height 45
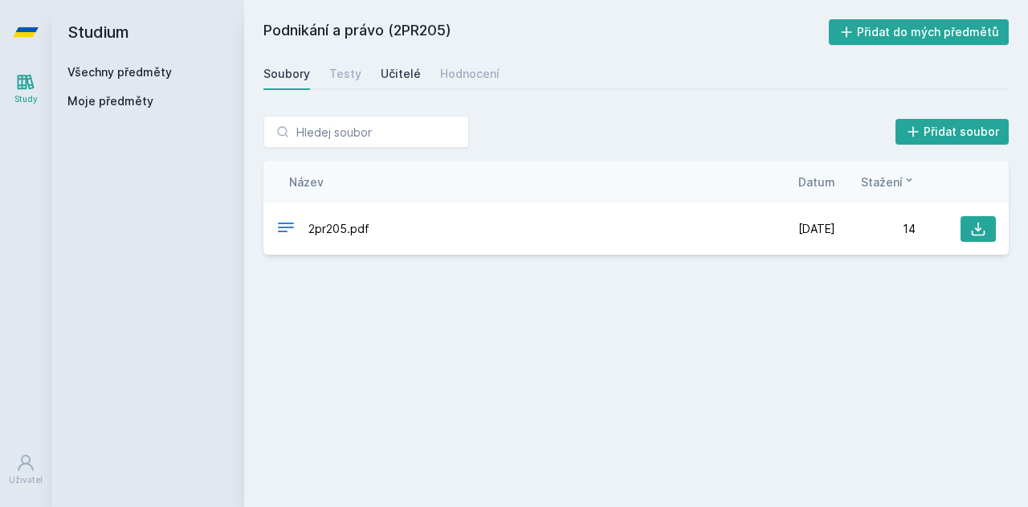
click at [381, 76] on div "Učitelé" at bounding box center [401, 74] width 40 height 16
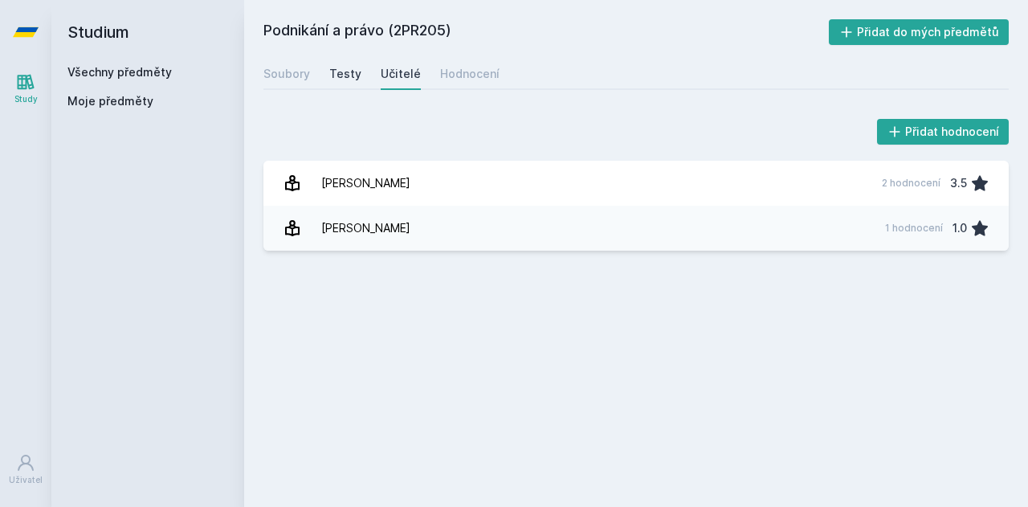
click at [351, 72] on div "Testy" at bounding box center [345, 74] width 32 height 16
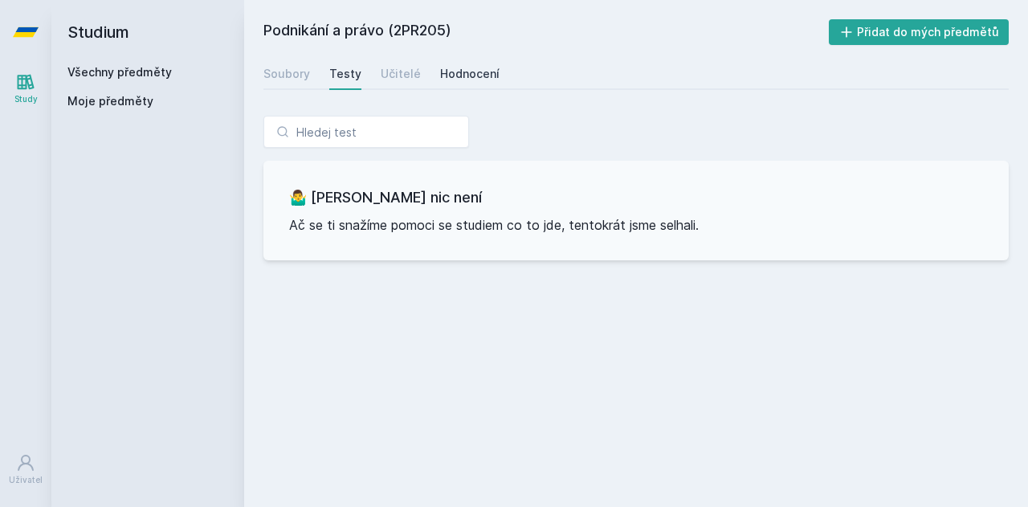
click at [467, 79] on div "Hodnocení" at bounding box center [469, 74] width 59 height 16
